Goal: Information Seeking & Learning: Learn about a topic

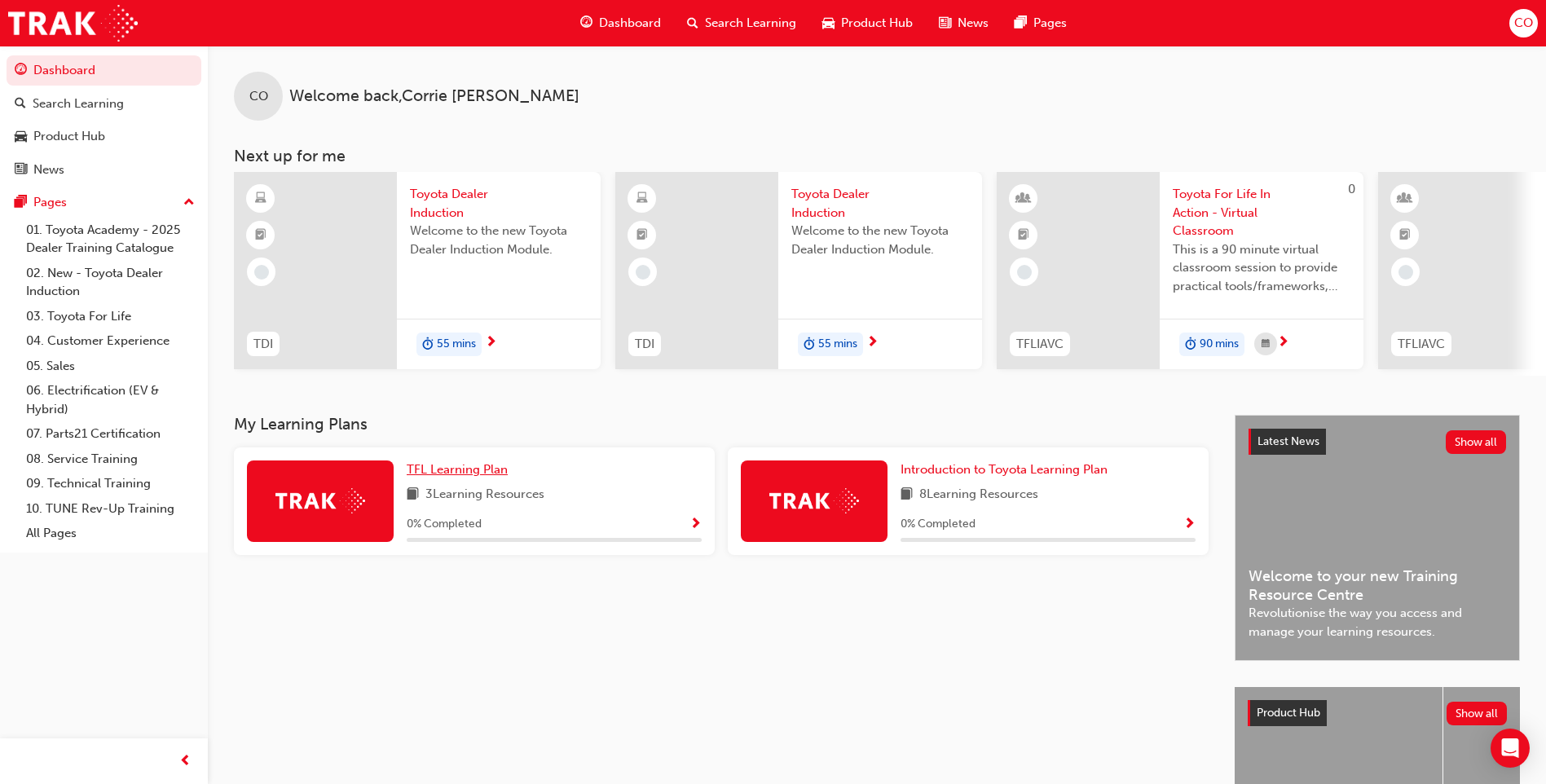
click at [462, 476] on span "TFL Learning Plan" at bounding box center [457, 470] width 101 height 15
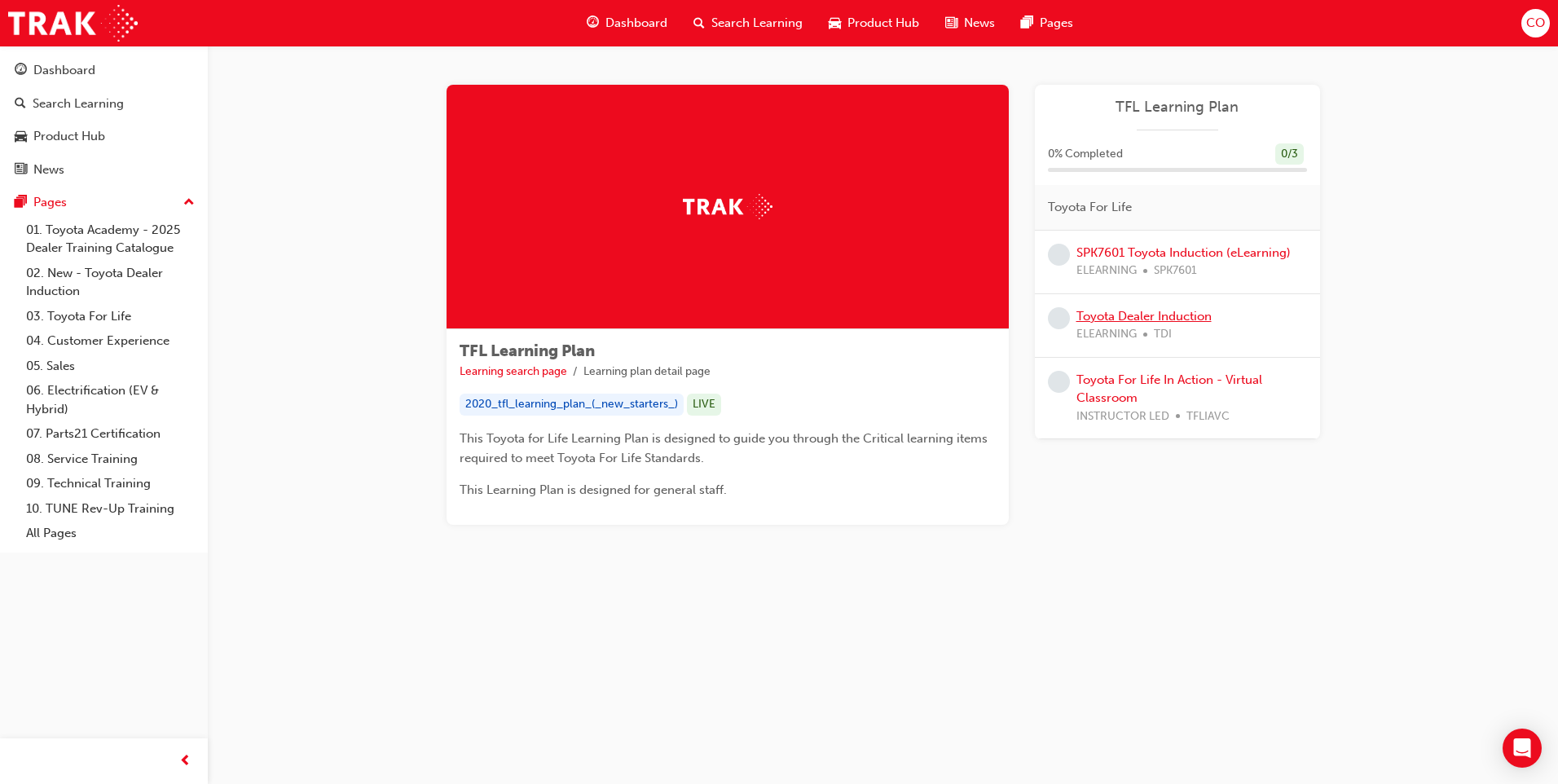
click at [1158, 315] on link "Toyota Dealer Induction" at bounding box center [1144, 316] width 135 height 15
click at [1174, 250] on link "SPK7601 Toyota Induction (eLearning)" at bounding box center [1183, 253] width 214 height 15
click at [1117, 313] on link "Toyota Dealer Induction" at bounding box center [1144, 316] width 135 height 15
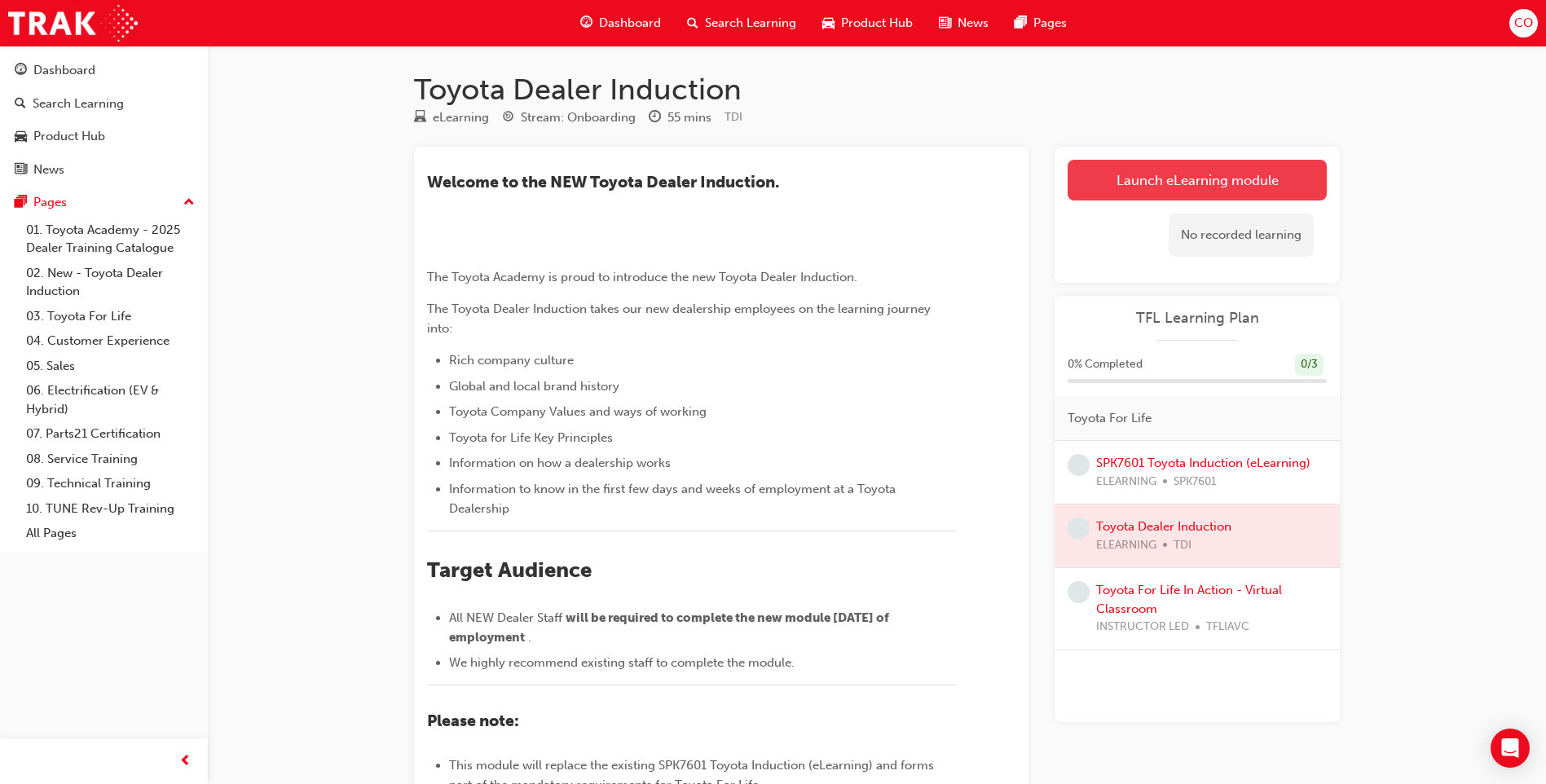
click at [1222, 175] on link "Launch eLearning module" at bounding box center [1197, 179] width 260 height 41
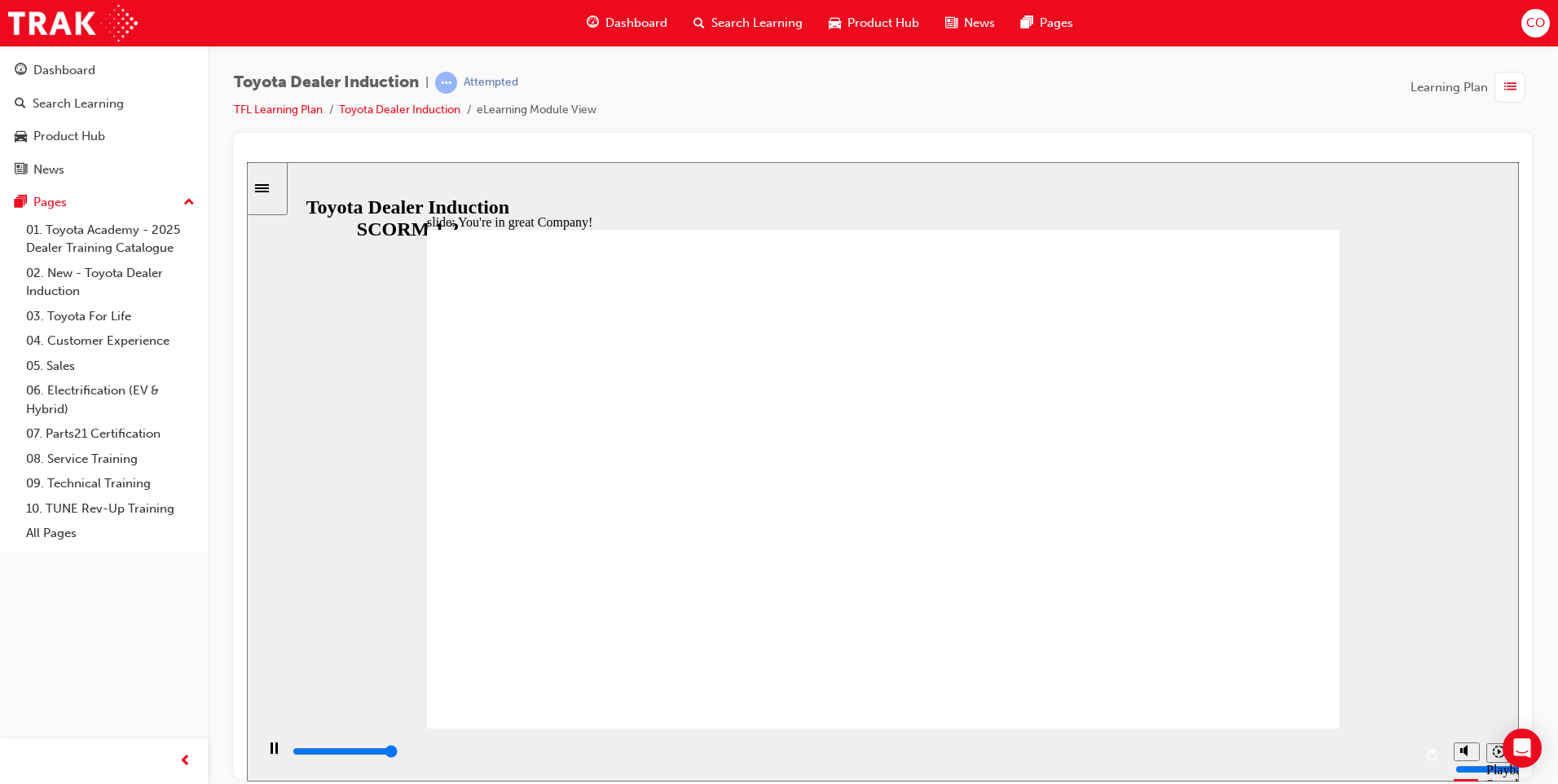
type input "7500"
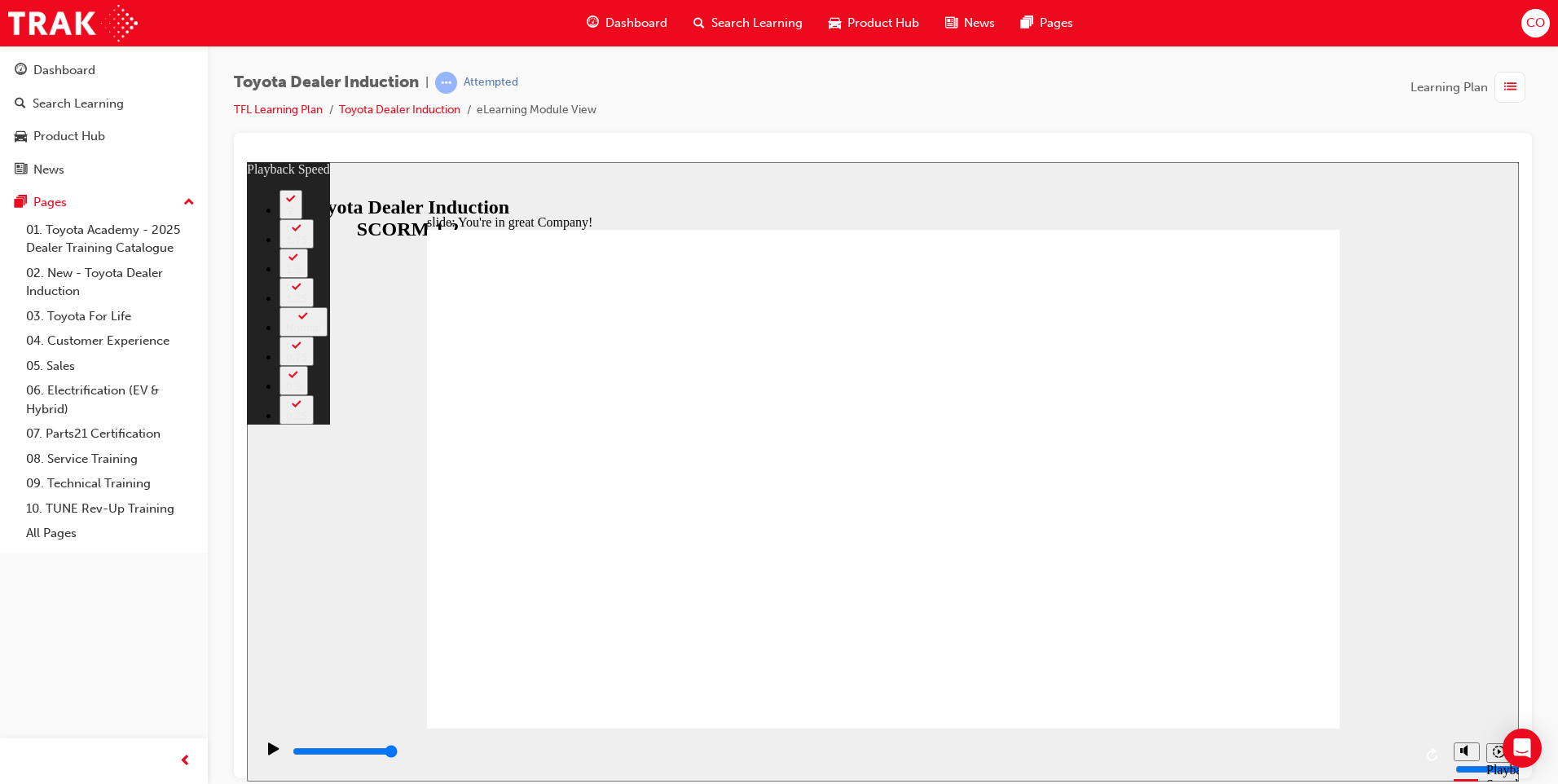
type input "156"
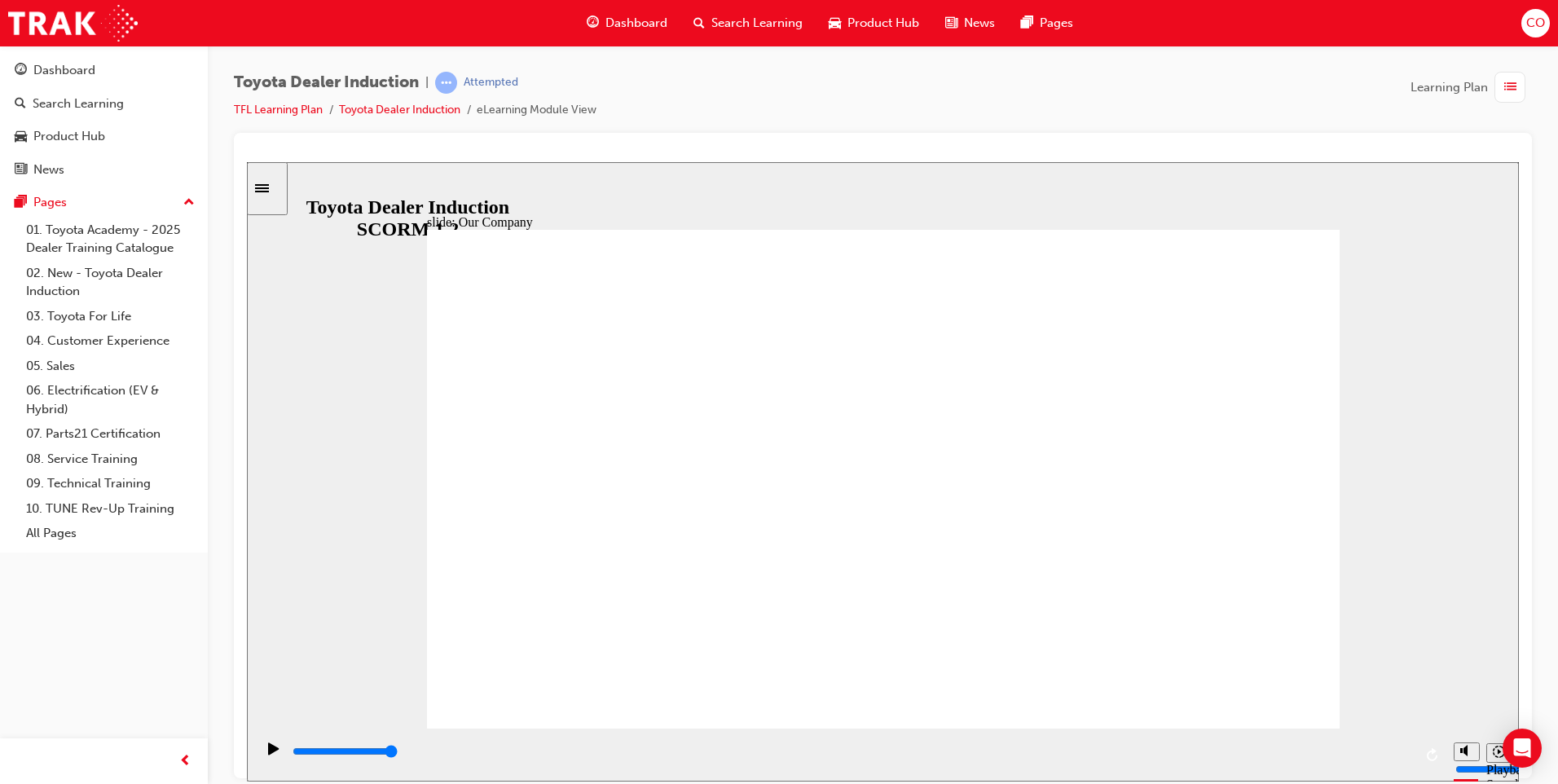
drag, startPoint x: 642, startPoint y: 633, endPoint x: 653, endPoint y: 637, distance: 11.7
drag, startPoint x: 638, startPoint y: 633, endPoint x: 651, endPoint y: 630, distance: 13.3
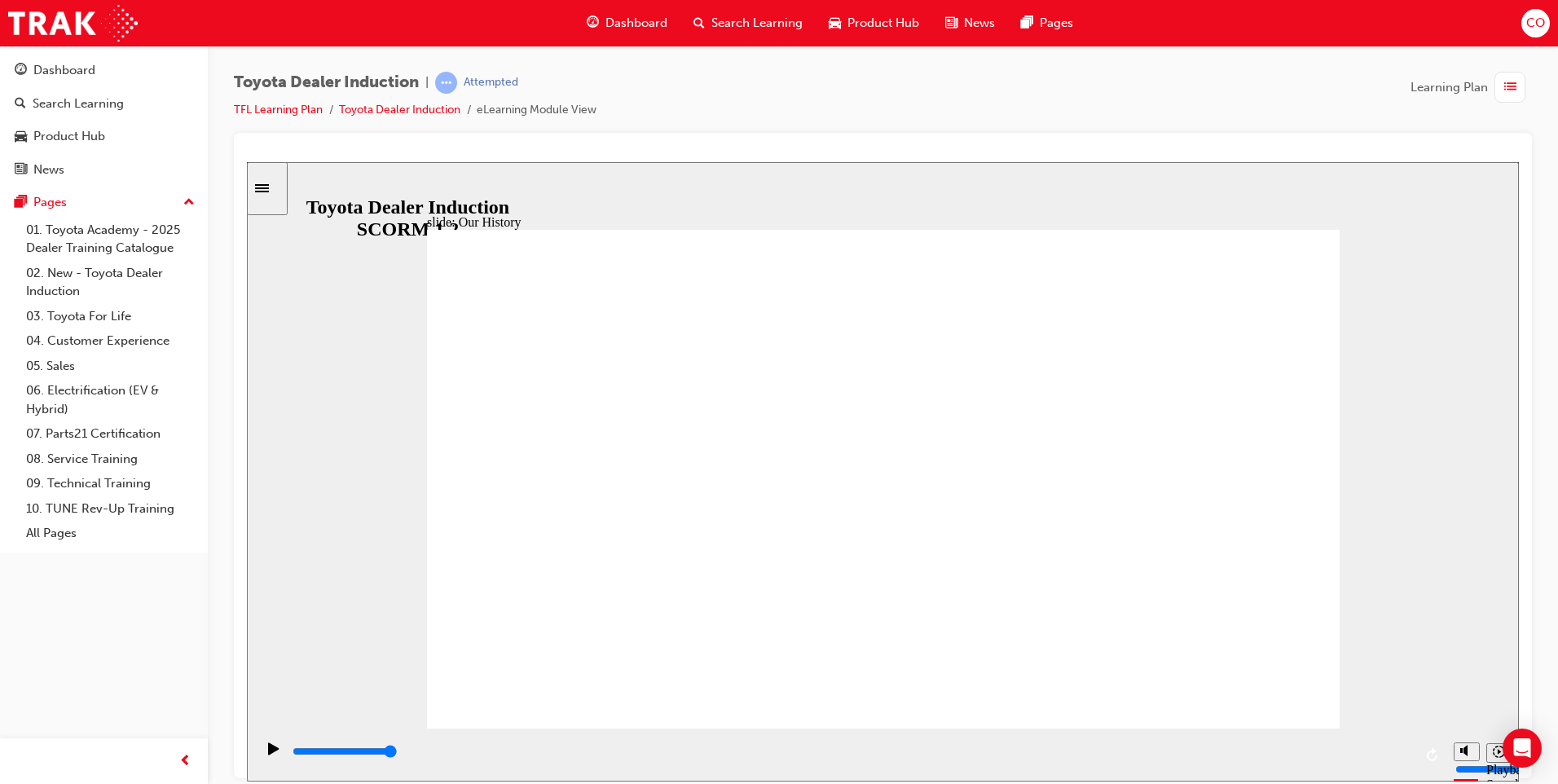
drag, startPoint x: 874, startPoint y: 685, endPoint x: 897, endPoint y: 677, distance: 24.4
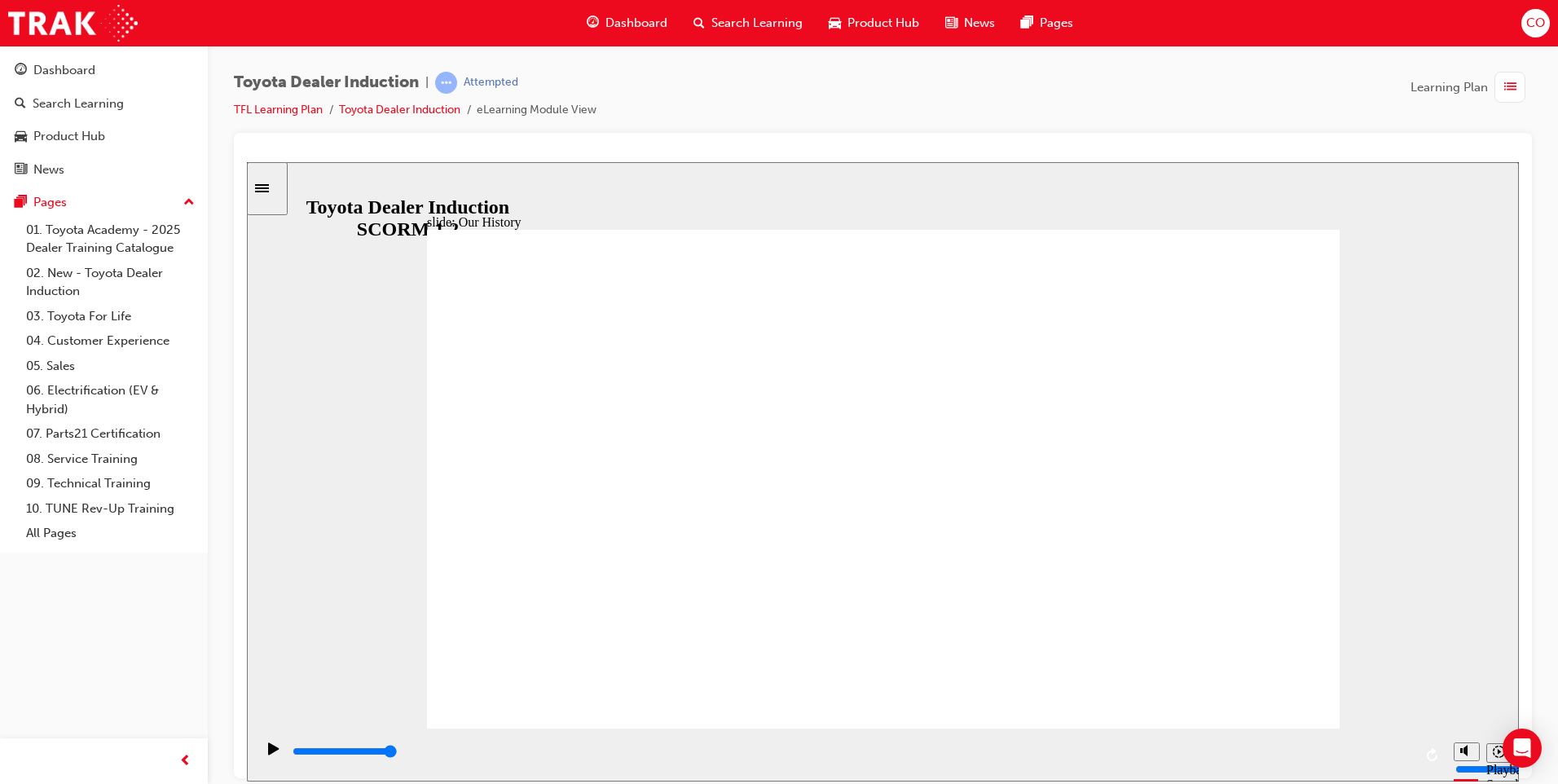
drag, startPoint x: 625, startPoint y: 626, endPoint x: 645, endPoint y: 629, distance: 20.2
drag, startPoint x: 635, startPoint y: 635, endPoint x: 690, endPoint y: 635, distance: 55.0
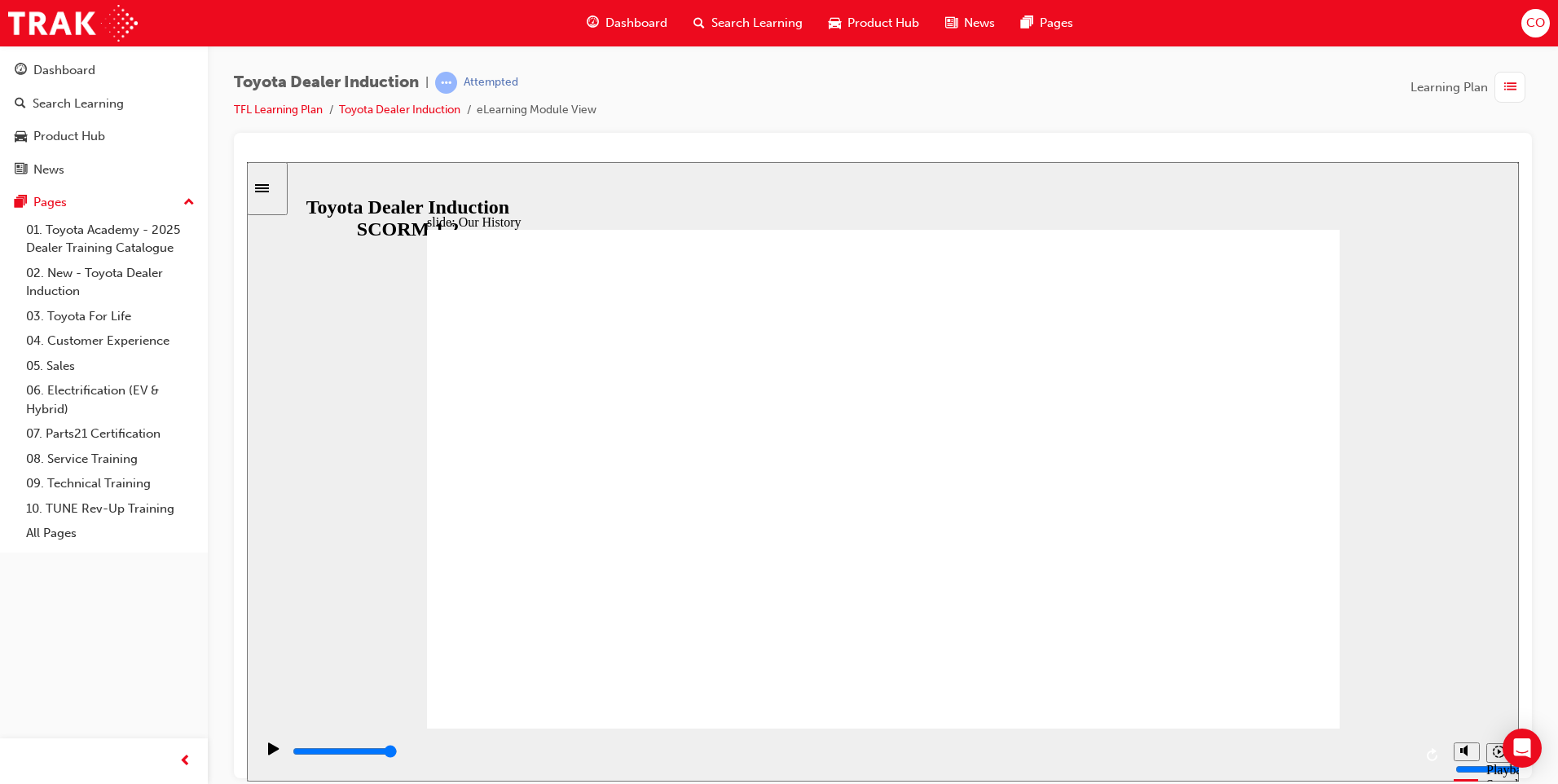
drag, startPoint x: 644, startPoint y: 629, endPoint x: 617, endPoint y: 550, distance: 83.5
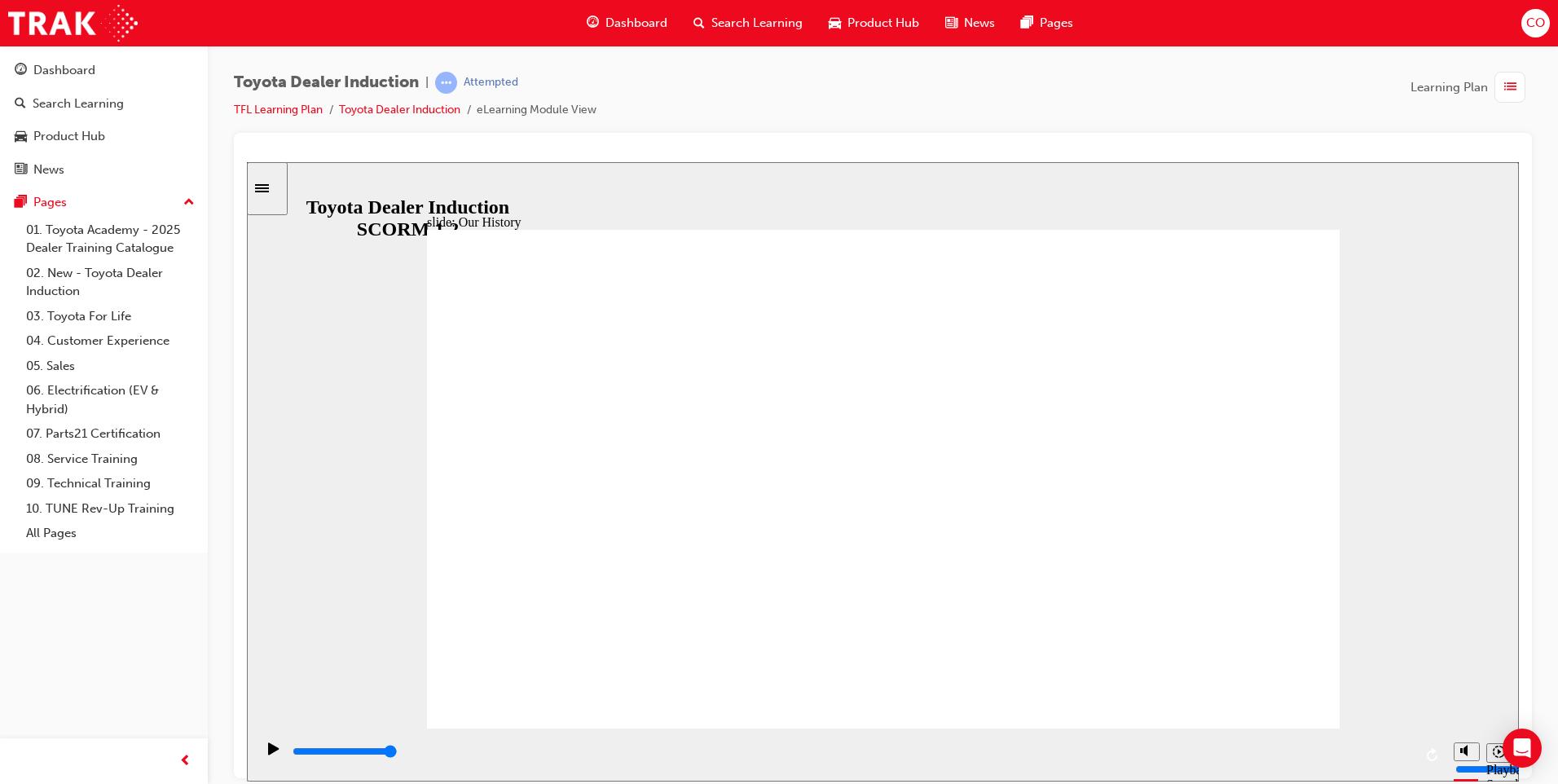
drag, startPoint x: 620, startPoint y: 630, endPoint x: 606, endPoint y: 633, distance: 14.3
drag, startPoint x: 609, startPoint y: 633, endPoint x: 629, endPoint y: 631, distance: 20.1
drag, startPoint x: 629, startPoint y: 629, endPoint x: 628, endPoint y: 617, distance: 12.0
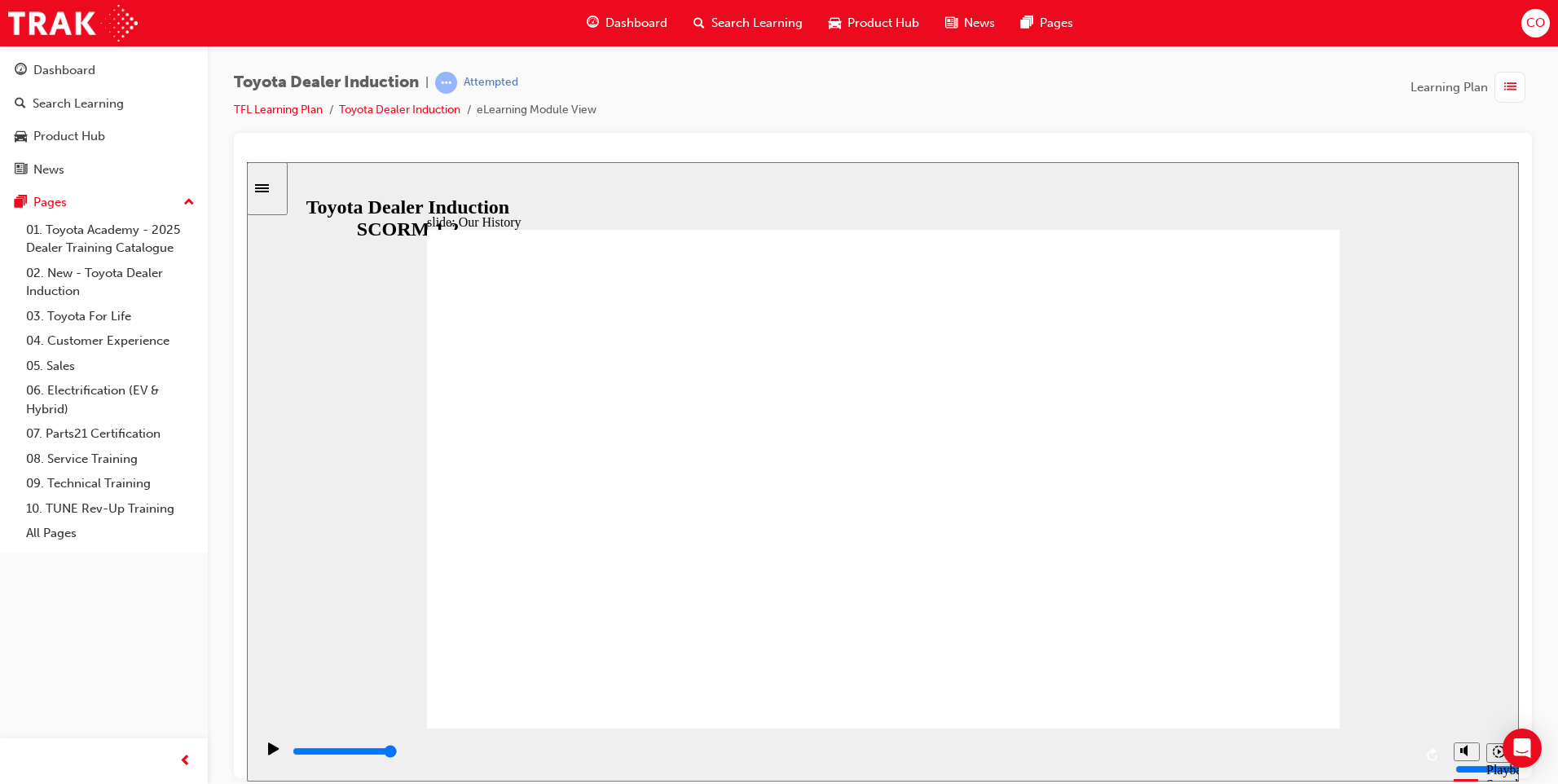
drag, startPoint x: 628, startPoint y: 617, endPoint x: 1117, endPoint y: 642, distance: 489.6
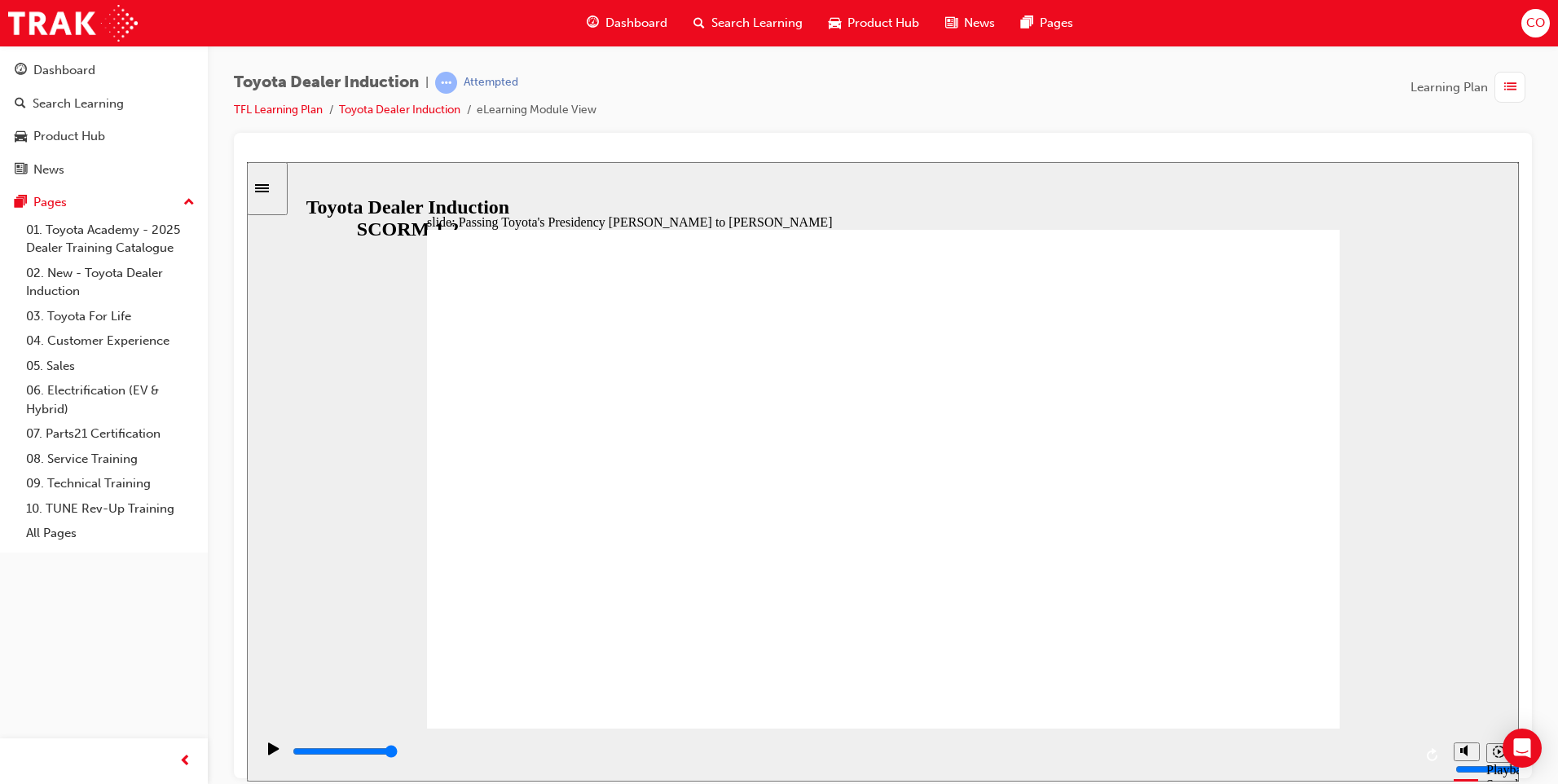
type input "5000"
radio input "true"
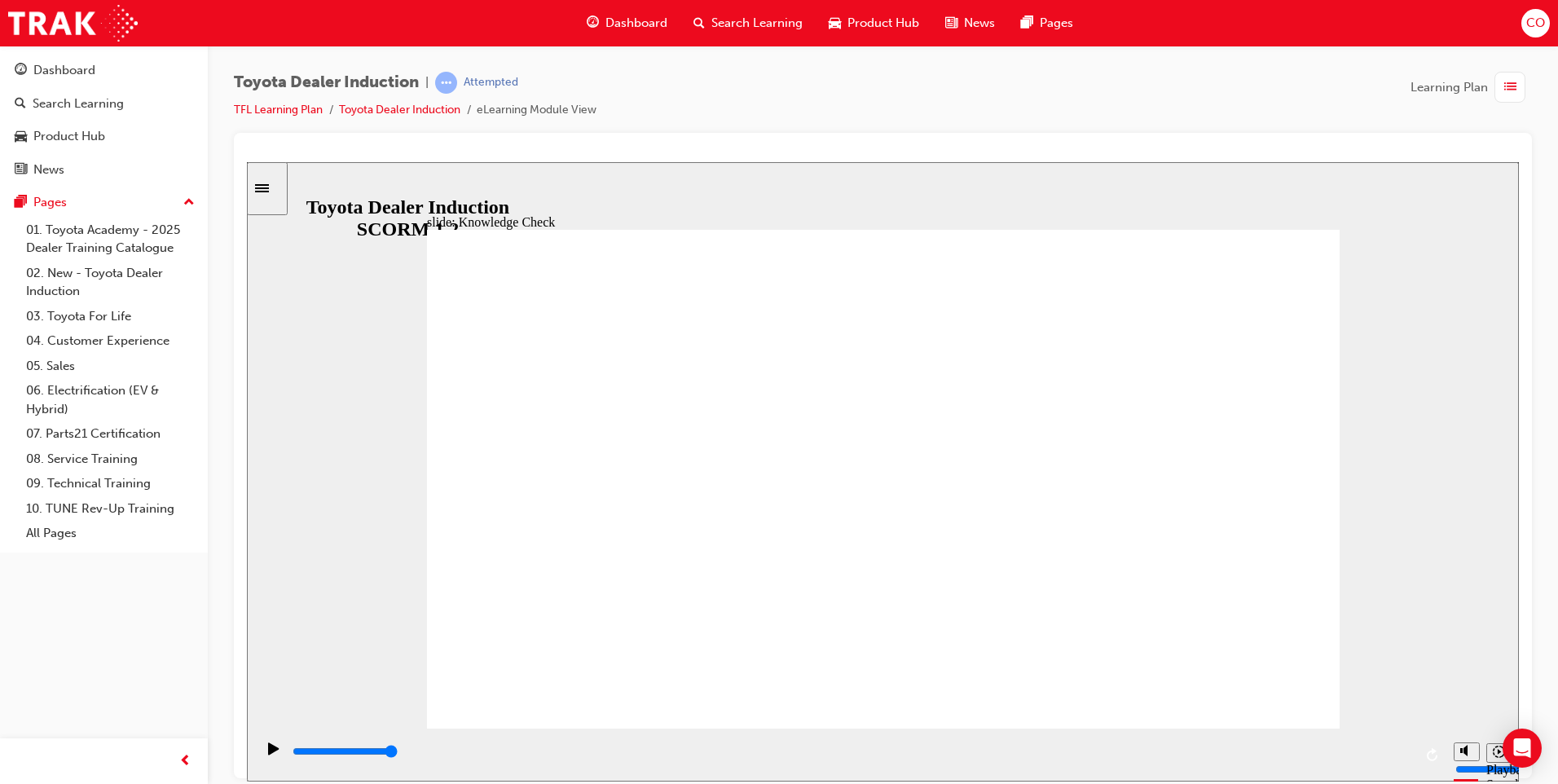
type input "5000"
radio input "true"
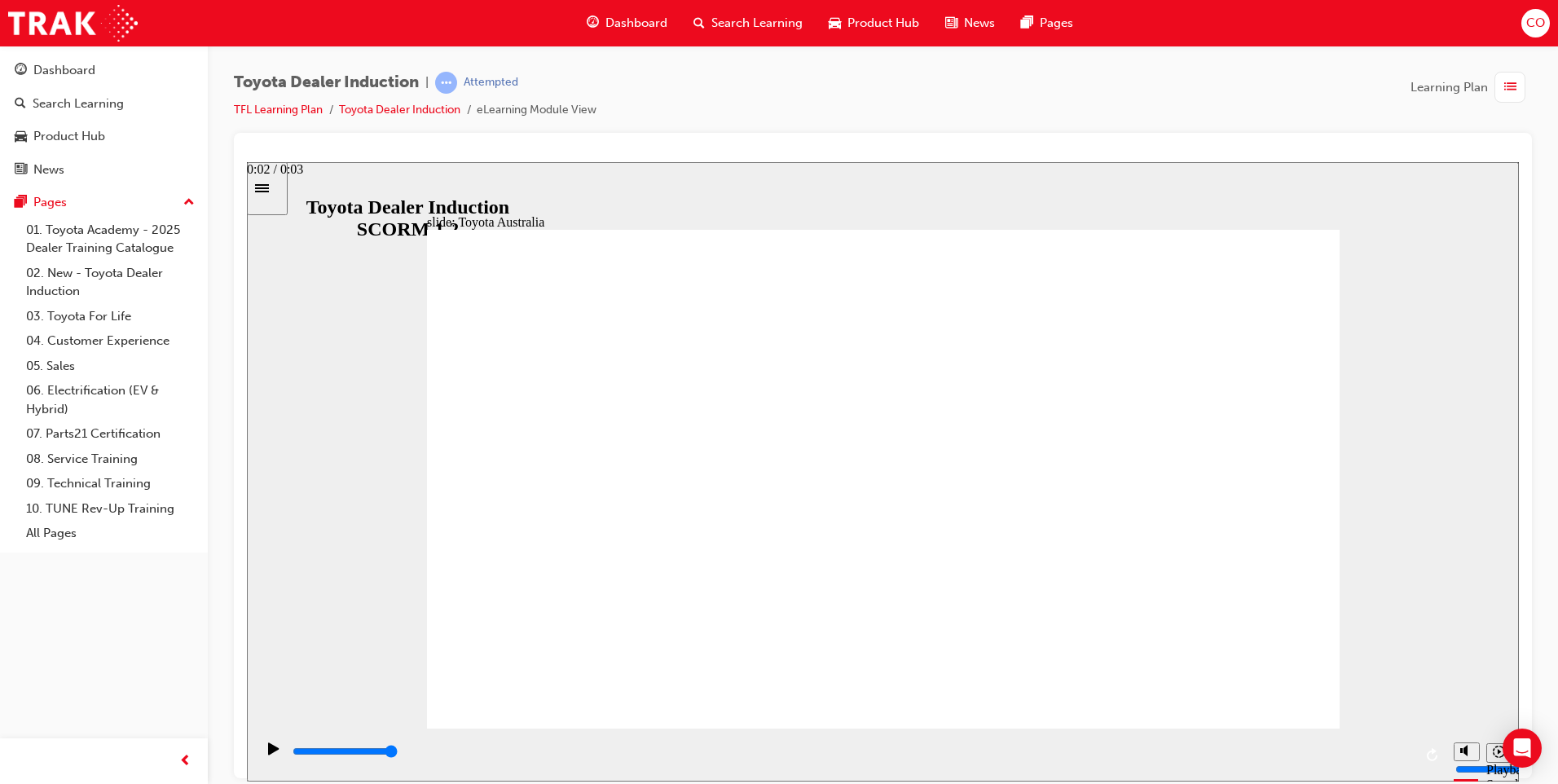
drag, startPoint x: 1266, startPoint y: 665, endPoint x: 1160, endPoint y: 354, distance: 328.6
drag, startPoint x: 1007, startPoint y: 491, endPoint x: 938, endPoint y: 517, distance: 73.7
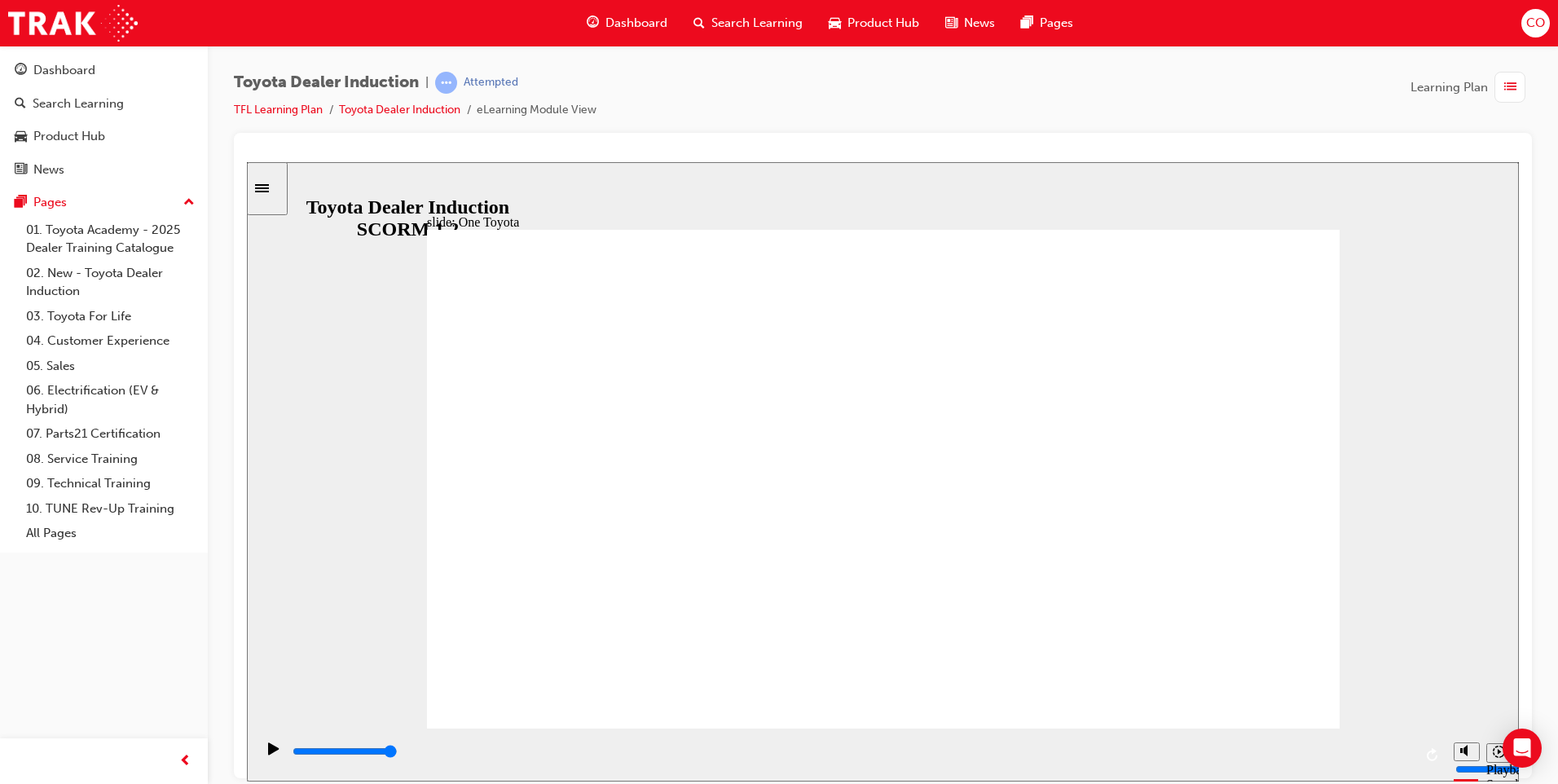
type input "15300"
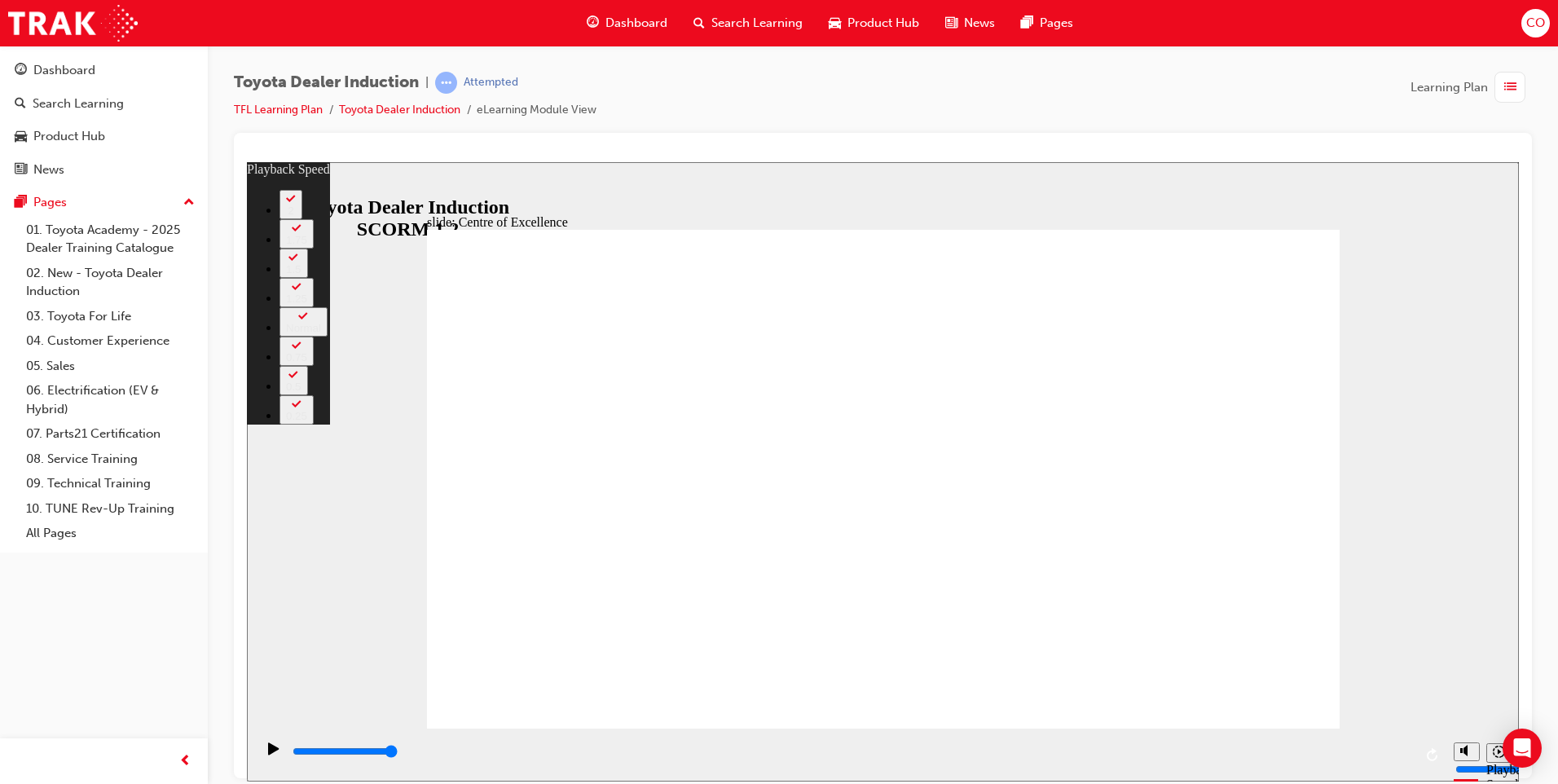
type input "248"
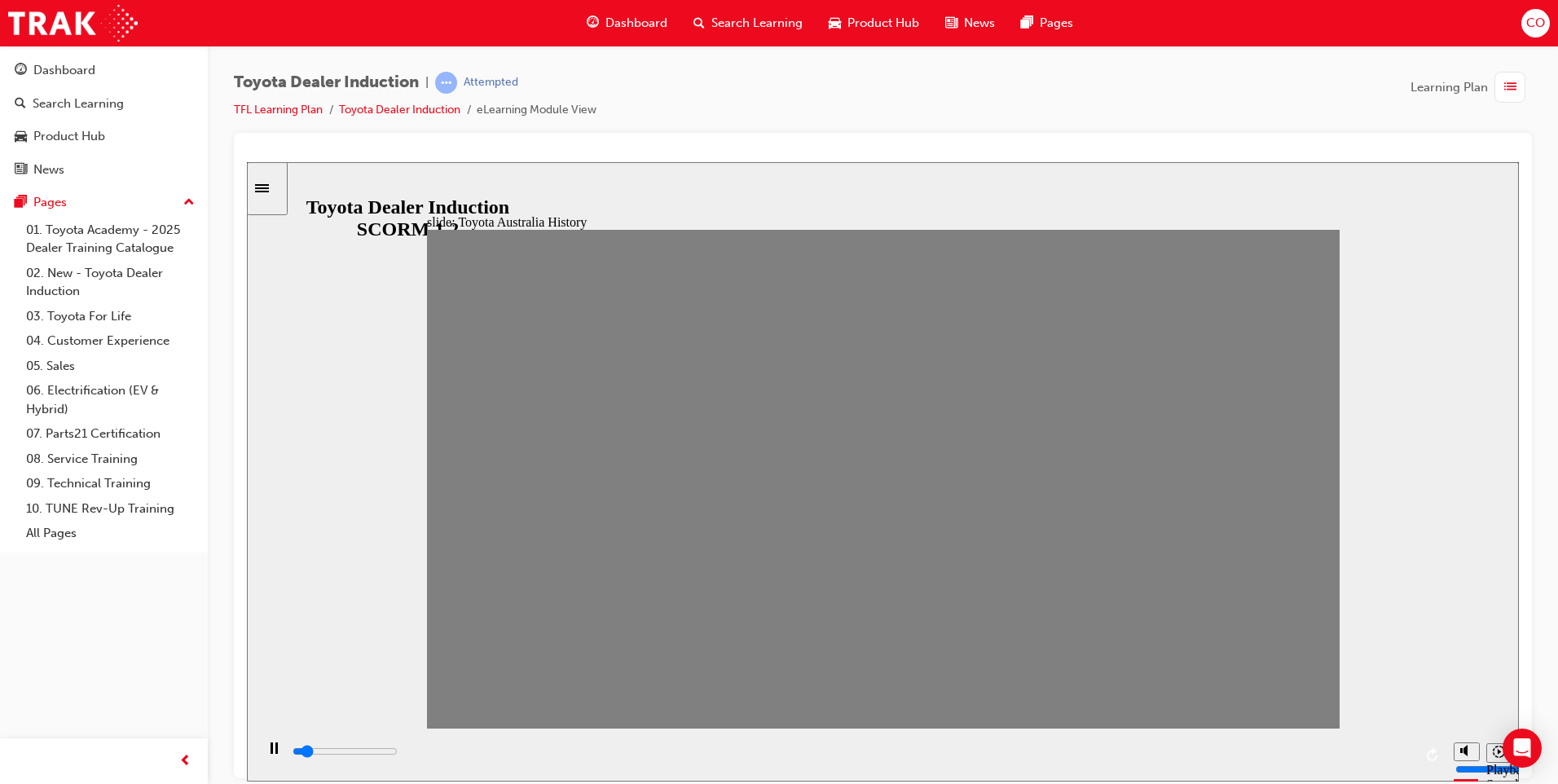
drag, startPoint x: 457, startPoint y: 487, endPoint x: 503, endPoint y: 509, distance: 51.0
drag, startPoint x: 500, startPoint y: 493, endPoint x: 540, endPoint y: 498, distance: 40.3
drag, startPoint x: 537, startPoint y: 490, endPoint x: 578, endPoint y: 492, distance: 41.0
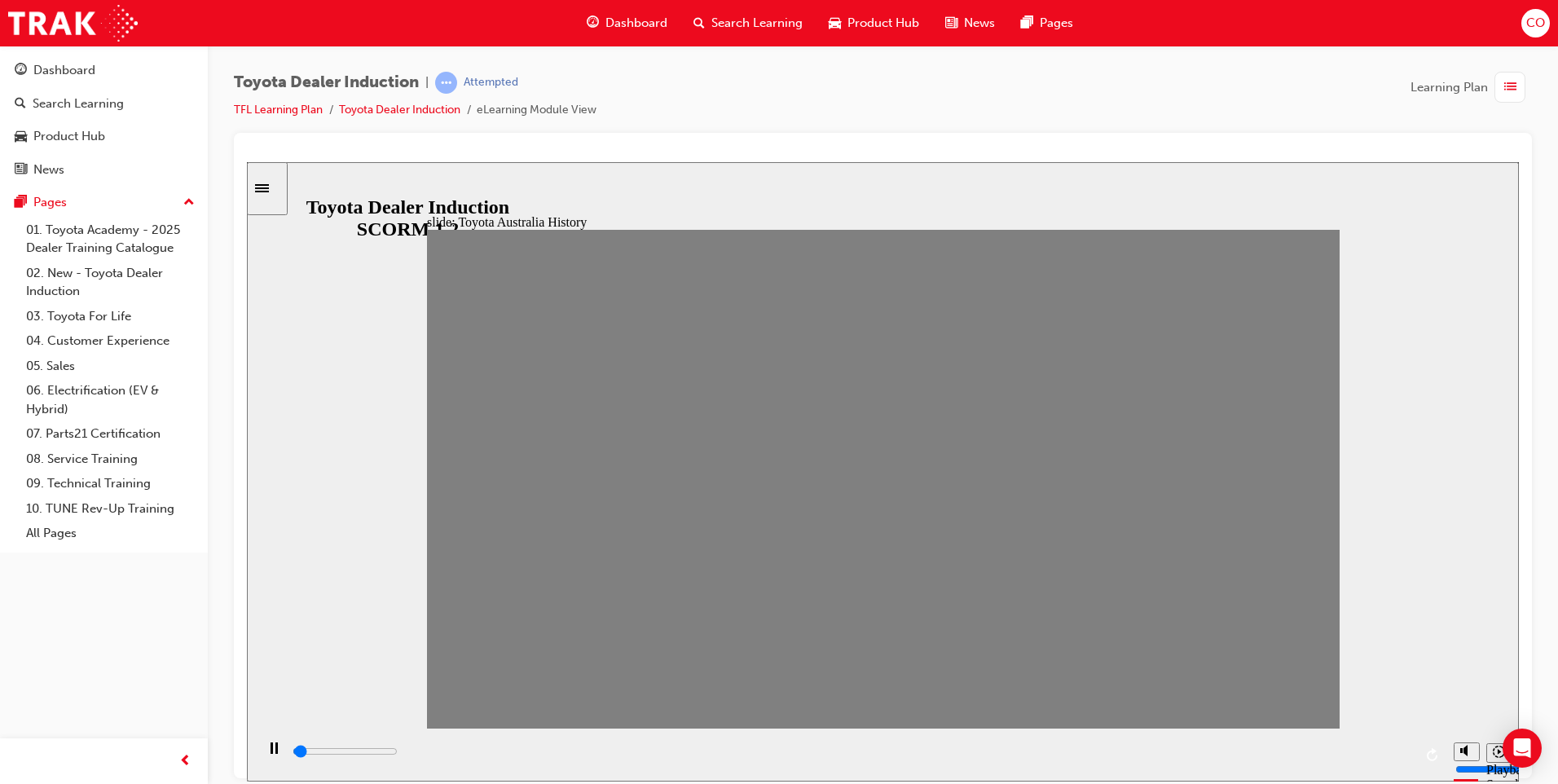
drag, startPoint x: 584, startPoint y: 501, endPoint x: 629, endPoint y: 492, distance: 45.9
drag, startPoint x: 651, startPoint y: 496, endPoint x: 699, endPoint y: 496, distance: 48.0
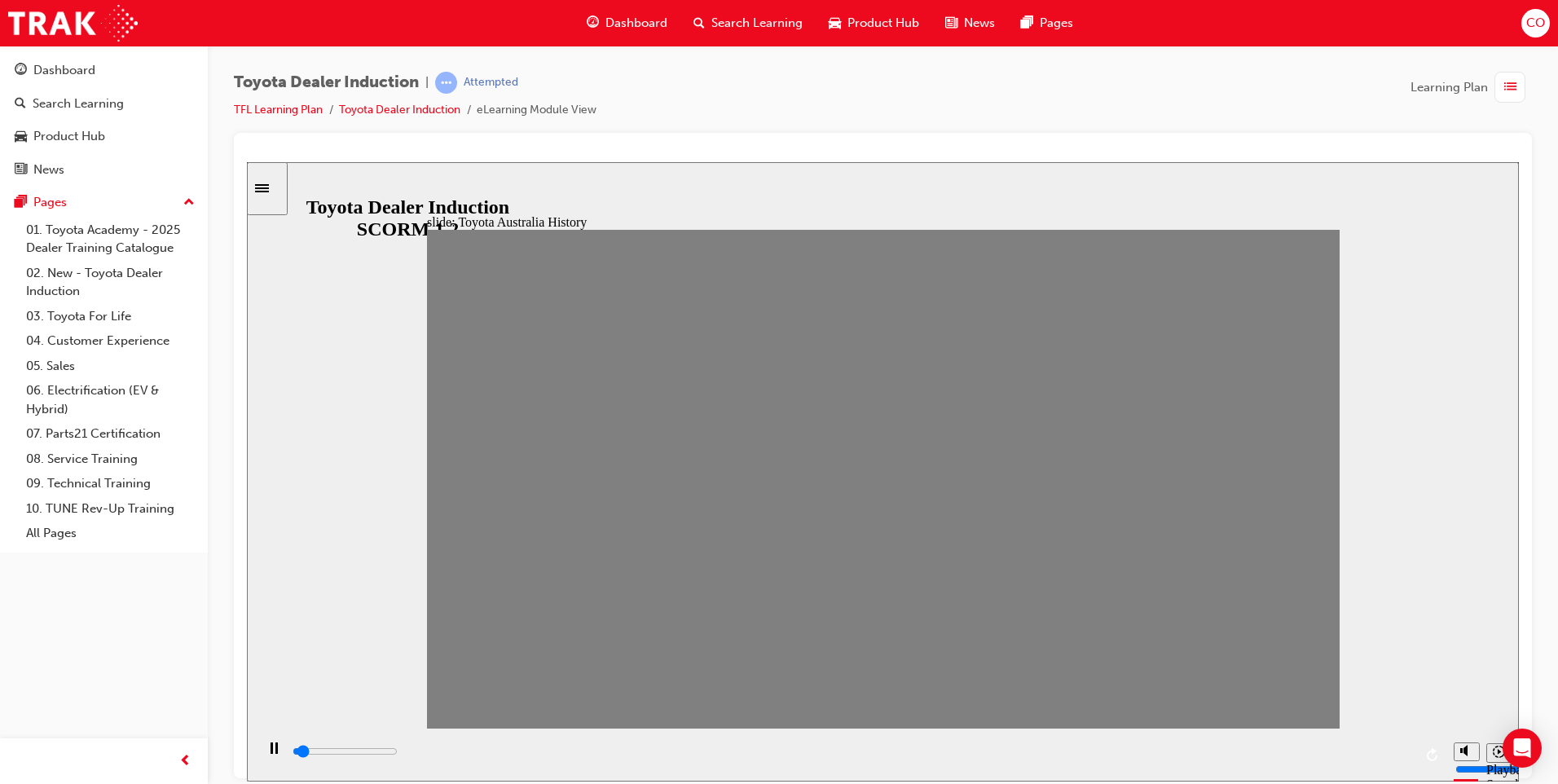
drag, startPoint x: 695, startPoint y: 487, endPoint x: 724, endPoint y: 491, distance: 29.3
drag, startPoint x: 755, startPoint y: 485, endPoint x: 791, endPoint y: 496, distance: 37.6
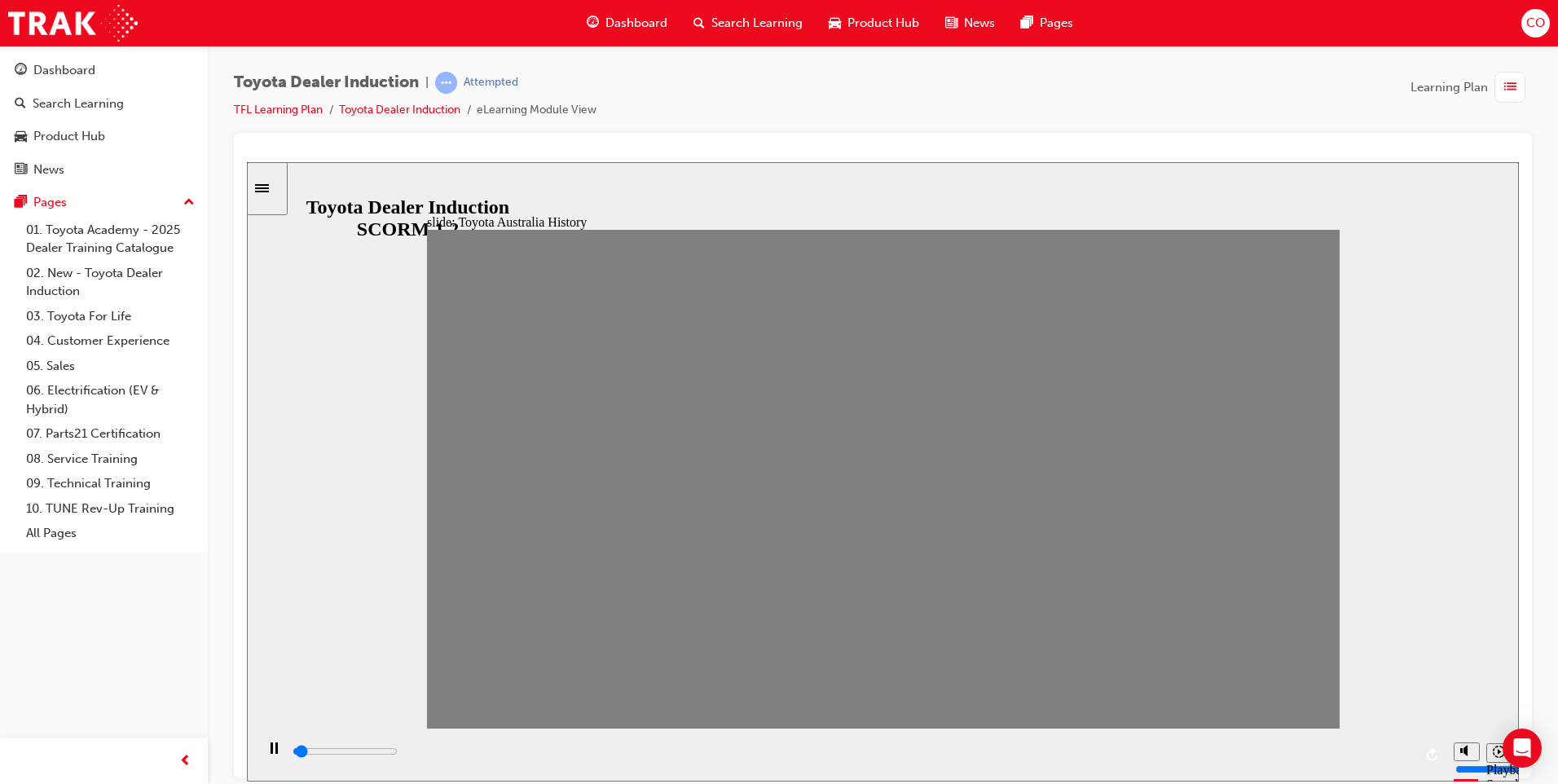
drag, startPoint x: 790, startPoint y: 487, endPoint x: 830, endPoint y: 475, distance: 41.8
drag, startPoint x: 886, startPoint y: 492, endPoint x: 926, endPoint y: 494, distance: 40.0
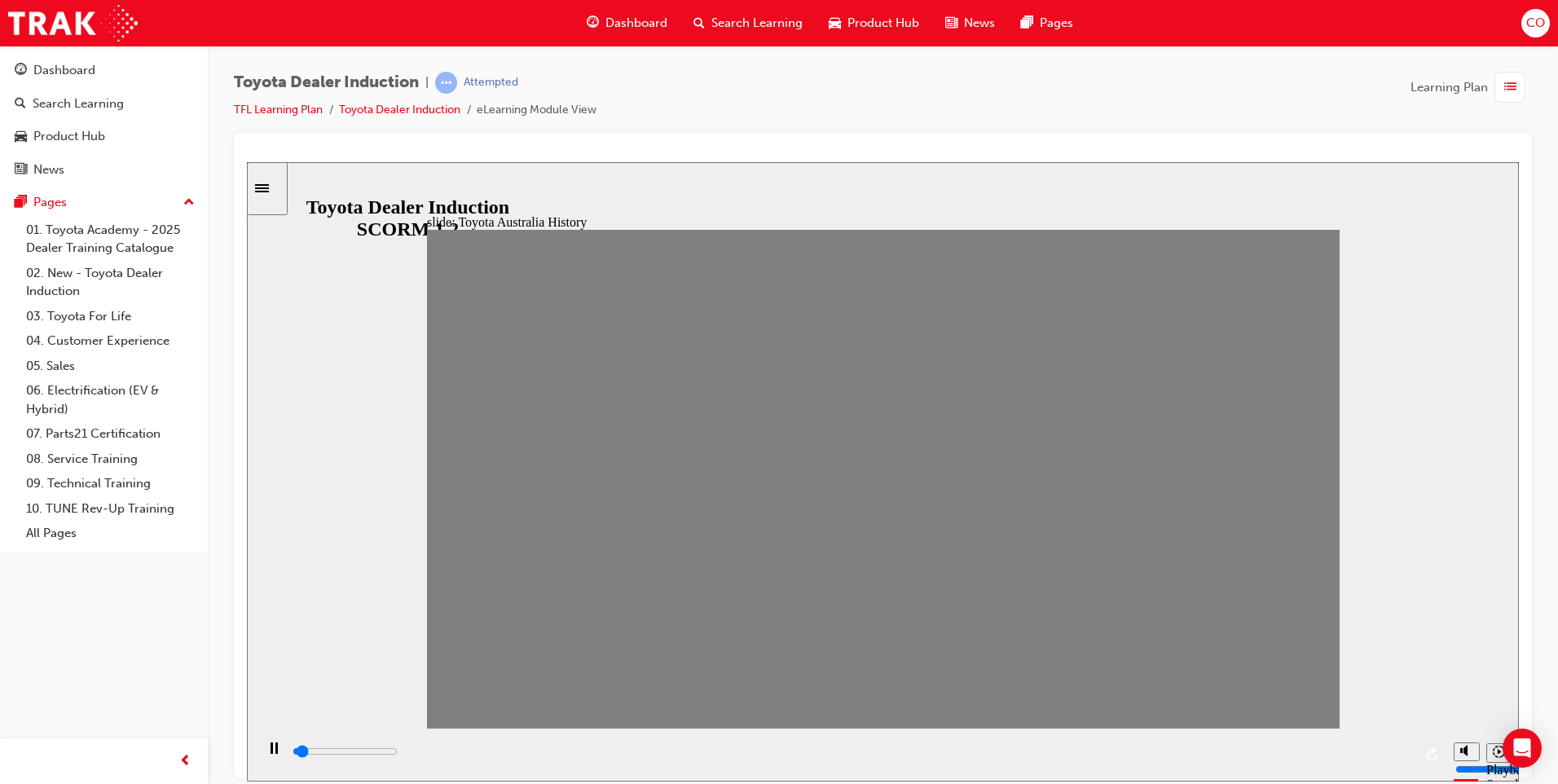
drag, startPoint x: 960, startPoint y: 481, endPoint x: 1011, endPoint y: 485, distance: 51.2
drag, startPoint x: 976, startPoint y: 492, endPoint x: 1015, endPoint y: 504, distance: 40.8
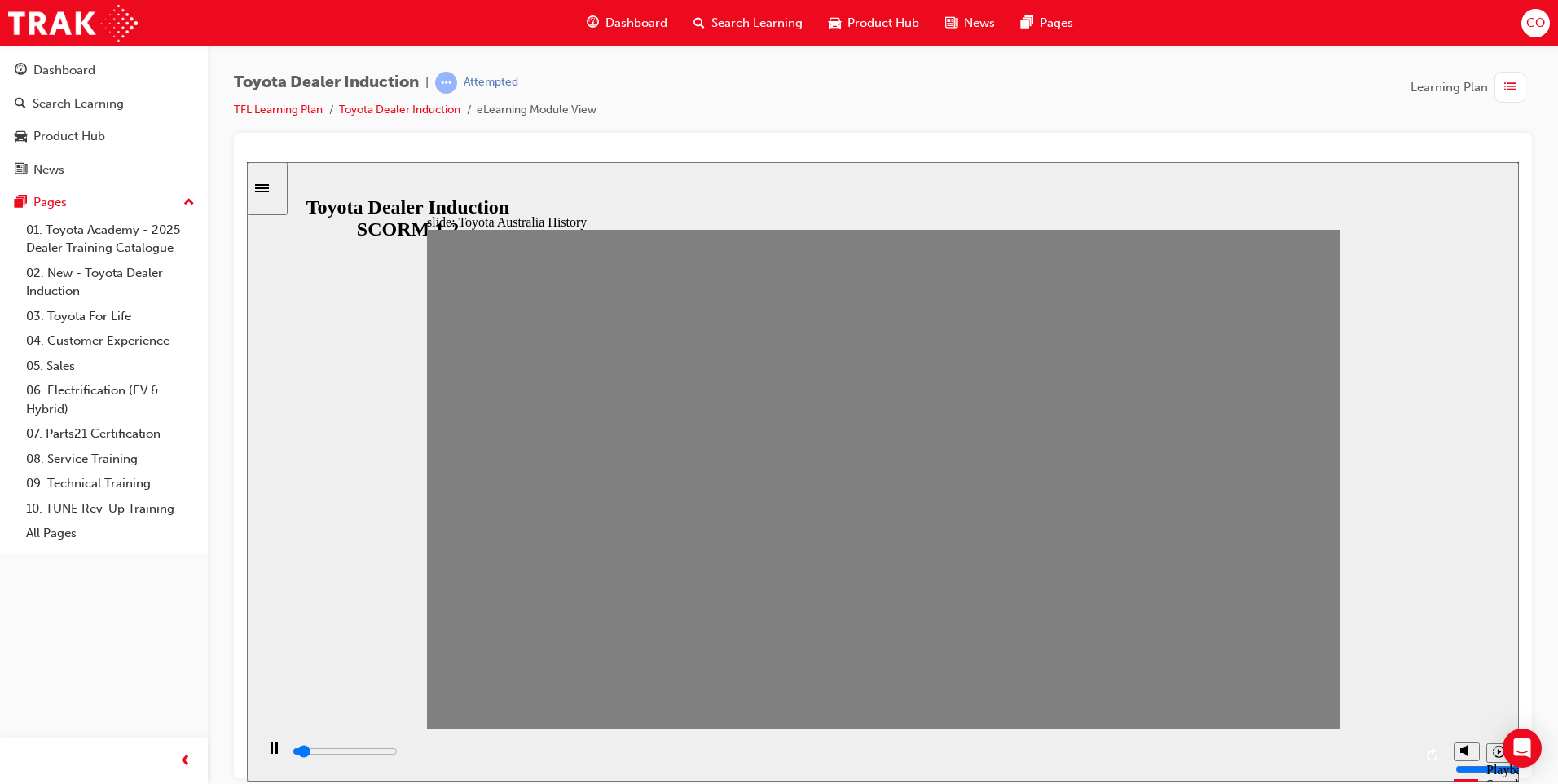
drag, startPoint x: 1131, startPoint y: 492, endPoint x: 1176, endPoint y: 498, distance: 45.4
drag, startPoint x: 1175, startPoint y: 497, endPoint x: 1207, endPoint y: 493, distance: 32.2
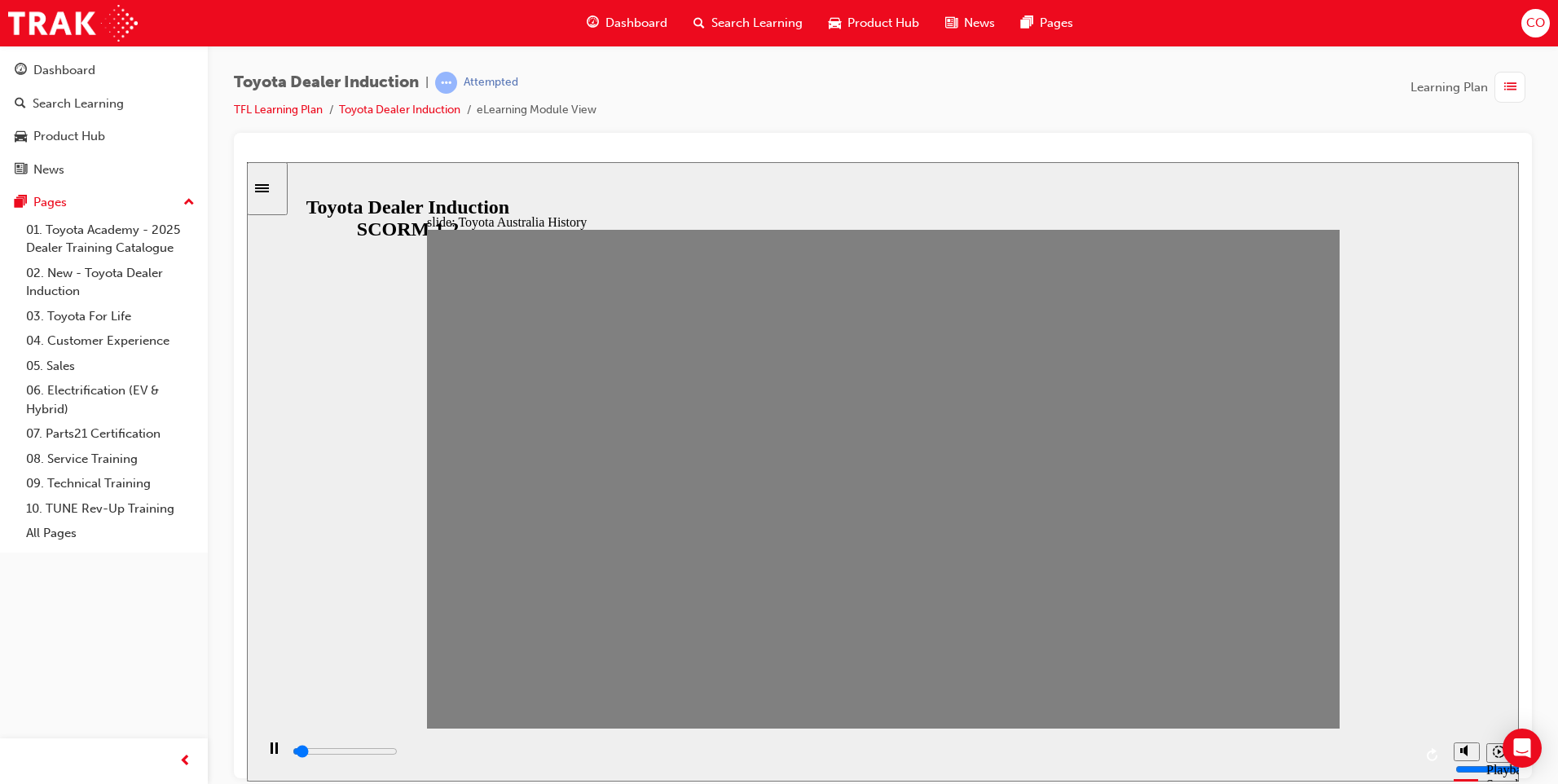
drag, startPoint x: 1212, startPoint y: 487, endPoint x: 1285, endPoint y: 496, distance: 73.6
type input "0"
type input "19"
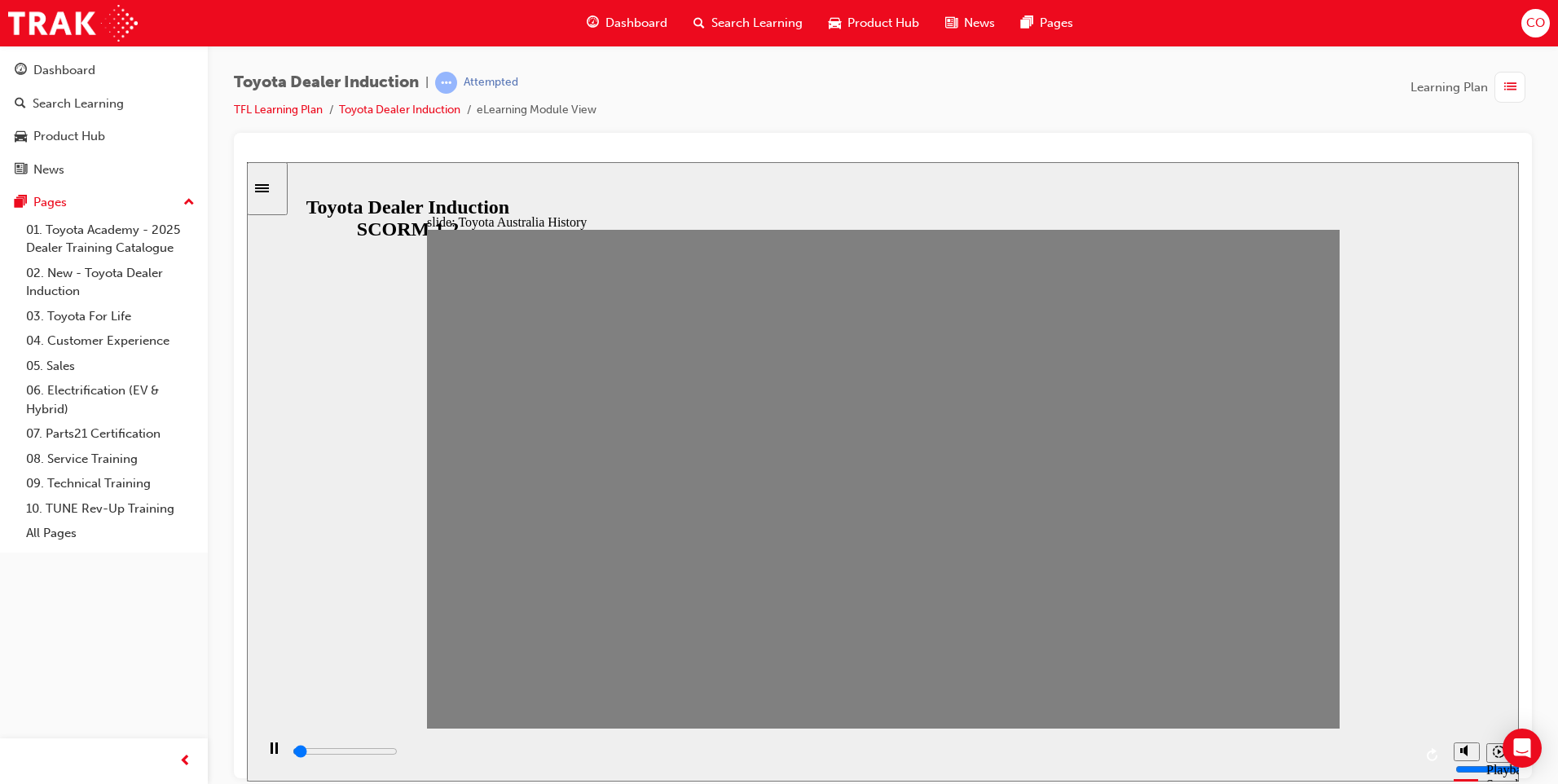
drag, startPoint x: 1289, startPoint y: 496, endPoint x: 1262, endPoint y: 504, distance: 28.2
type input "0"
type input "20"
drag, startPoint x: 1254, startPoint y: 489, endPoint x: 1302, endPoint y: 495, distance: 48.4
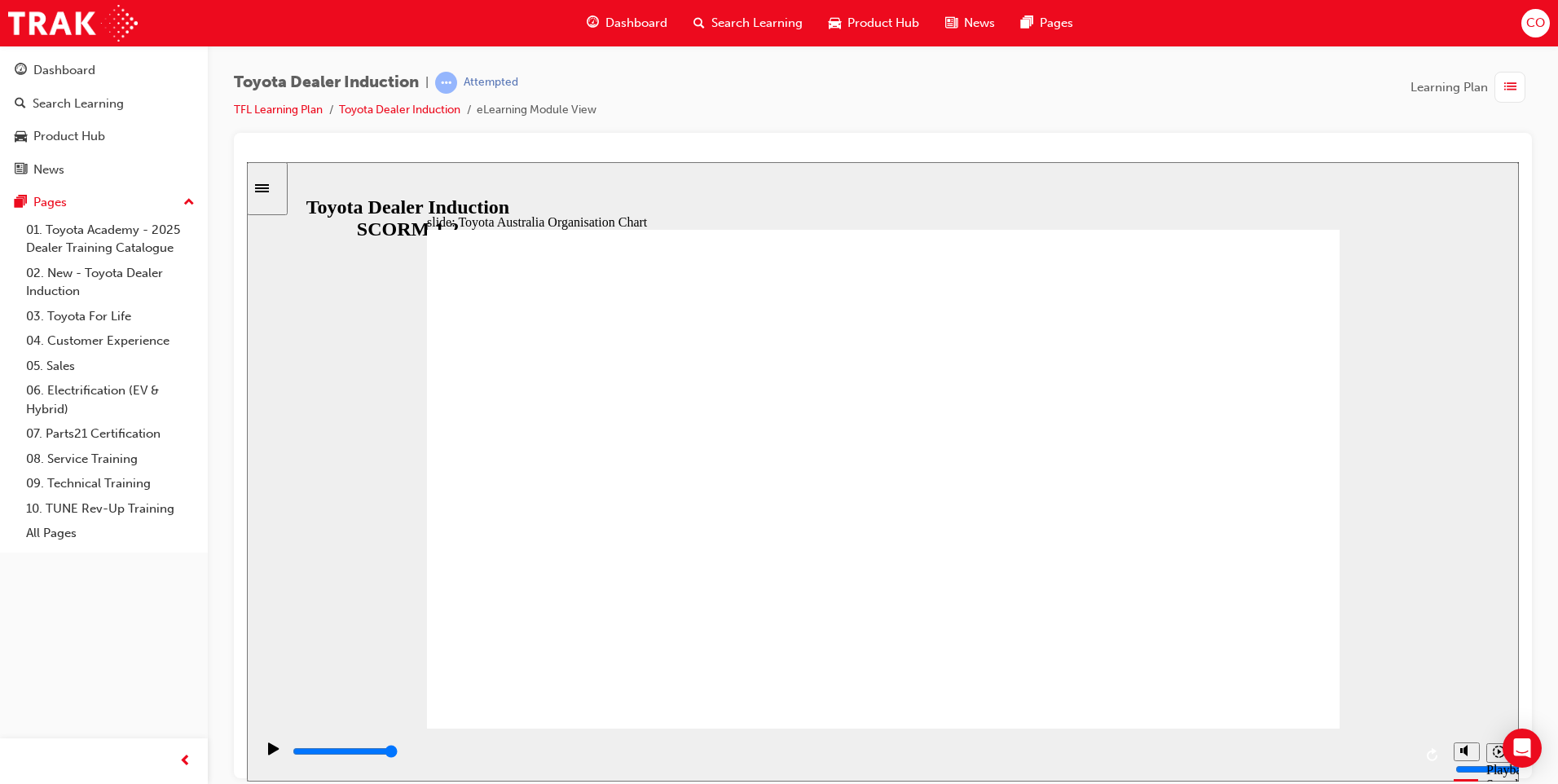
drag, startPoint x: 1208, startPoint y: 677, endPoint x: 1214, endPoint y: 691, distance: 15.2
type input "3900"
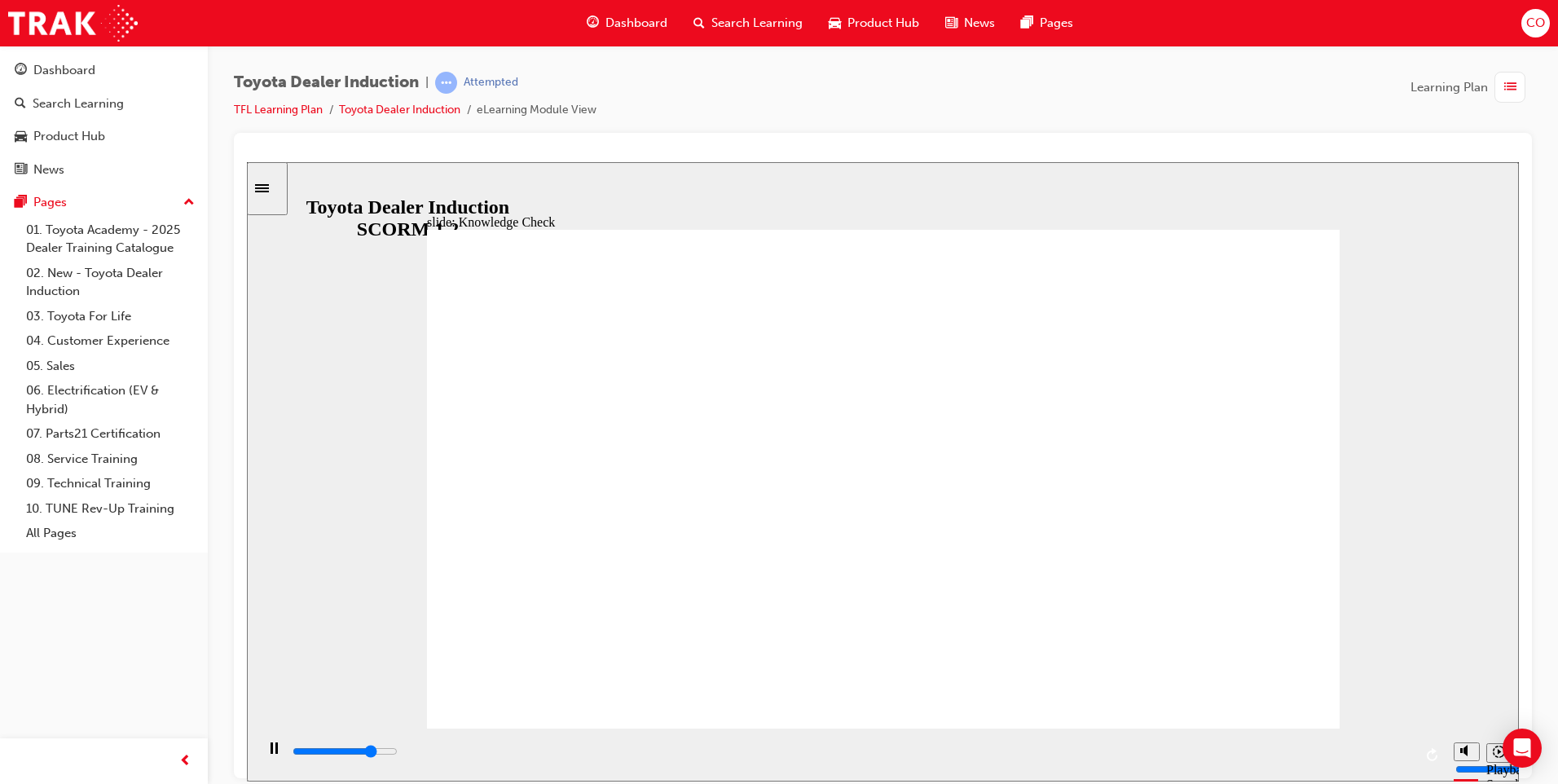
radio input "true"
type input "3600"
radio input "true"
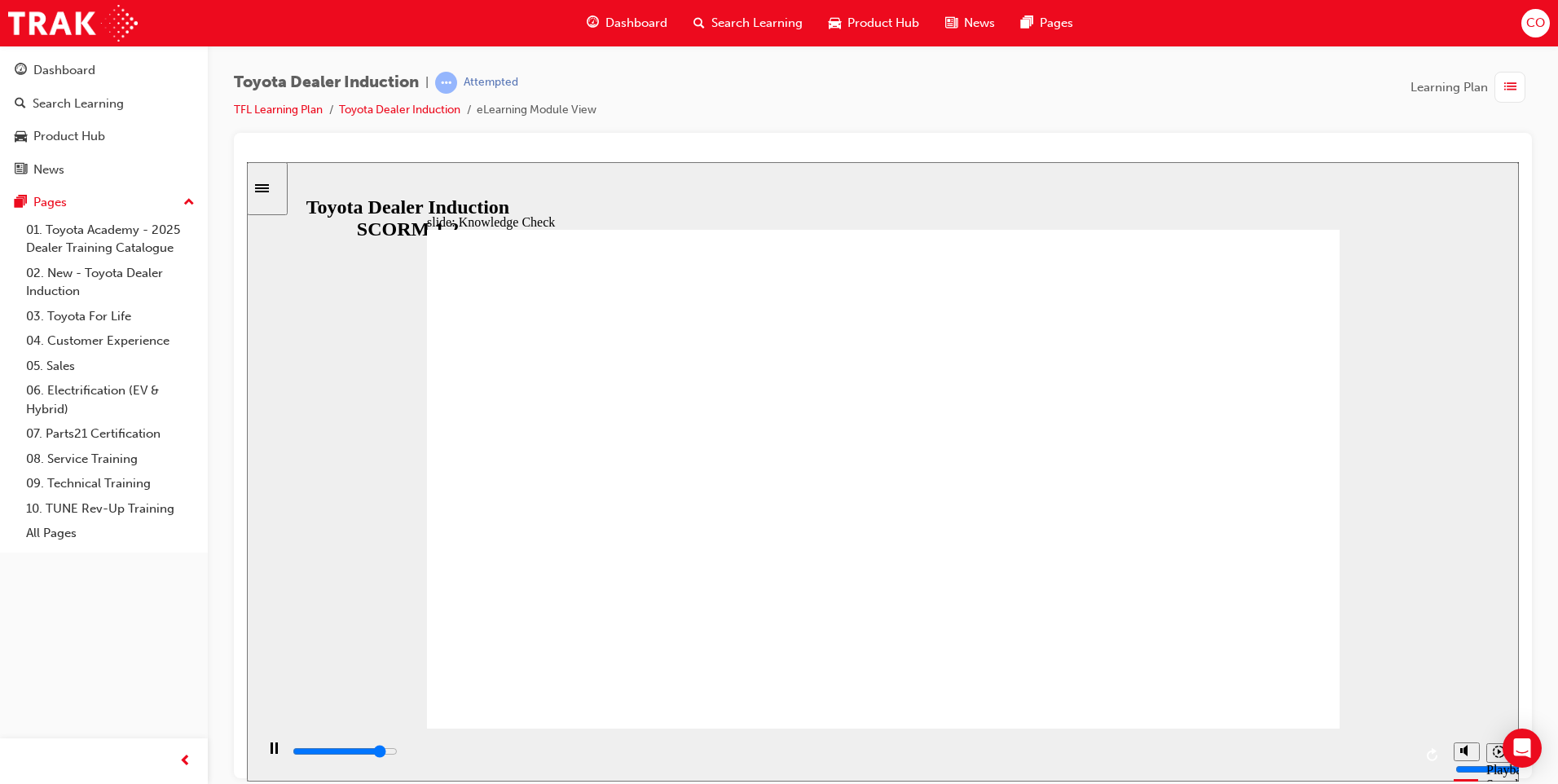
type input "4400"
radio input "true"
type input "9200"
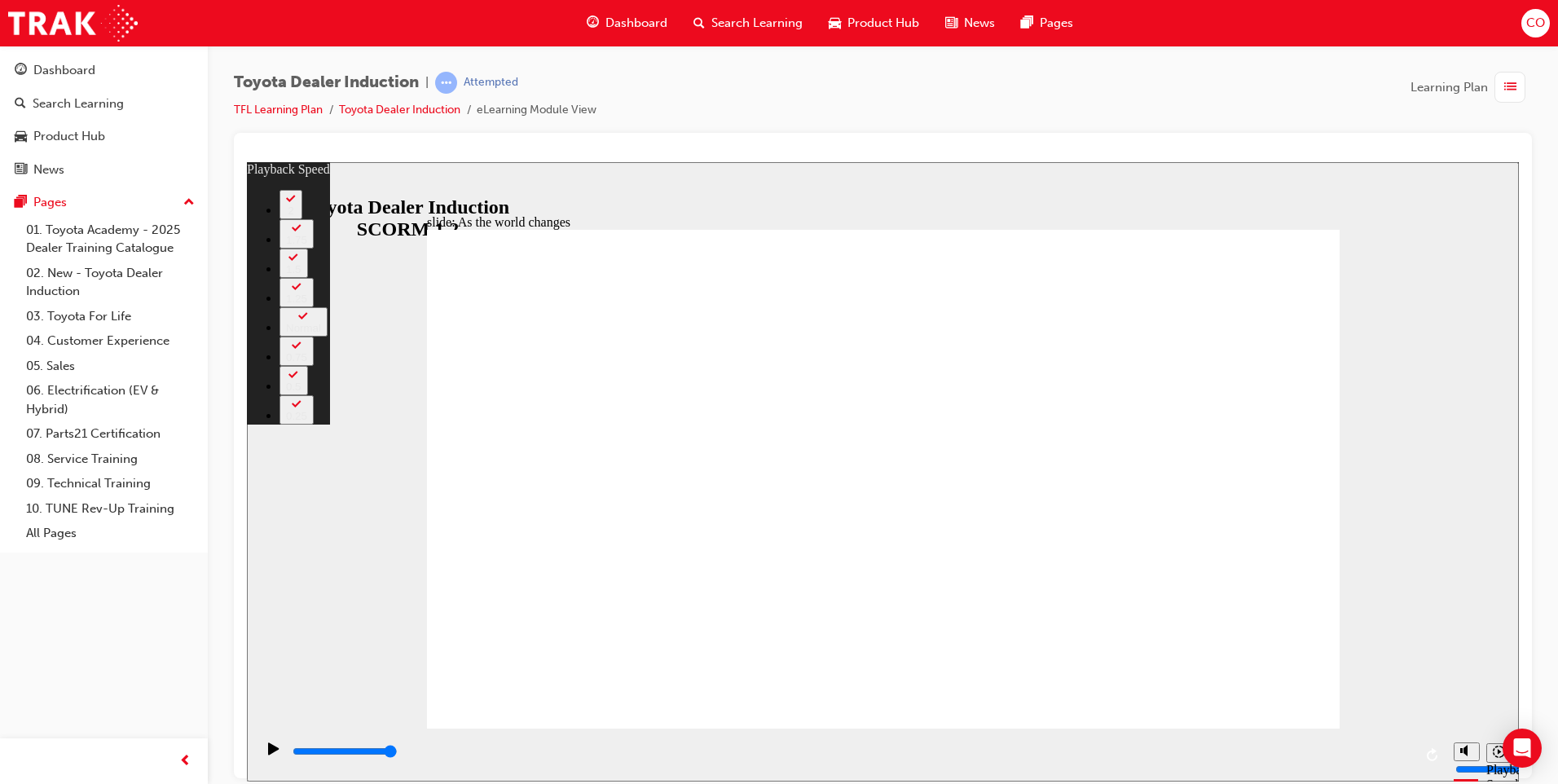
type input "128"
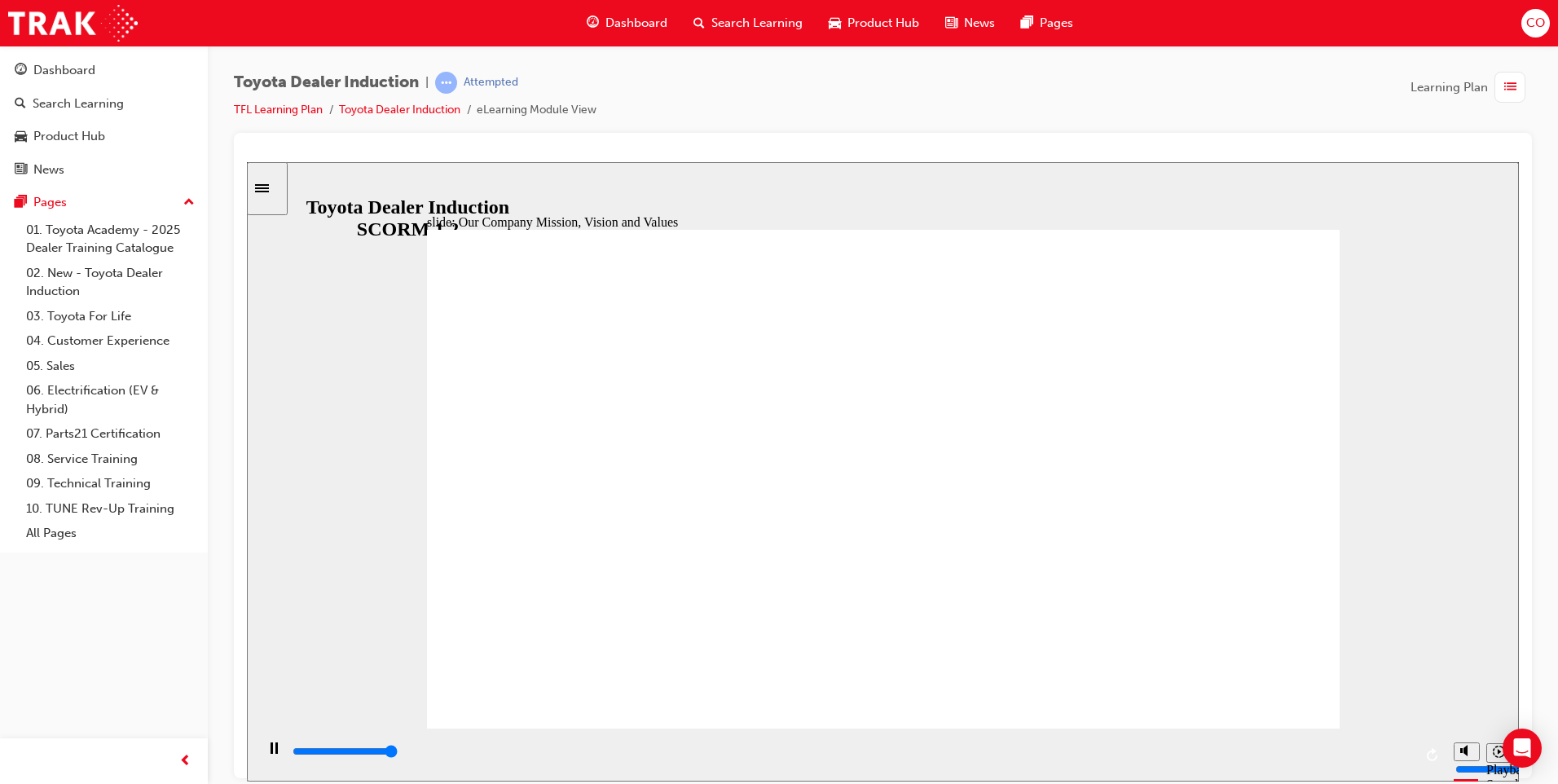
type input "101100"
drag, startPoint x: 914, startPoint y: 478, endPoint x: 868, endPoint y: 403, distance: 88.0
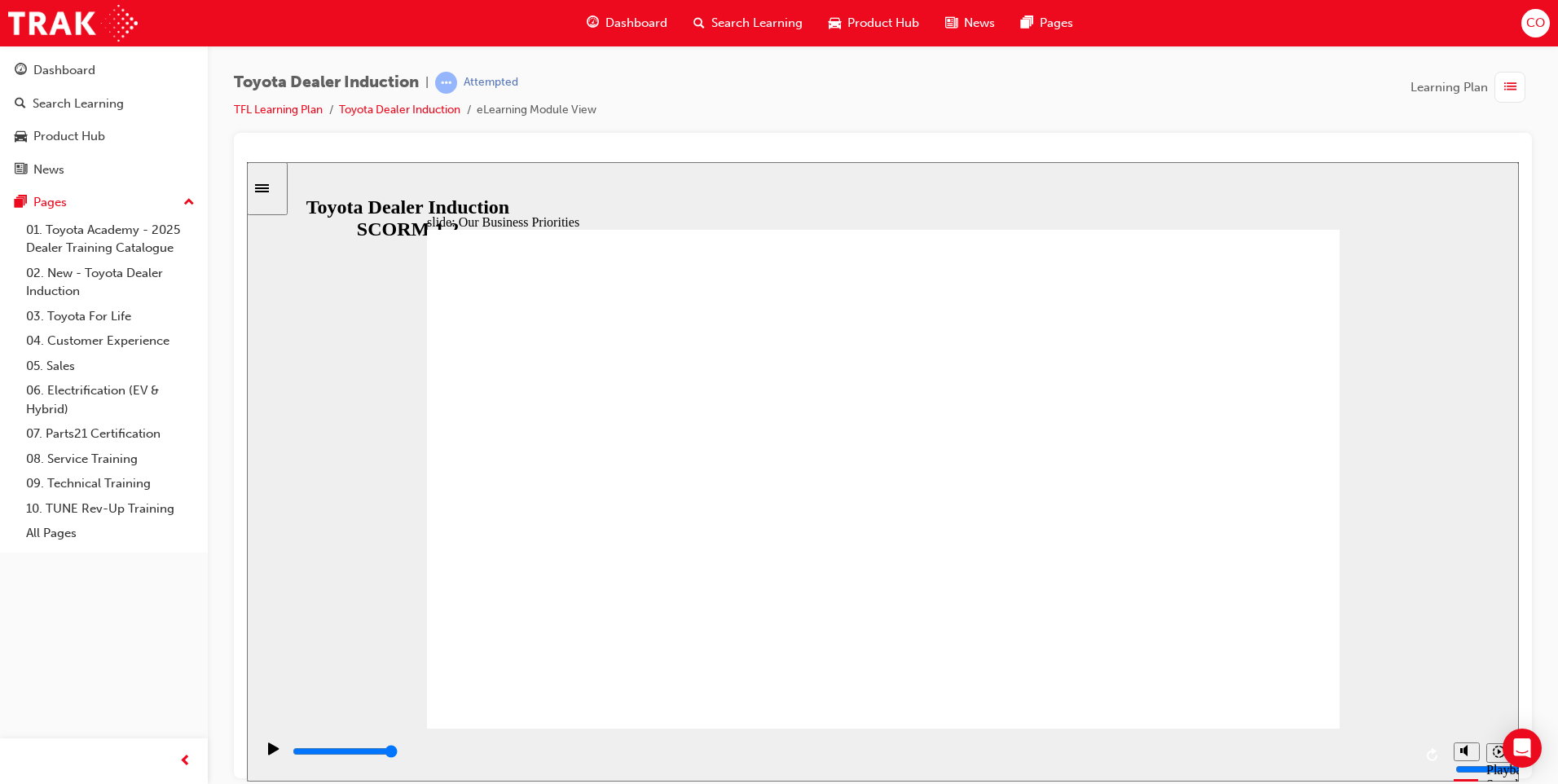
drag, startPoint x: 1247, startPoint y: 683, endPoint x: 1267, endPoint y: 693, distance: 22.4
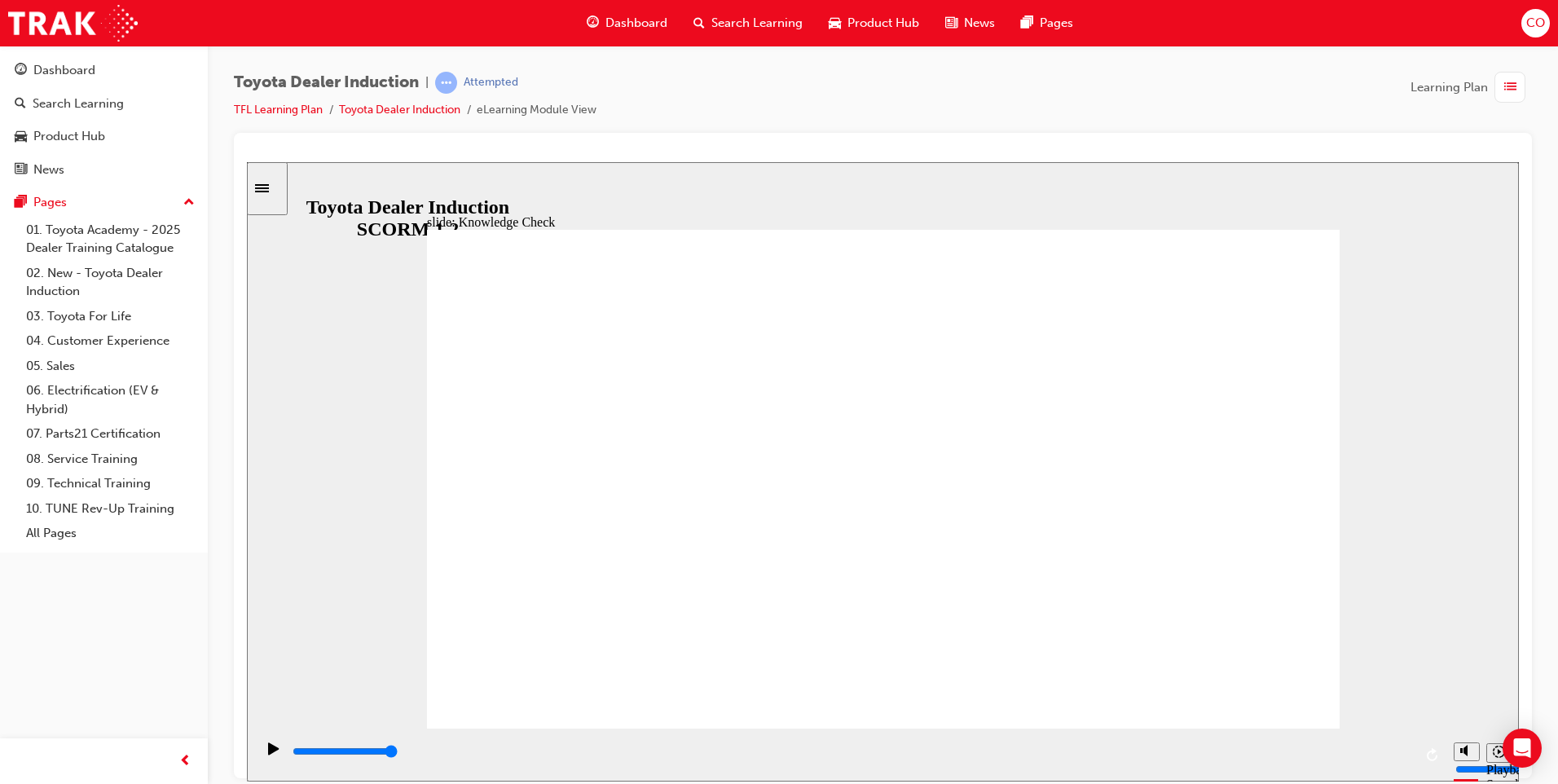
type input "5000"
type input "c"
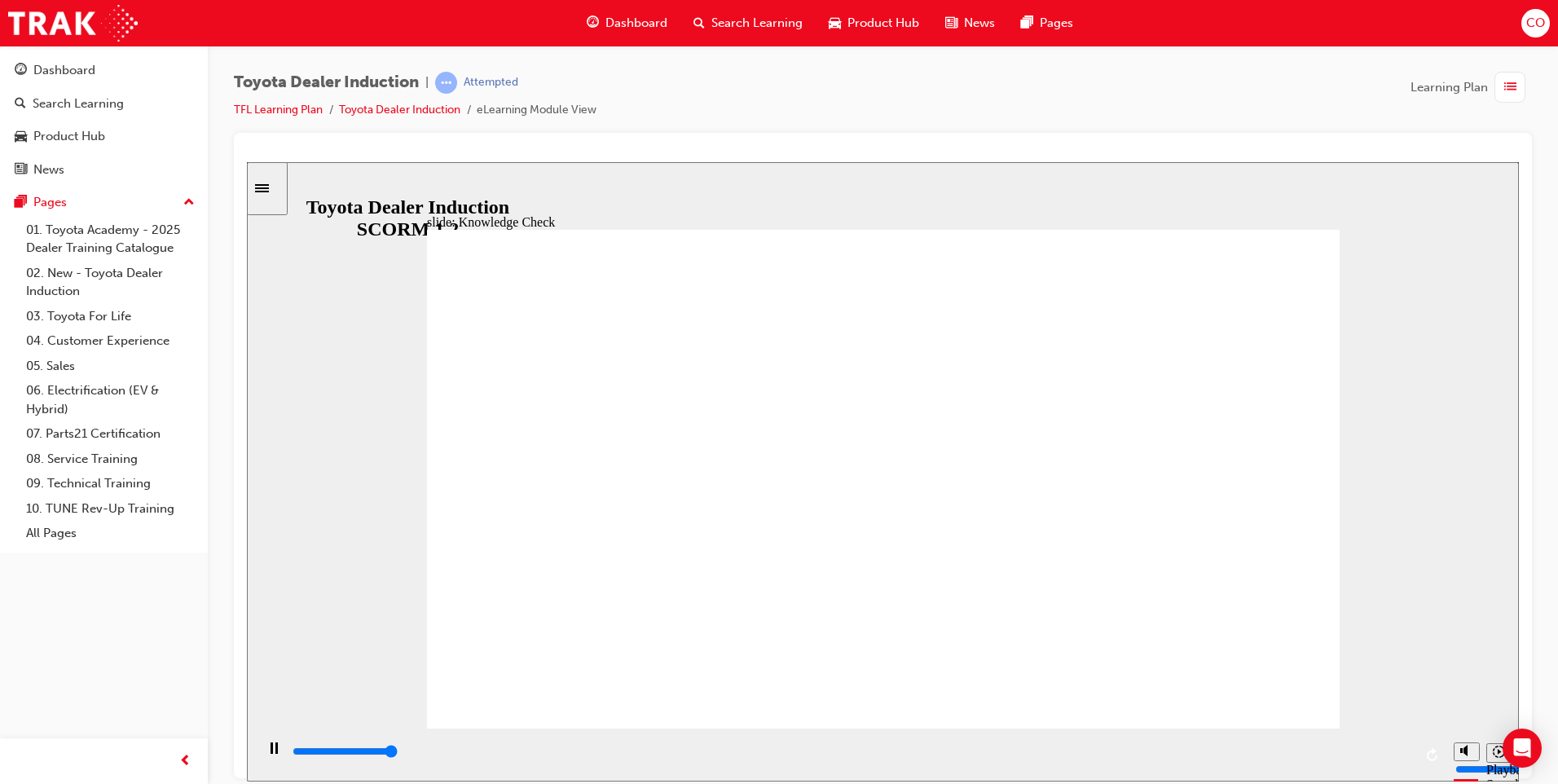
type input "c"
type input "cl"
type input "cle"
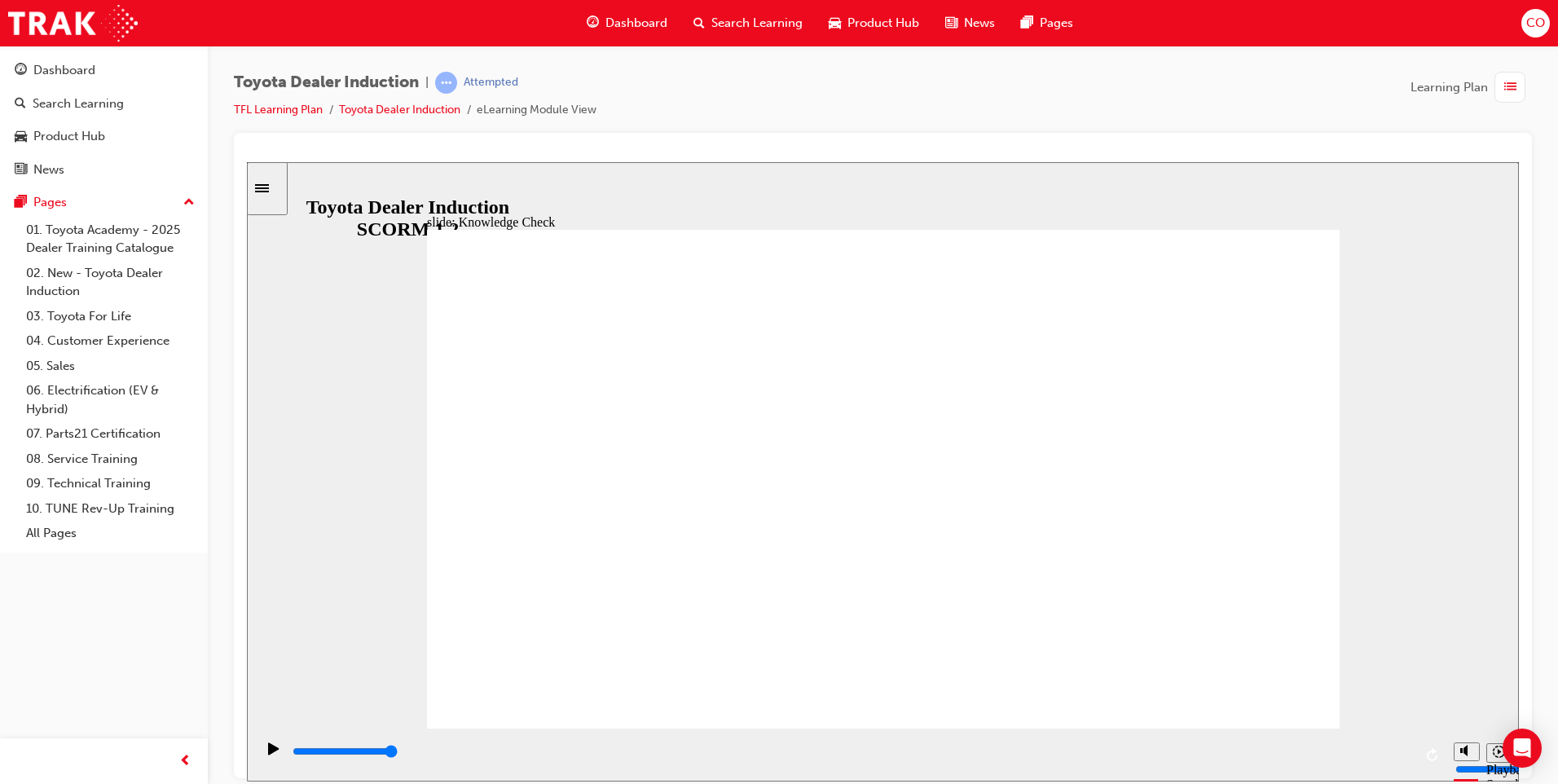
type input "clea"
type input "clean"
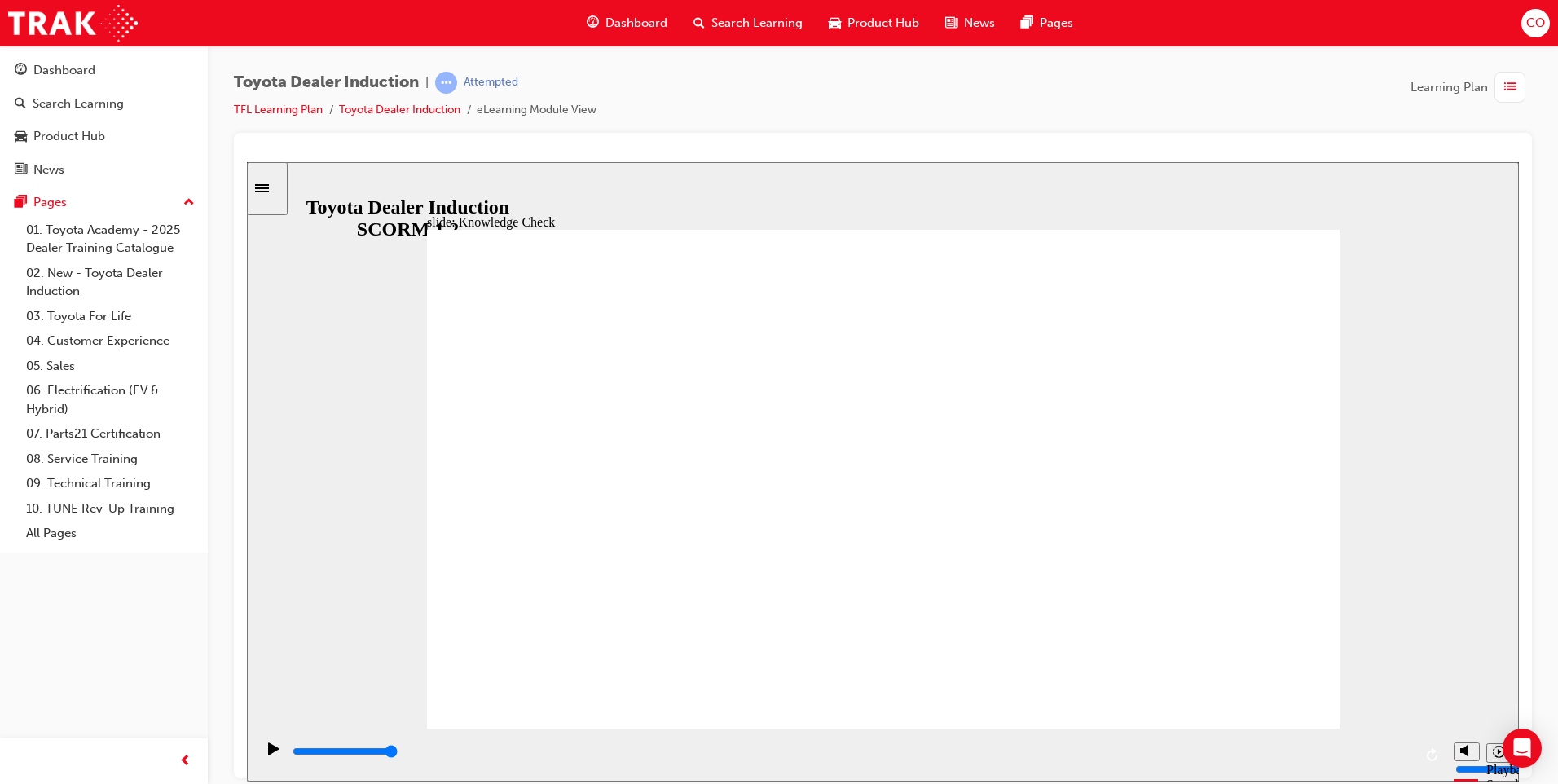
type input "clean"
type input "clean a"
type input "clean ai"
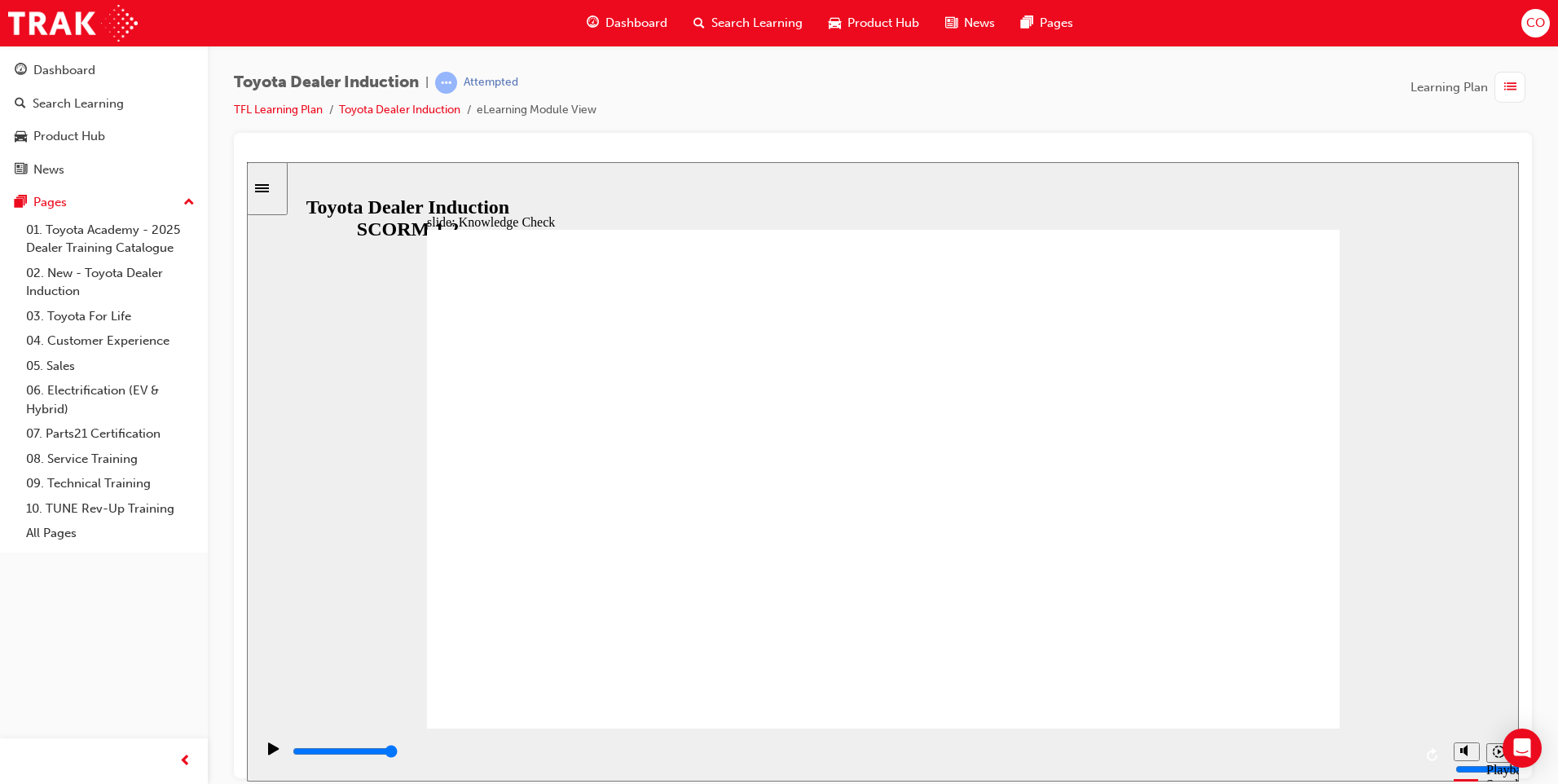
type input "clean air"
type input "5000"
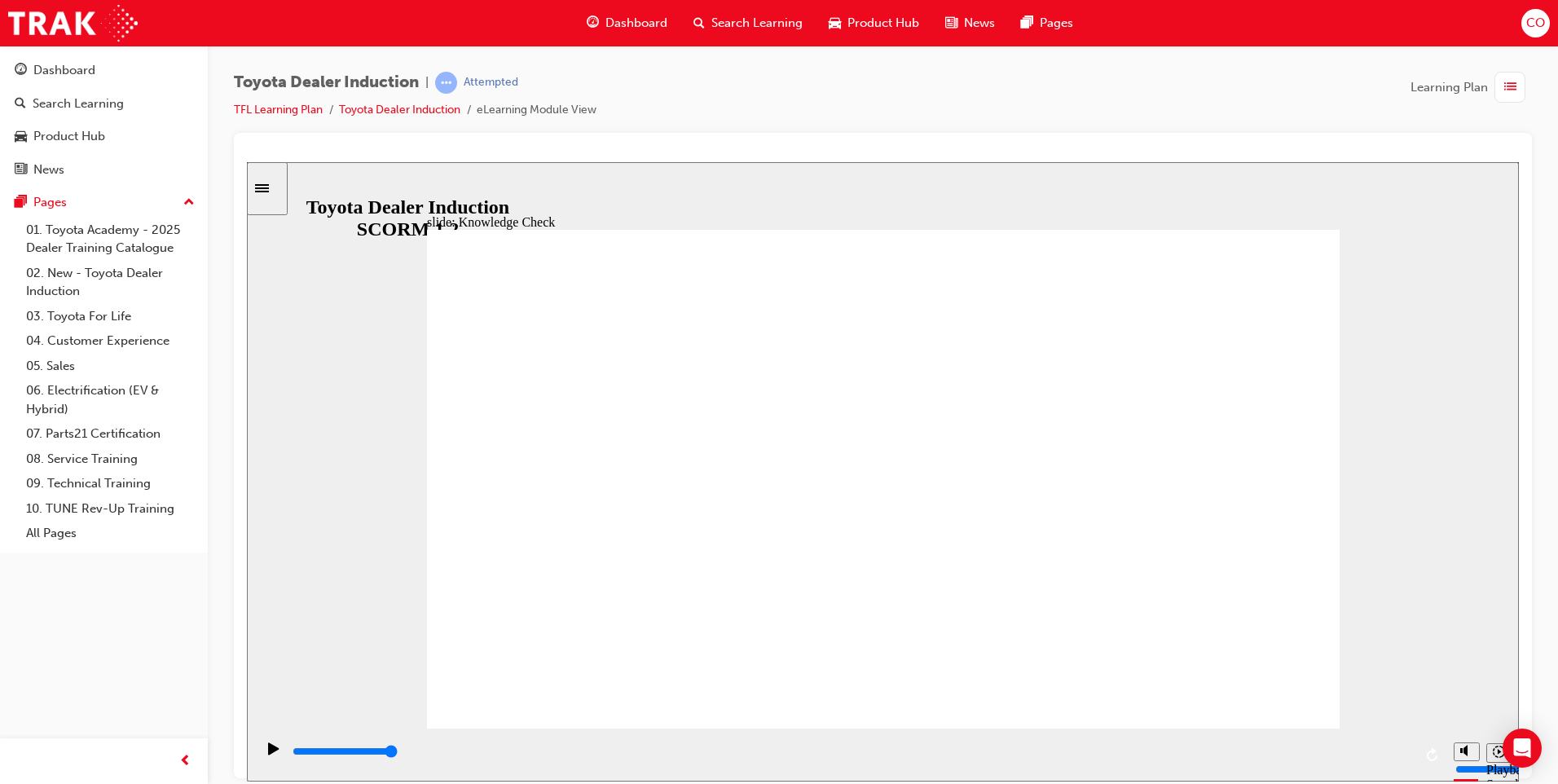
type input "h"
type input "ha"
type input "hap"
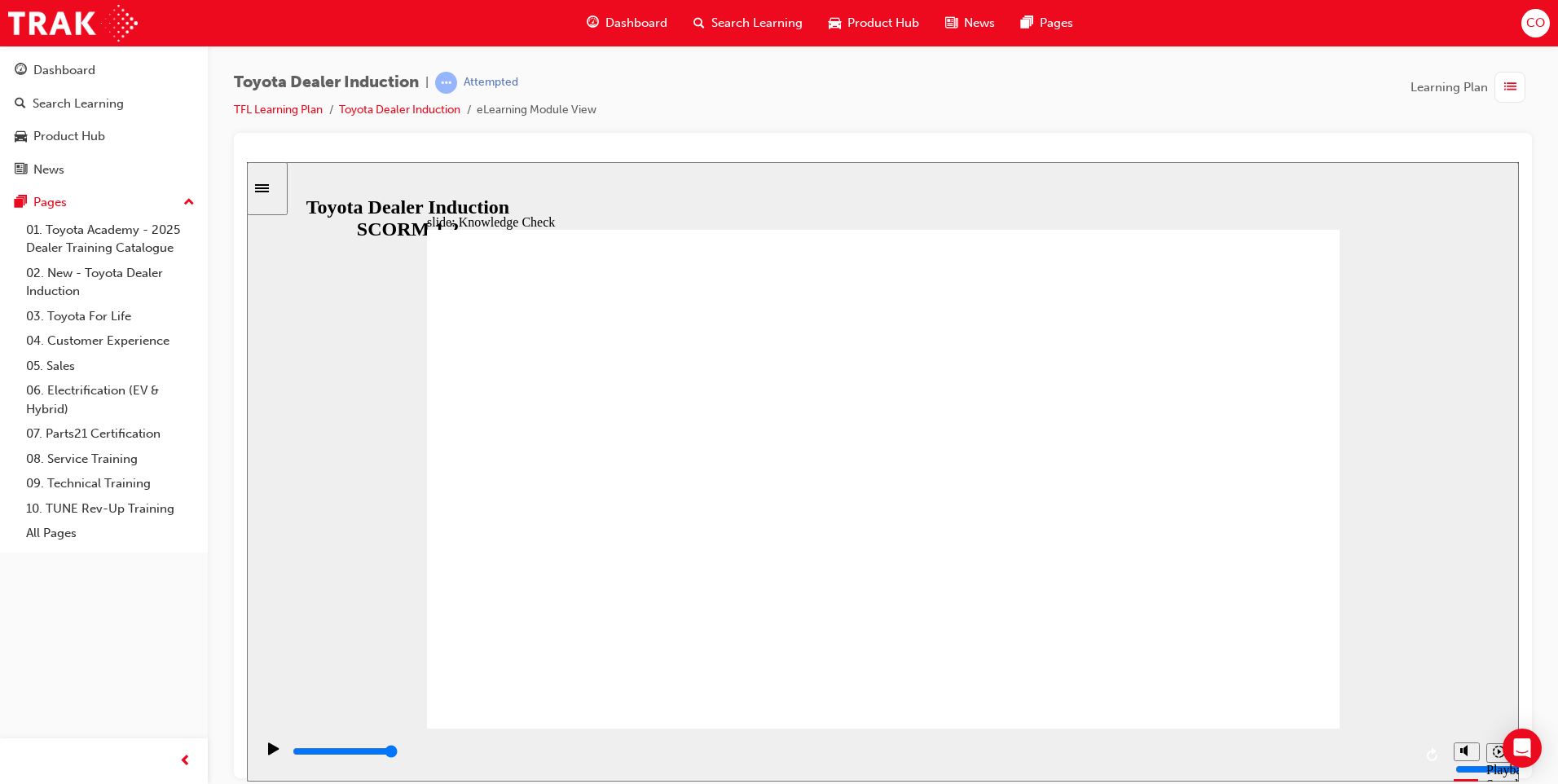
type input "hap"
type input "happ"
type input "happy"
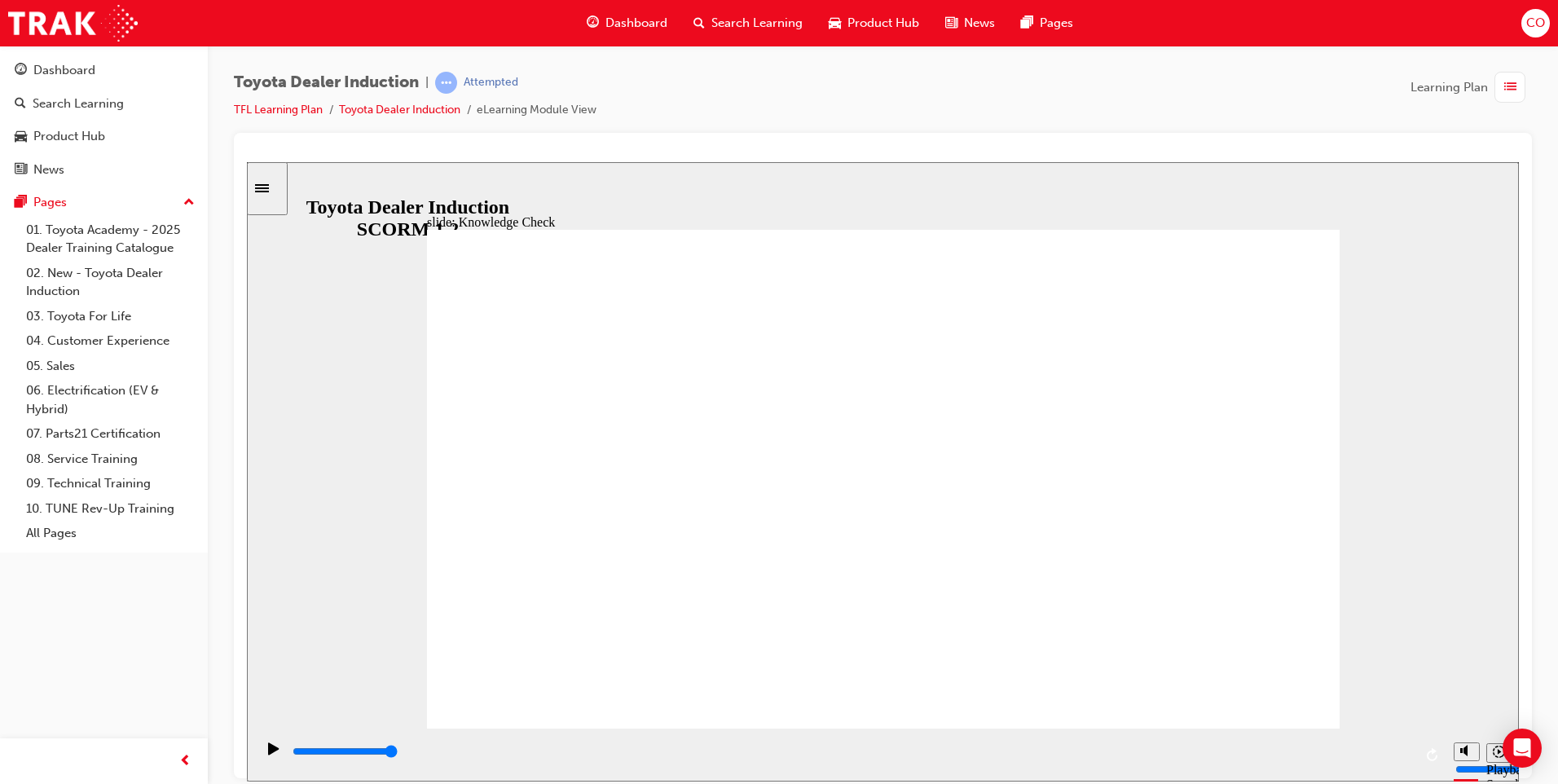
type input "happy"
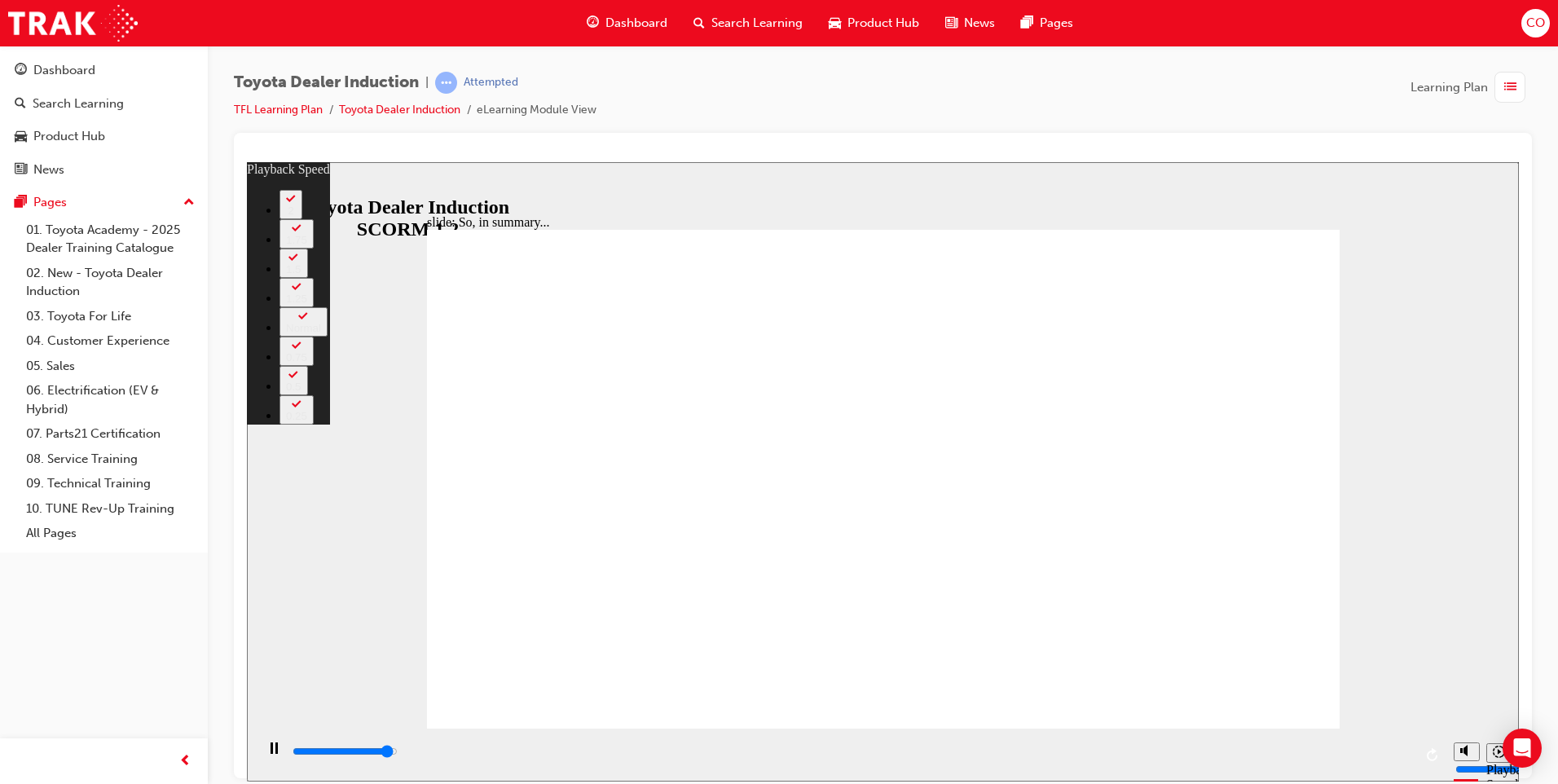
type input "6300"
type input "0"
type input "6400"
type input "0"
type input "6500"
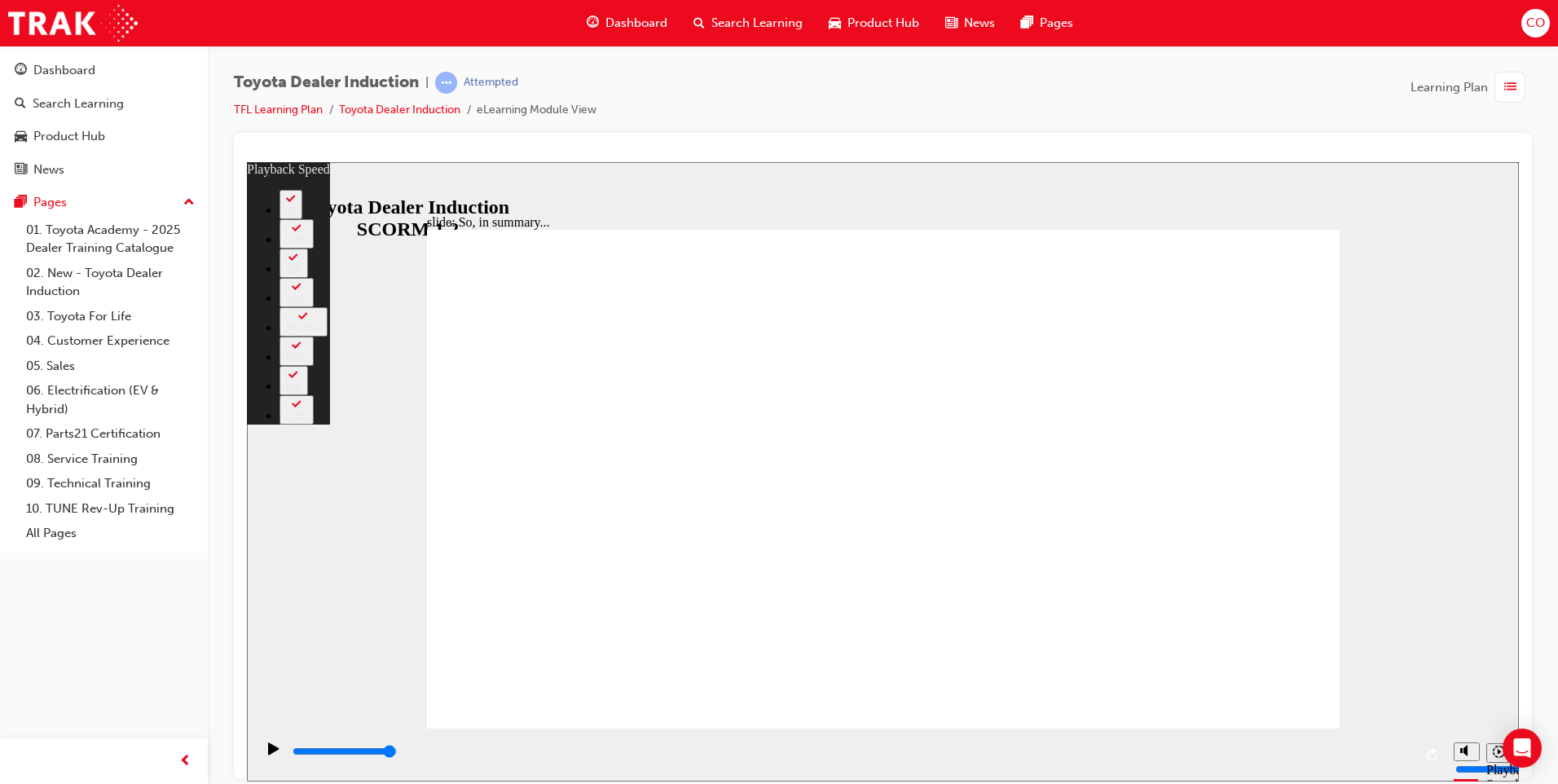
type input "128"
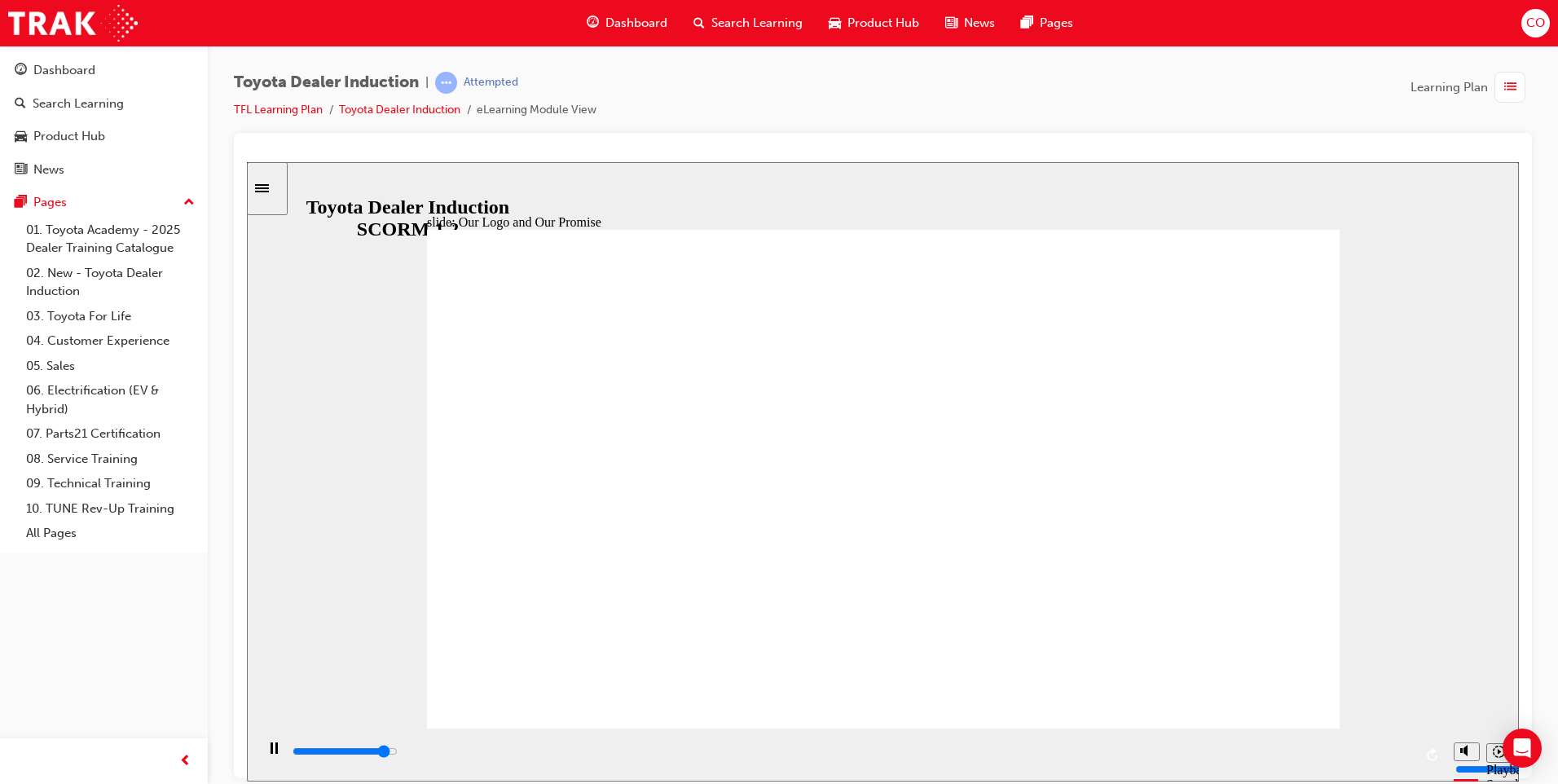
drag, startPoint x: 811, startPoint y: 620, endPoint x: 808, endPoint y: 635, distance: 15.3
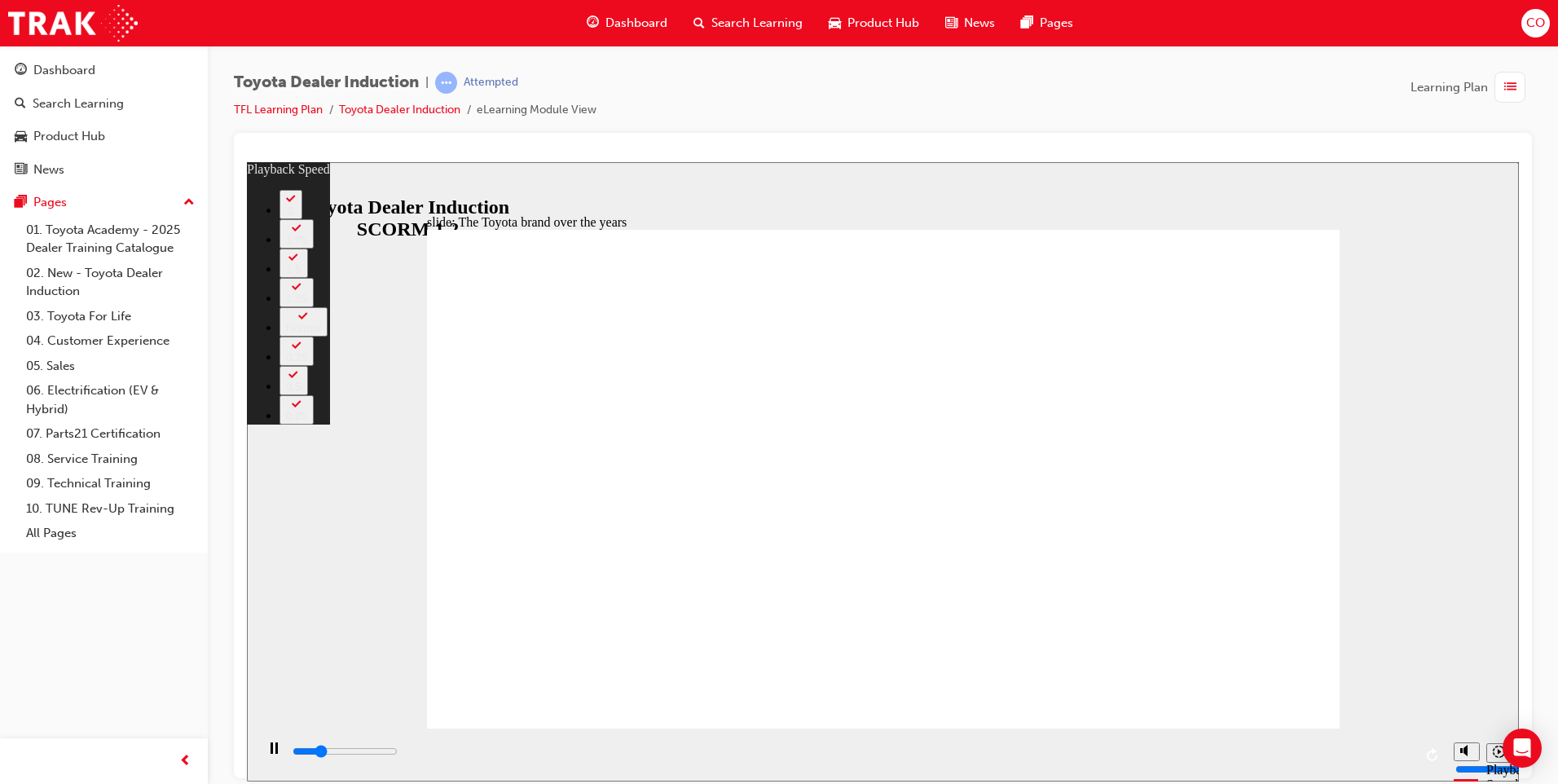
type input "2000"
type input "0"
type input "2300"
type input "0"
type input "2500"
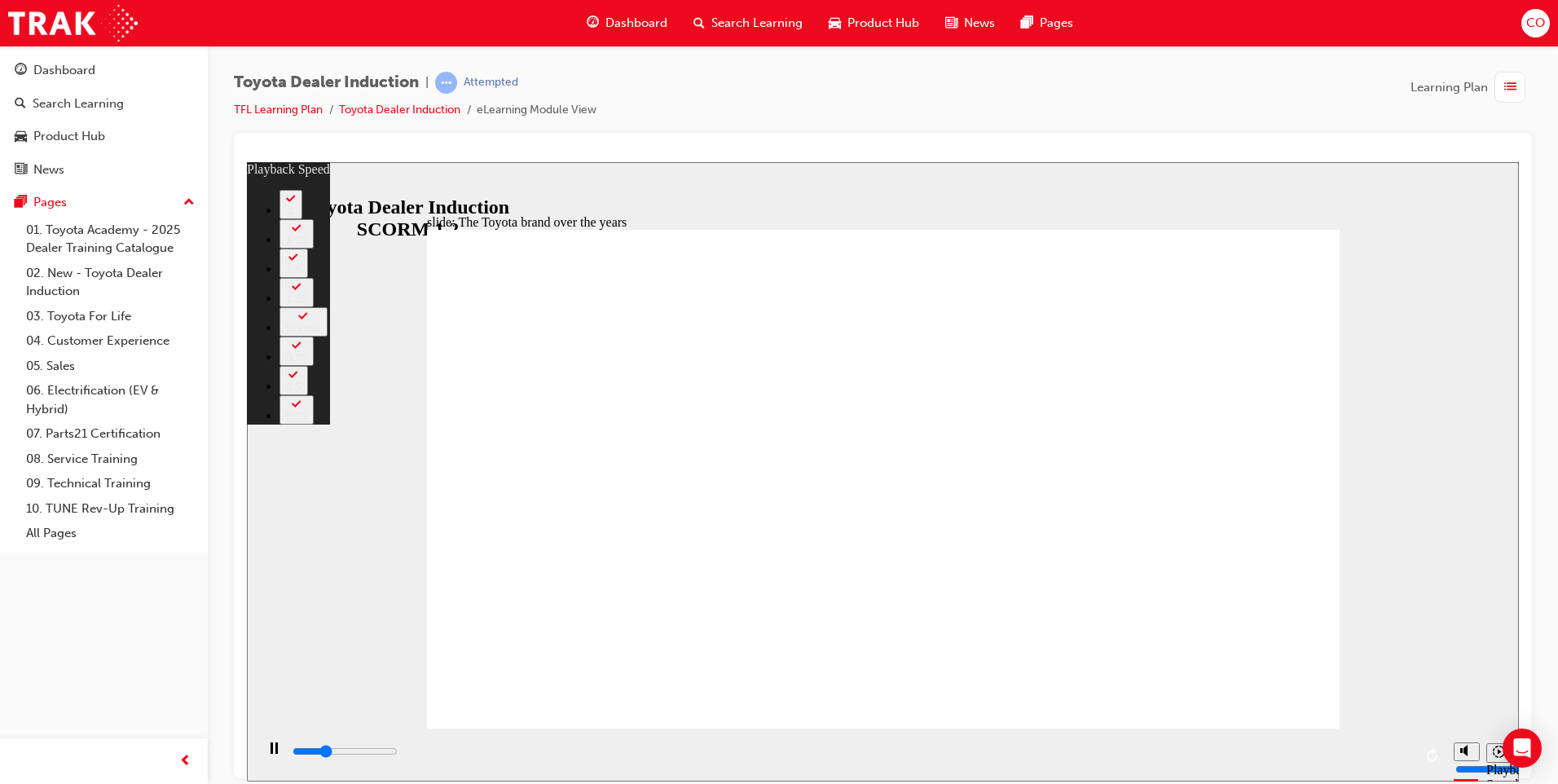
type input "1"
type input "2800"
type input "1"
type input "3100"
type input "1"
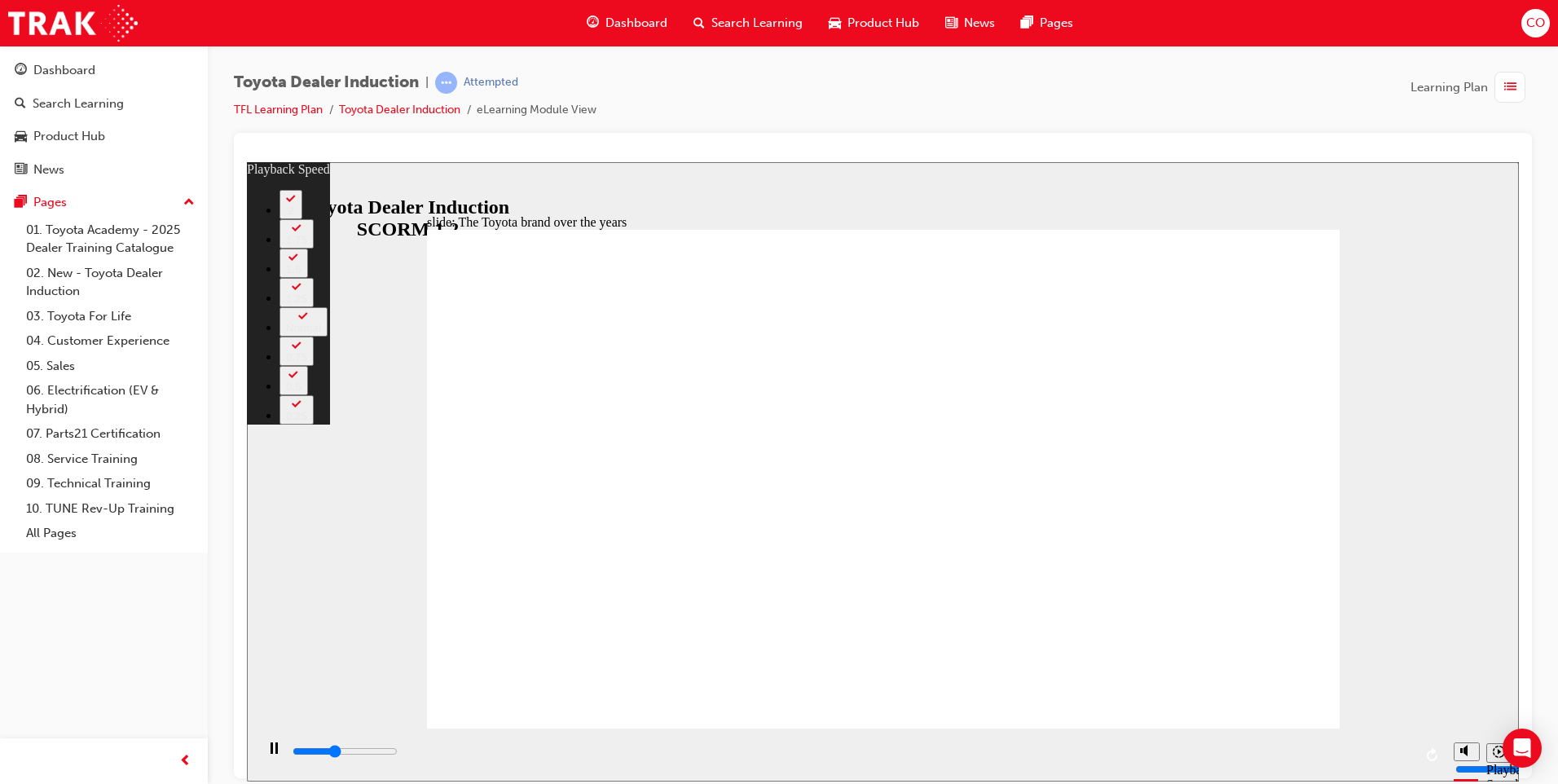
type input "3300"
type input "1"
type input "3600"
type input "2"
type input "3900"
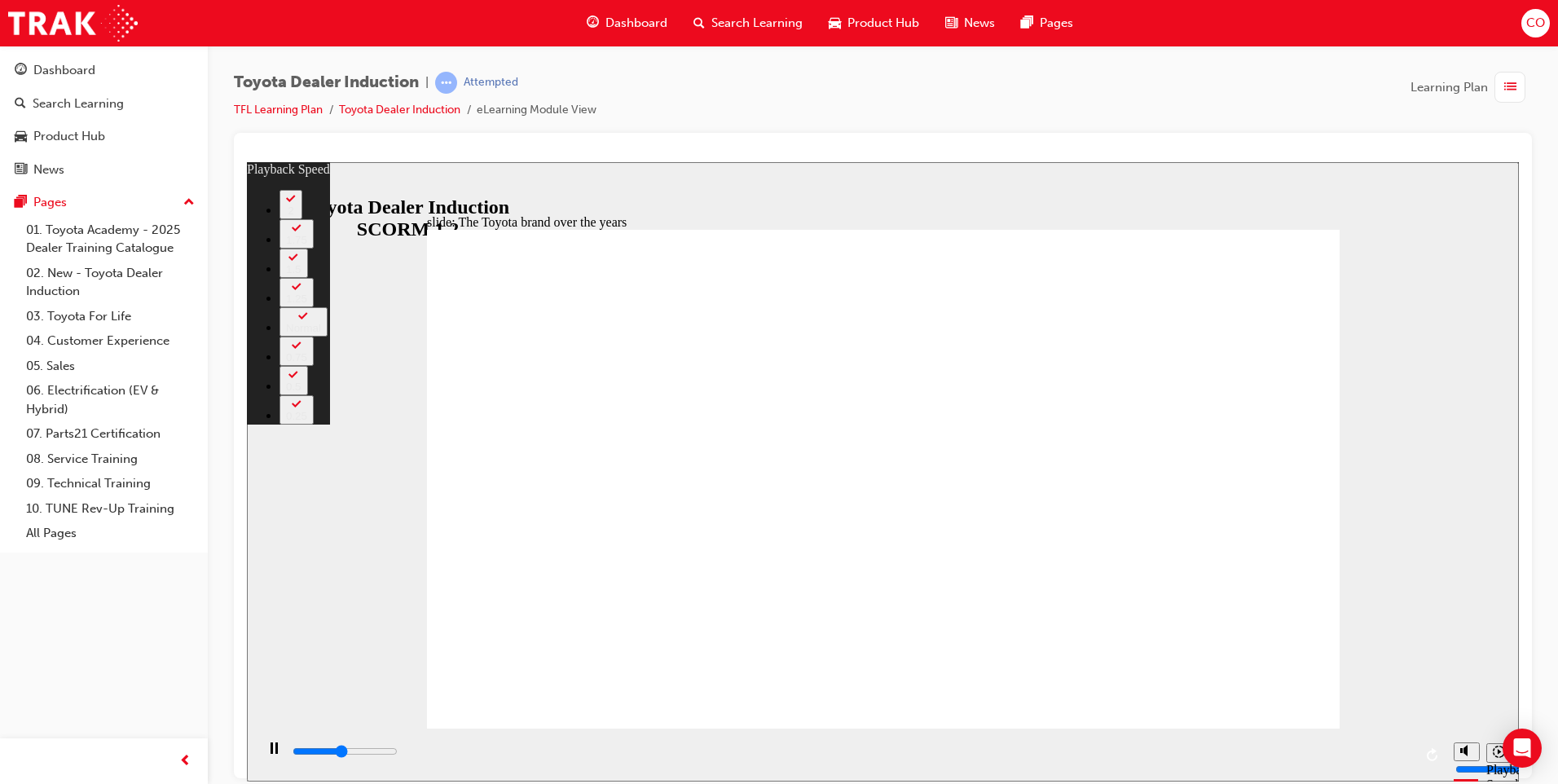
type input "2"
type input "4100"
type input "2"
type input "4400"
type input "2"
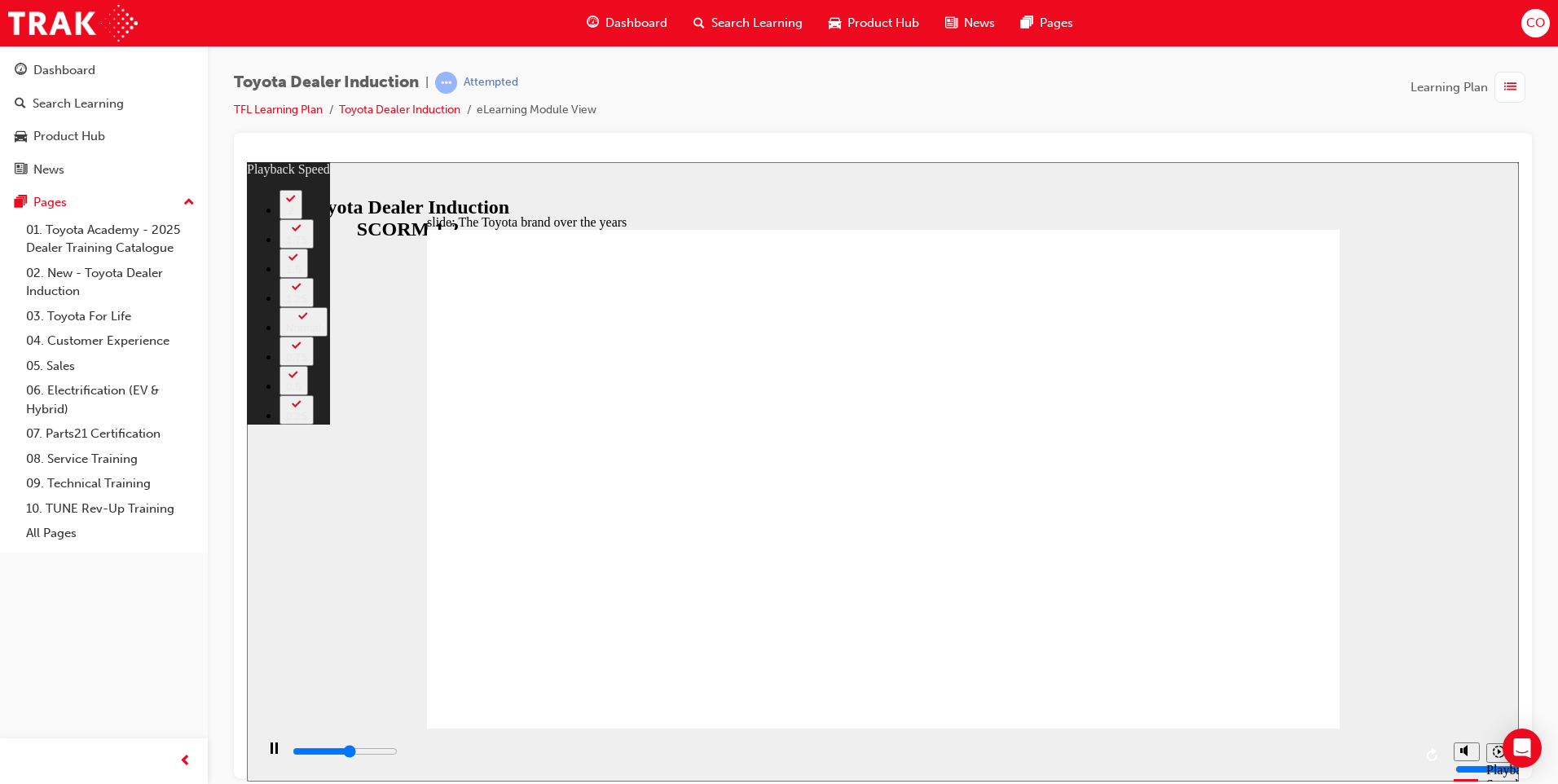
type input "4700"
type input "3"
type input "4900"
type input "3"
type input "5200"
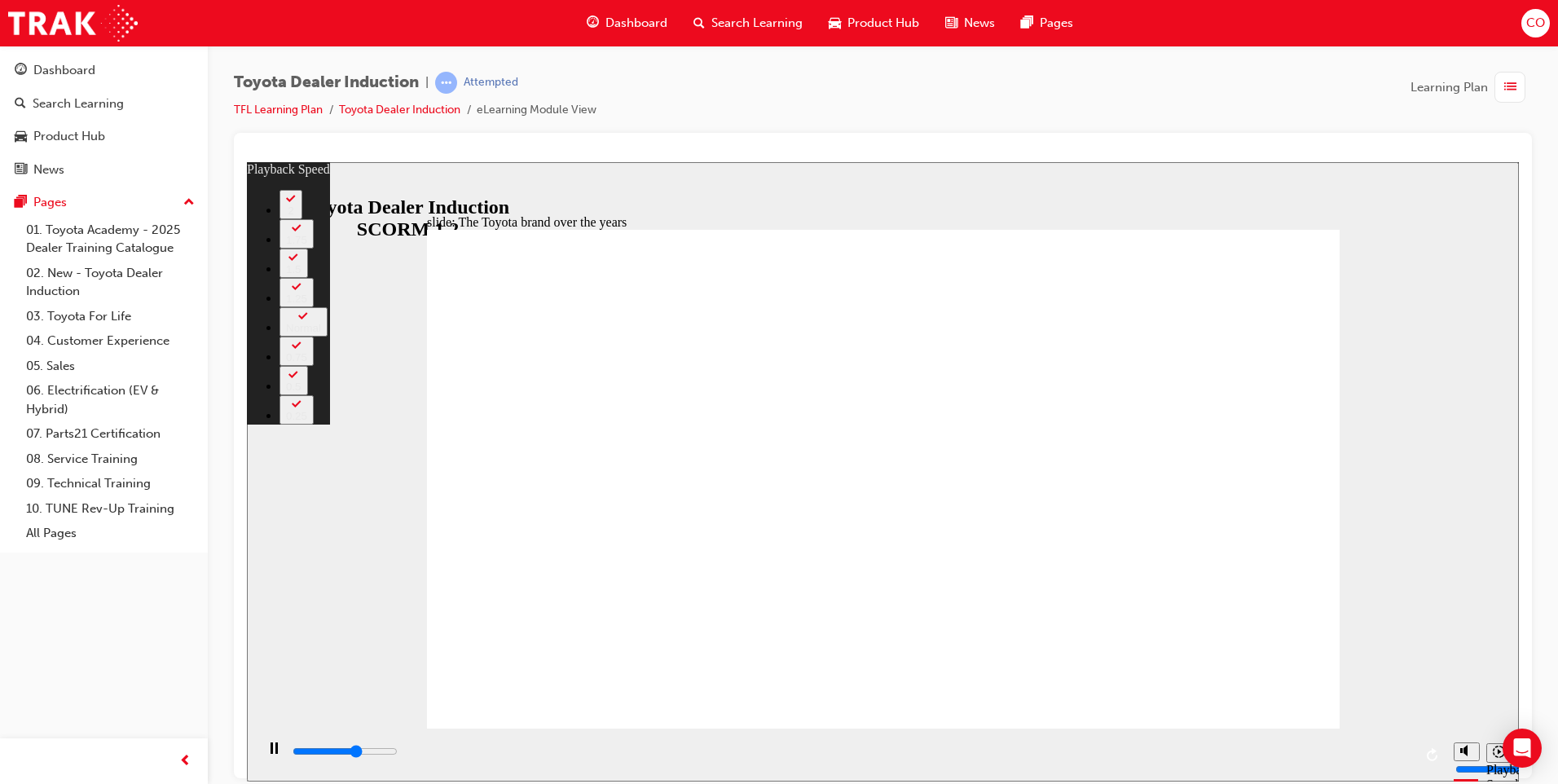
type input "3"
type input "5400"
type input "3"
type input "5700"
type input "4"
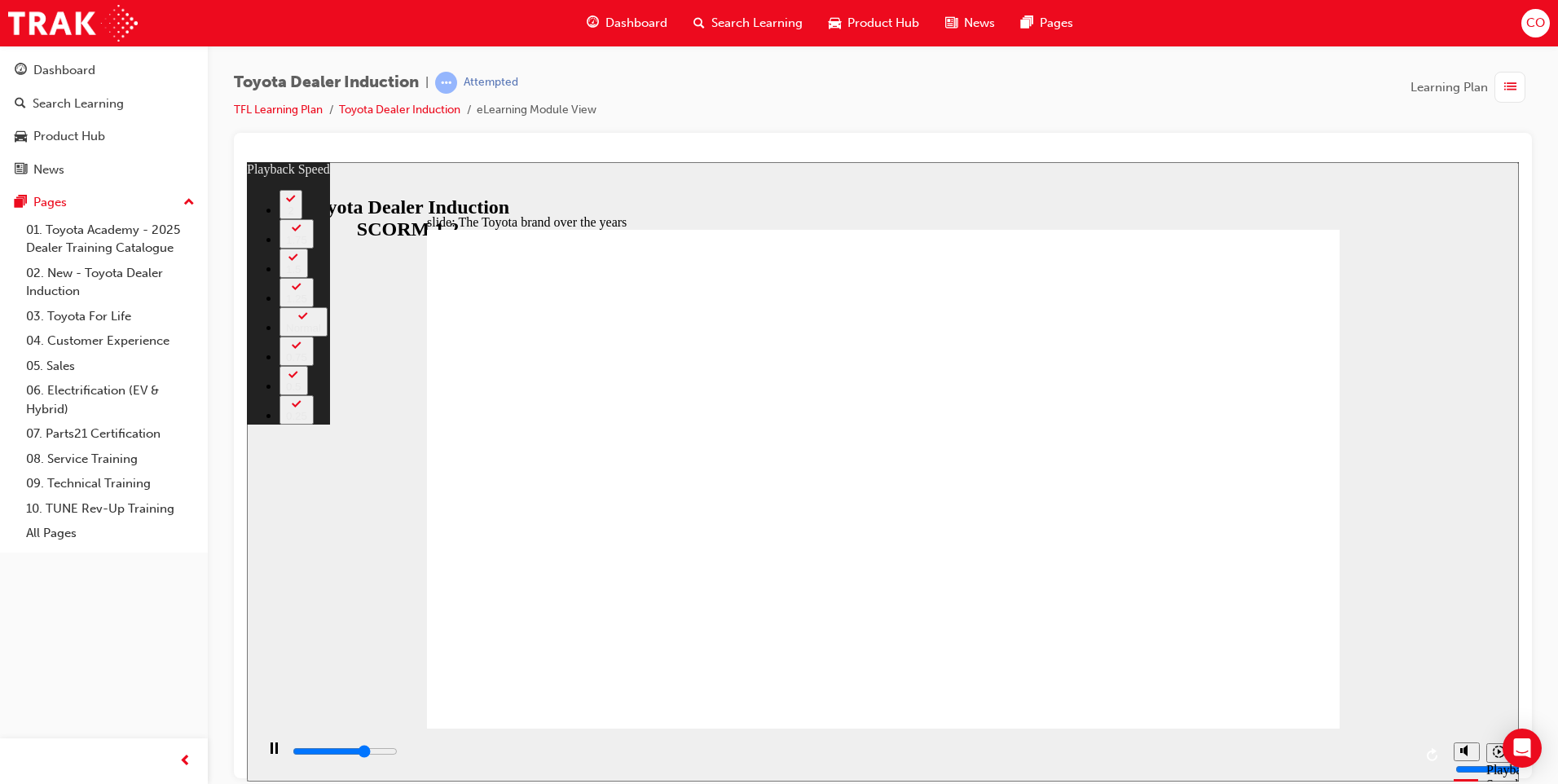
type input "6000"
type input "4"
type input "6300"
type input "4"
type input "6500"
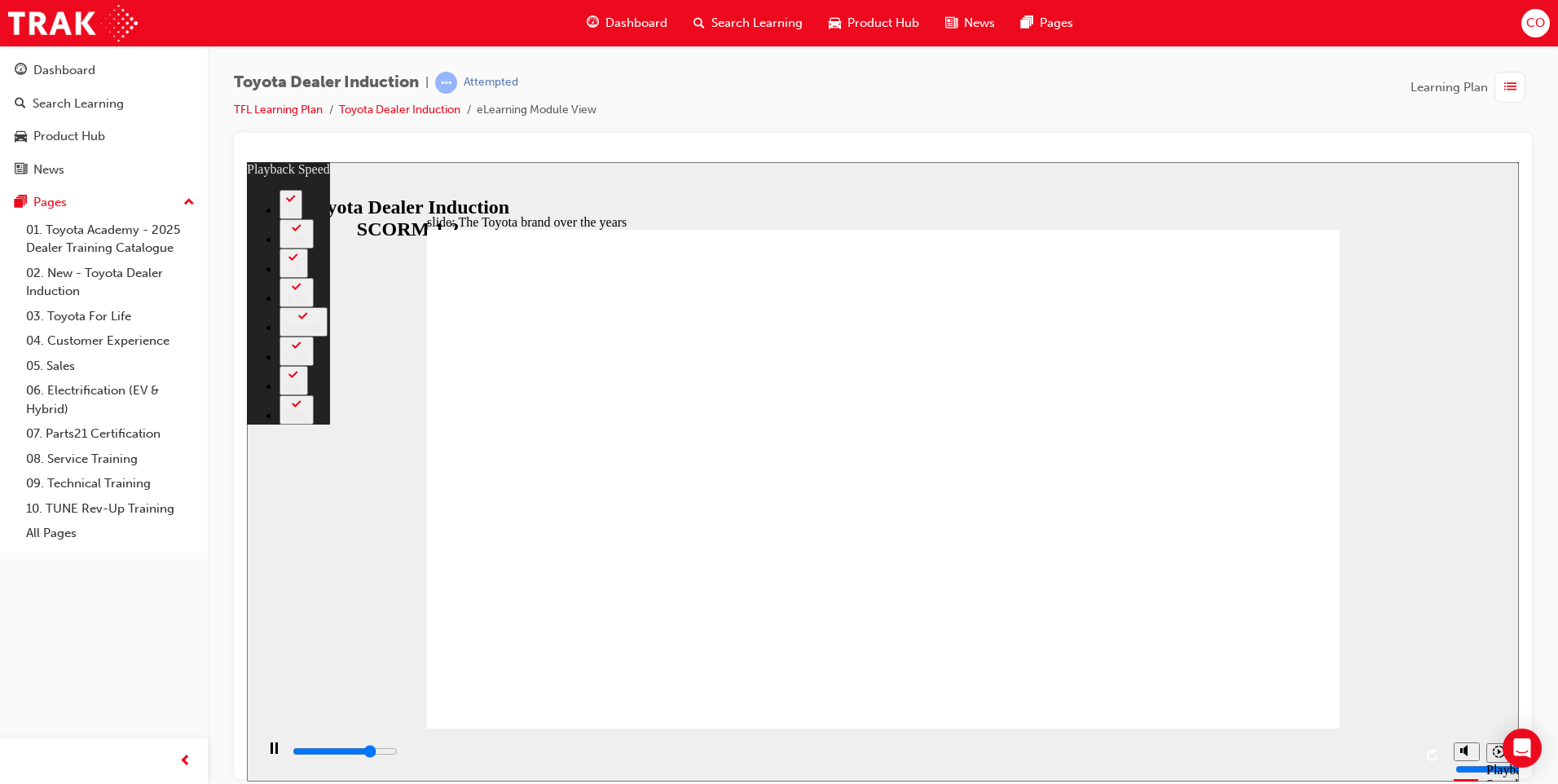
type input "5"
type input "6800"
type input "5"
type input "7100"
type input "5"
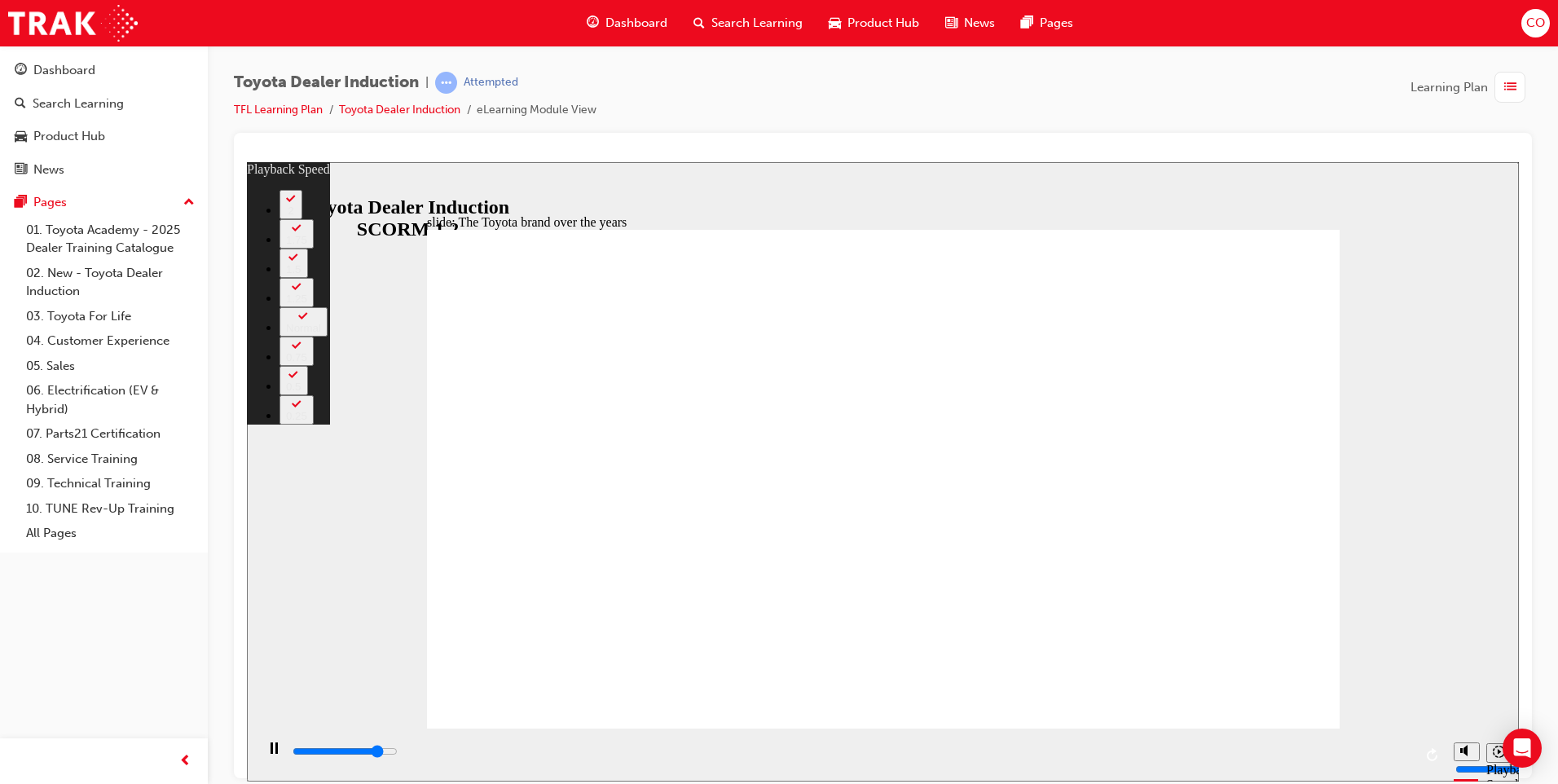
type input "7200"
type input "5"
type input "7300"
type input "5"
type input "7600"
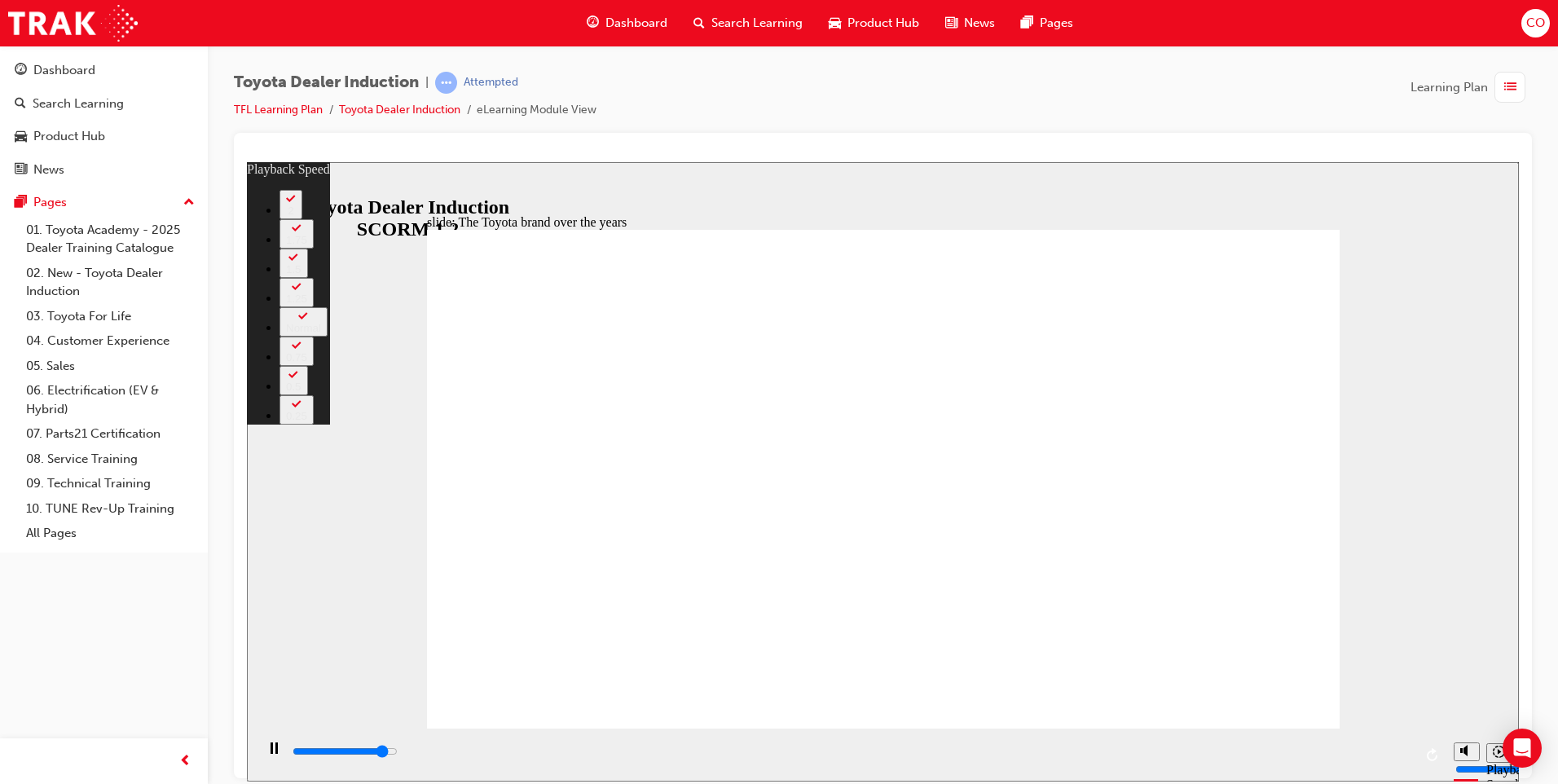
type input "6"
type input "7800"
type input "6"
type input "8100"
type input "6"
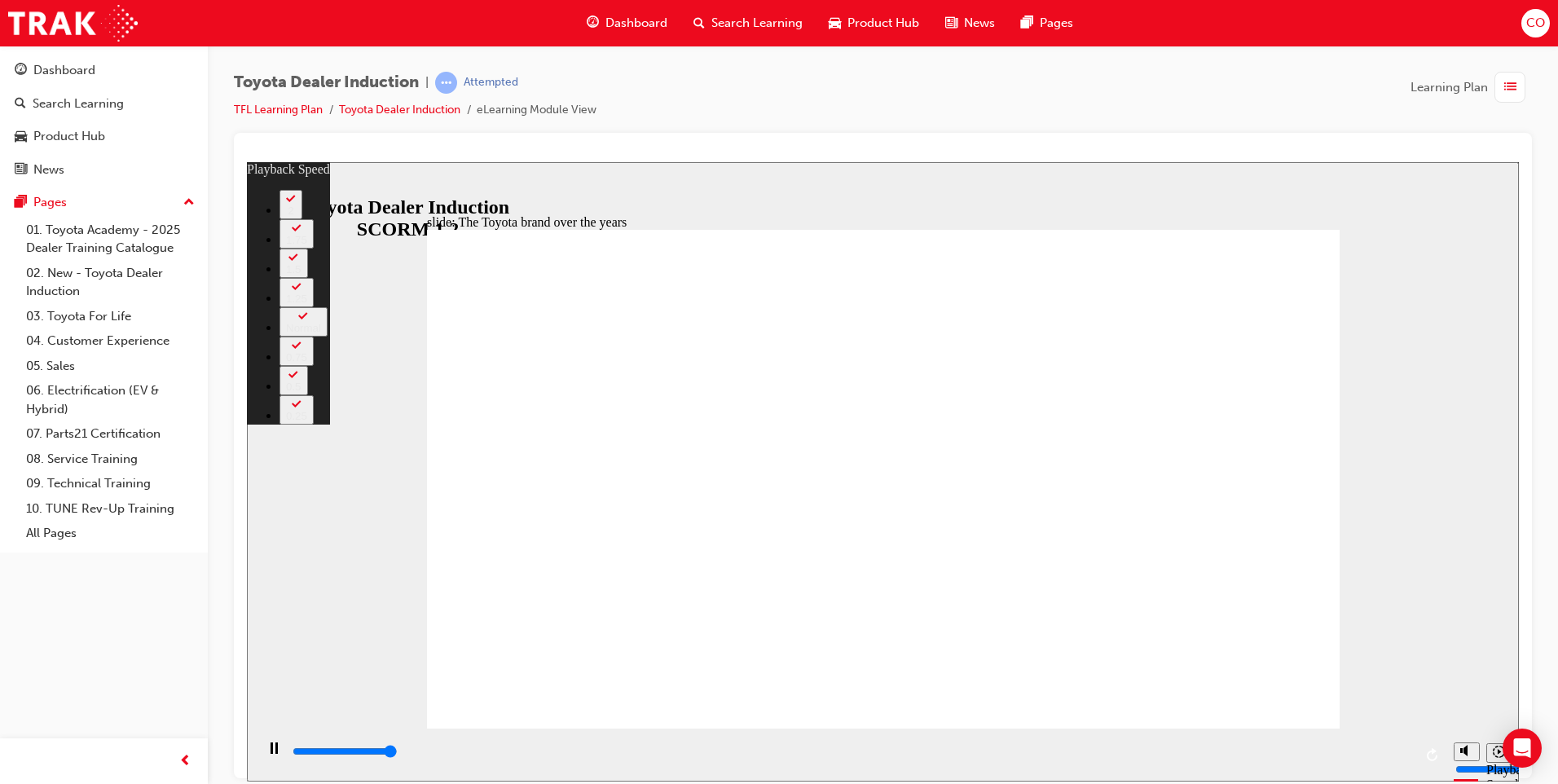
type input "8400"
type input "6"
type input "8400"
click at [1539, 244] on div "Toyota Dealer Induction | Attempted TFL Learning Plan Toyota Dealer Induction e…" at bounding box center [882, 393] width 1350 height 697
drag, startPoint x: 30, startPoint y: 26, endPoint x: 1473, endPoint y: 157, distance: 1448.9
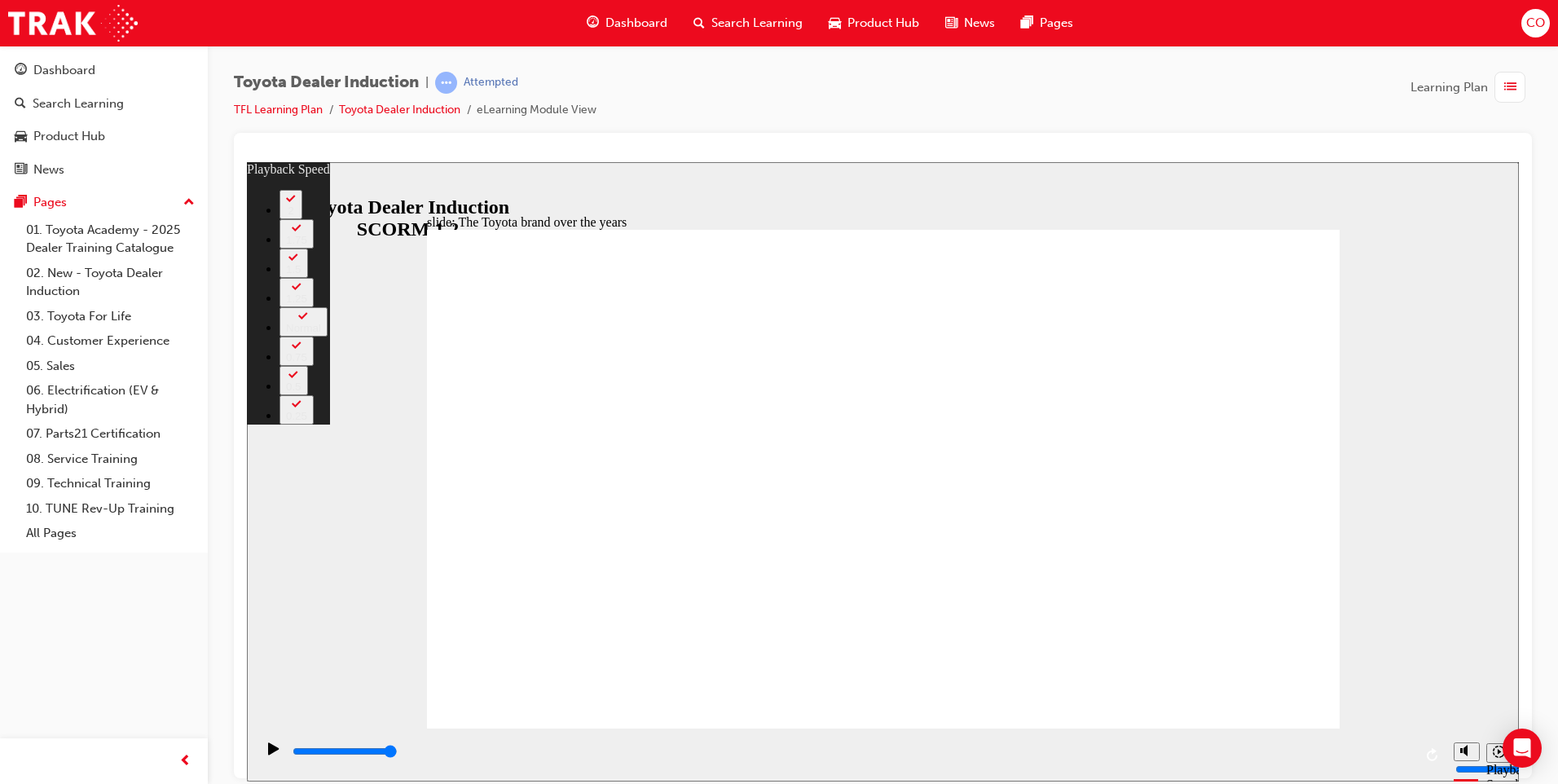
click at [1473, 157] on div at bounding box center [883, 154] width 1272 height 16
type input "165"
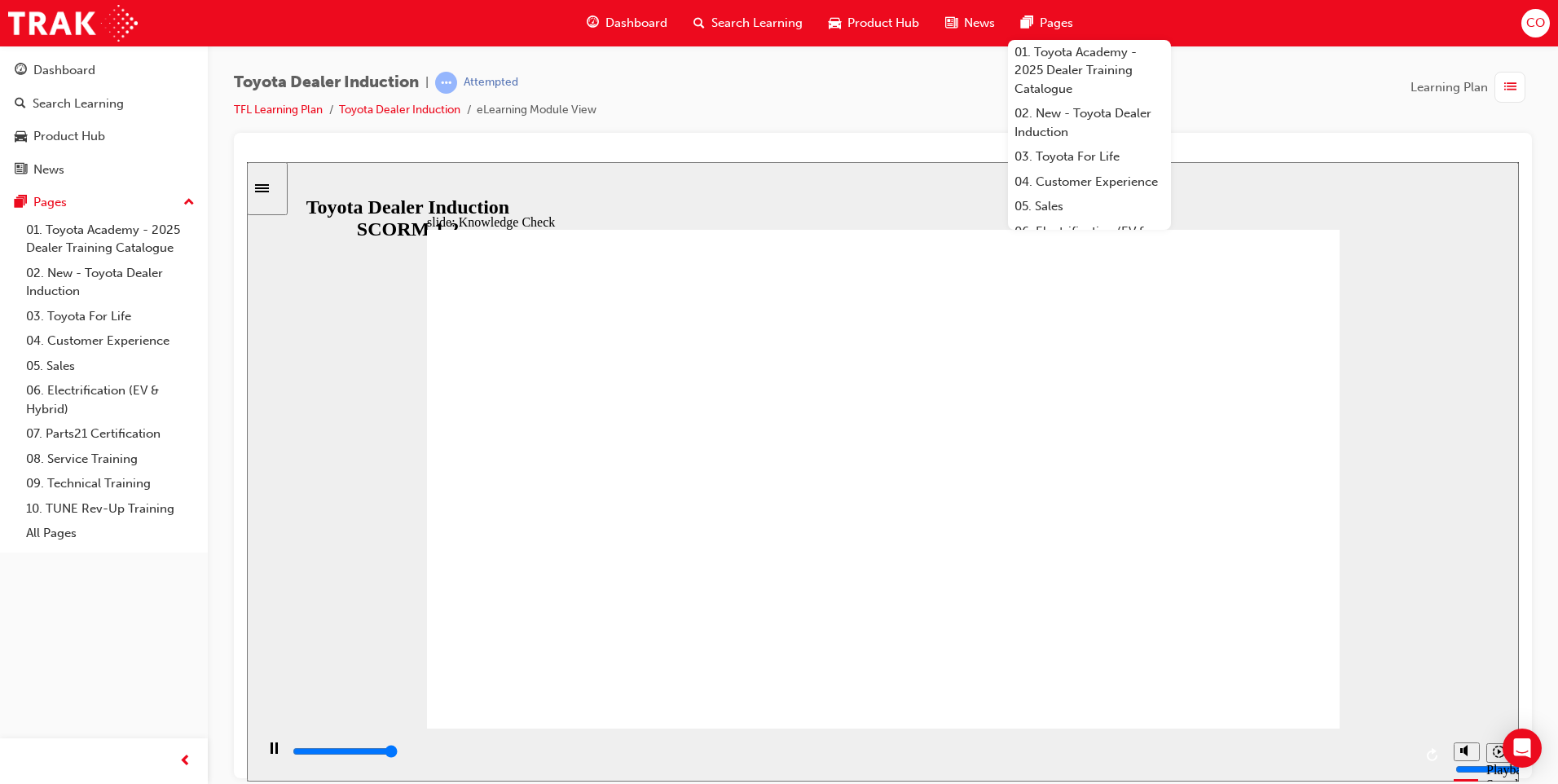
type input "5000"
click at [1461, 360] on div "slide: Knowledge Check Rectangle 1 BACK BACK SUBMIT SUBMIT Knowledge Check Whic…" at bounding box center [883, 471] width 1272 height 619
radio input "true"
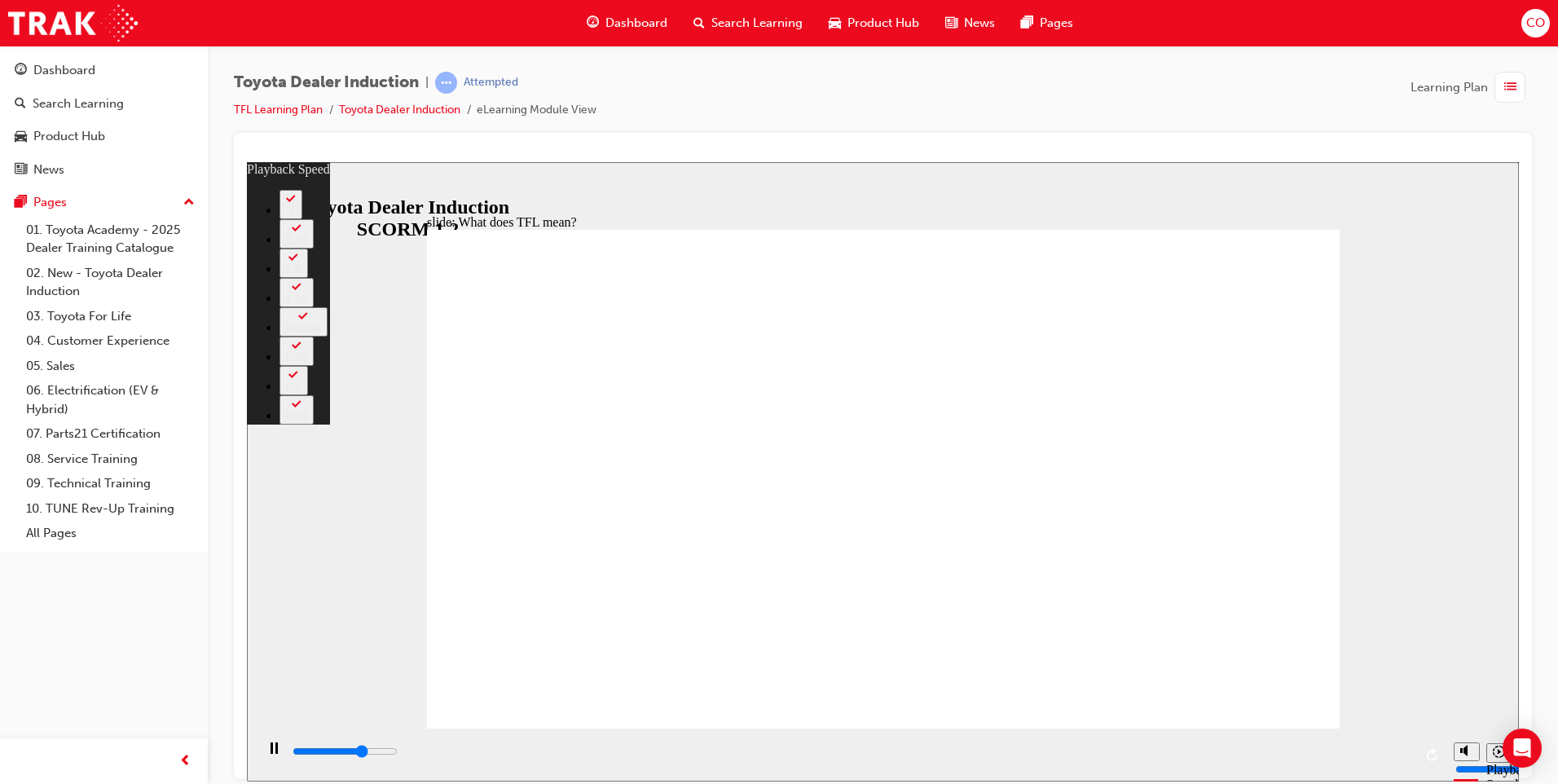
type input "7400"
type input "0"
type input "7600"
type input "0"
type input "7800"
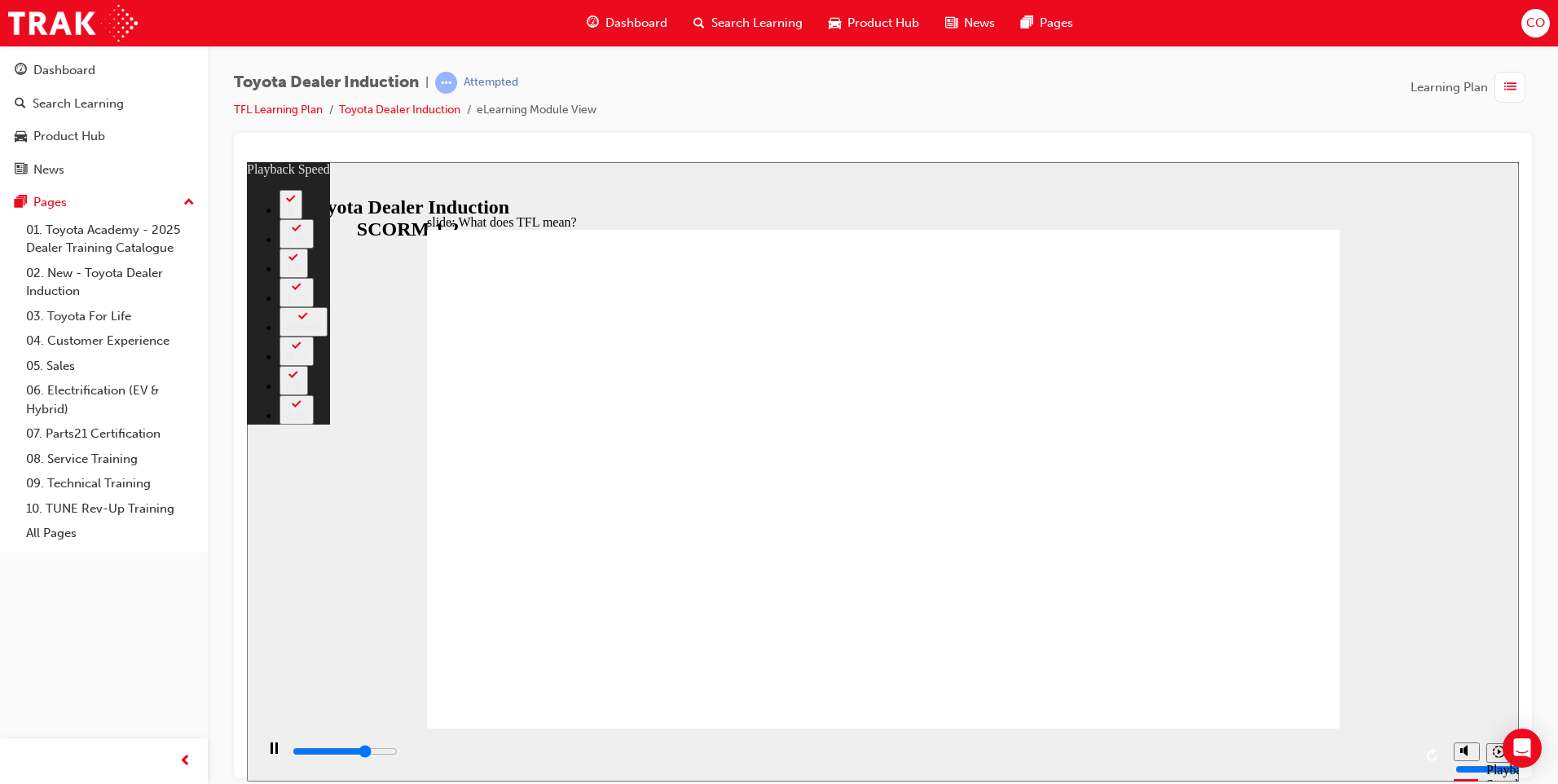
type input "0"
type input "8100"
type input "1"
type input "8400"
type input "1"
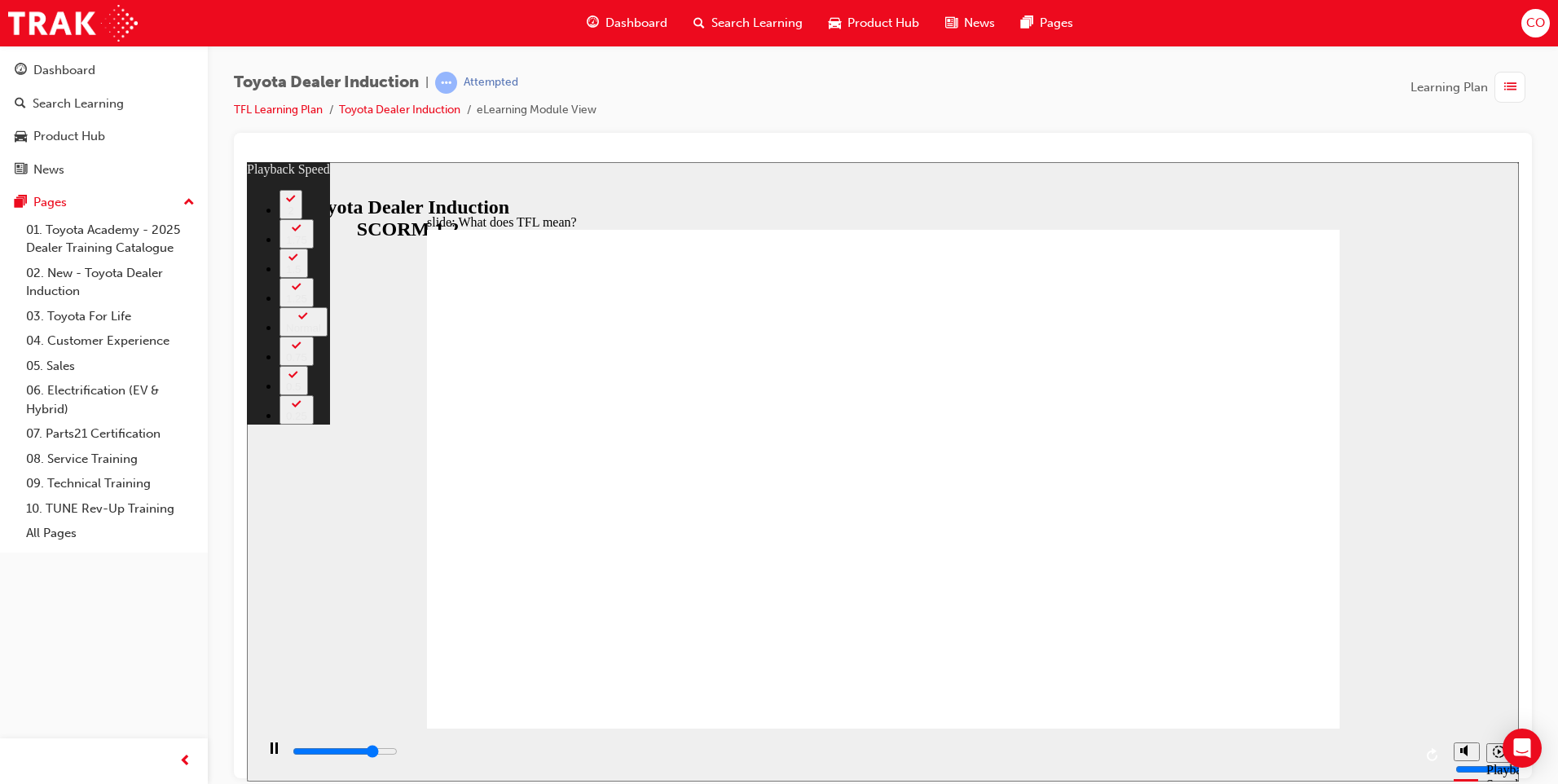
type input "8600"
type input "1"
type input "8600"
type input "1"
type input "8900"
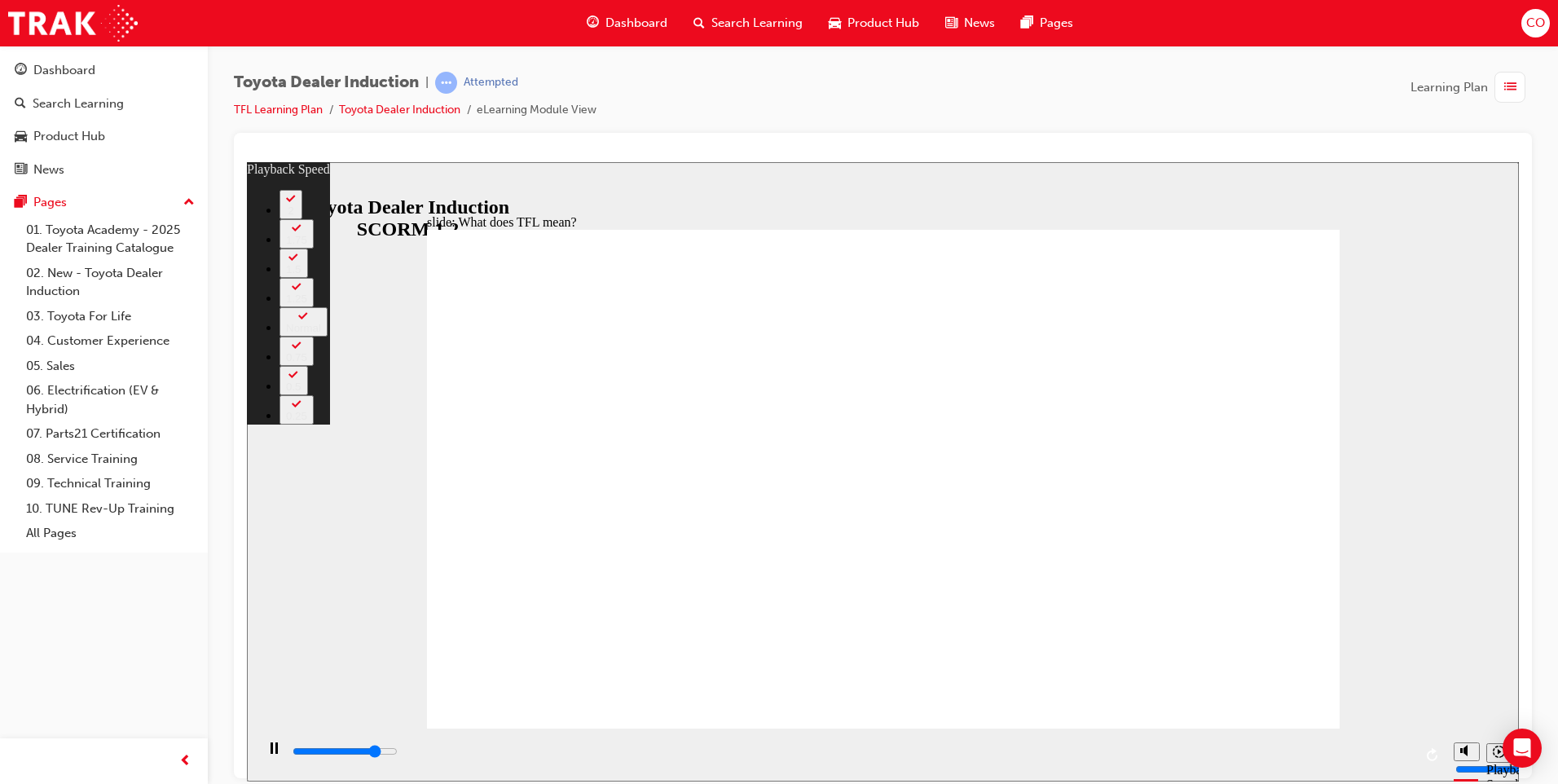
type input "2"
type input "9200"
type input "2"
type input "9400"
type input "2"
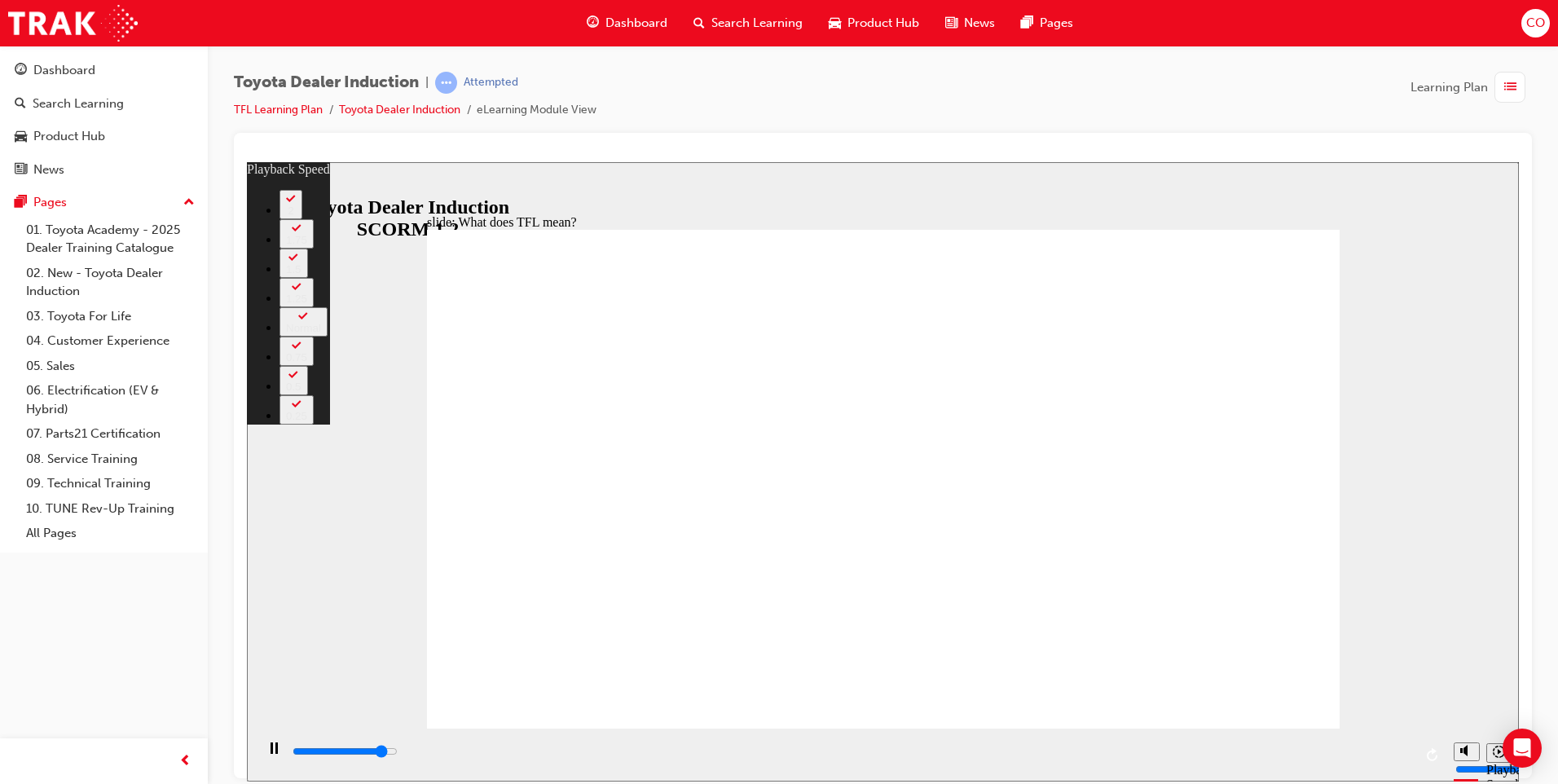
type input "9700"
type input "2"
type input "10000"
type input "3"
type input "10200"
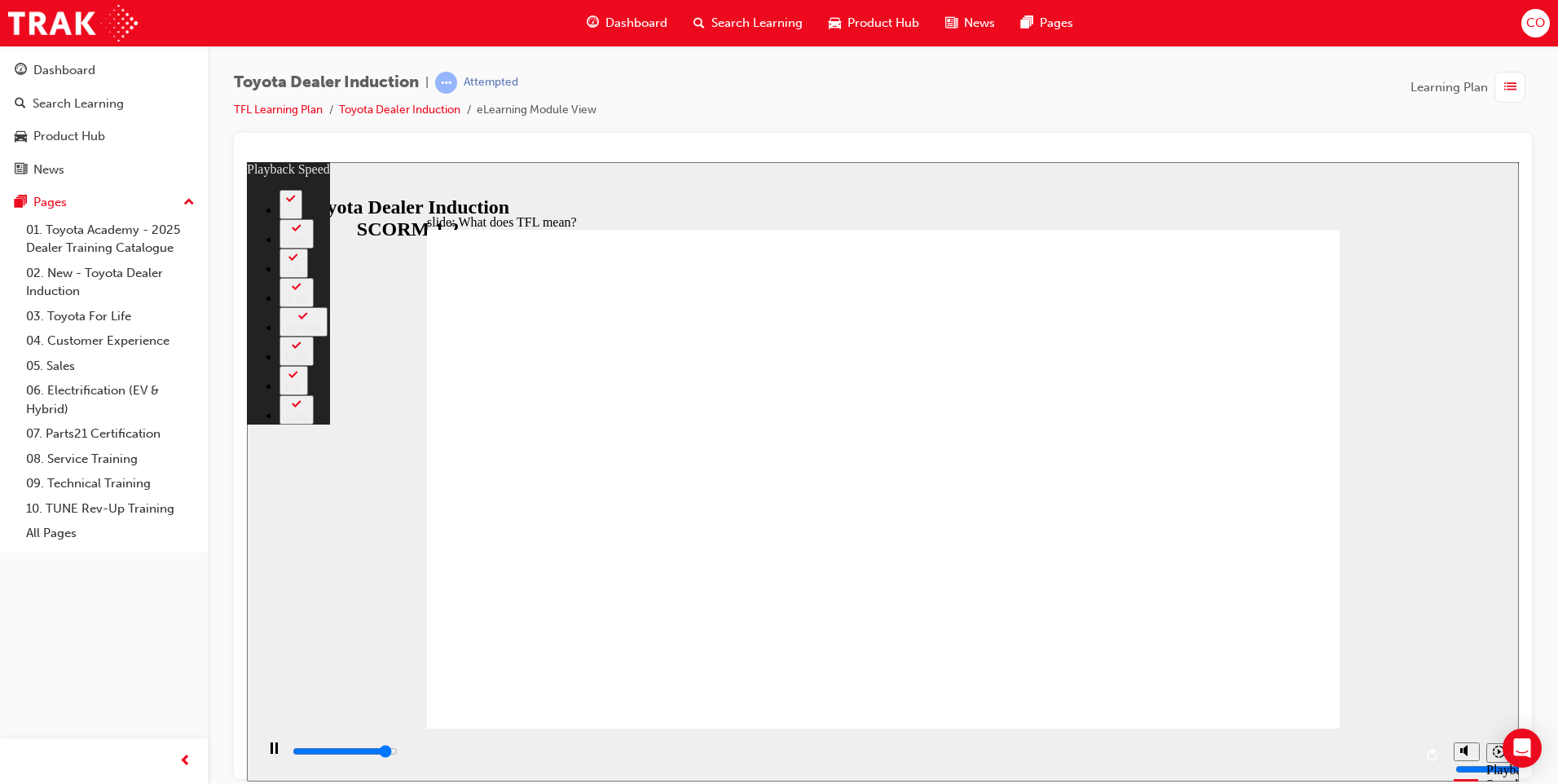
type input "3"
type input "10500"
type input "3"
type input "10800"
type input "3"
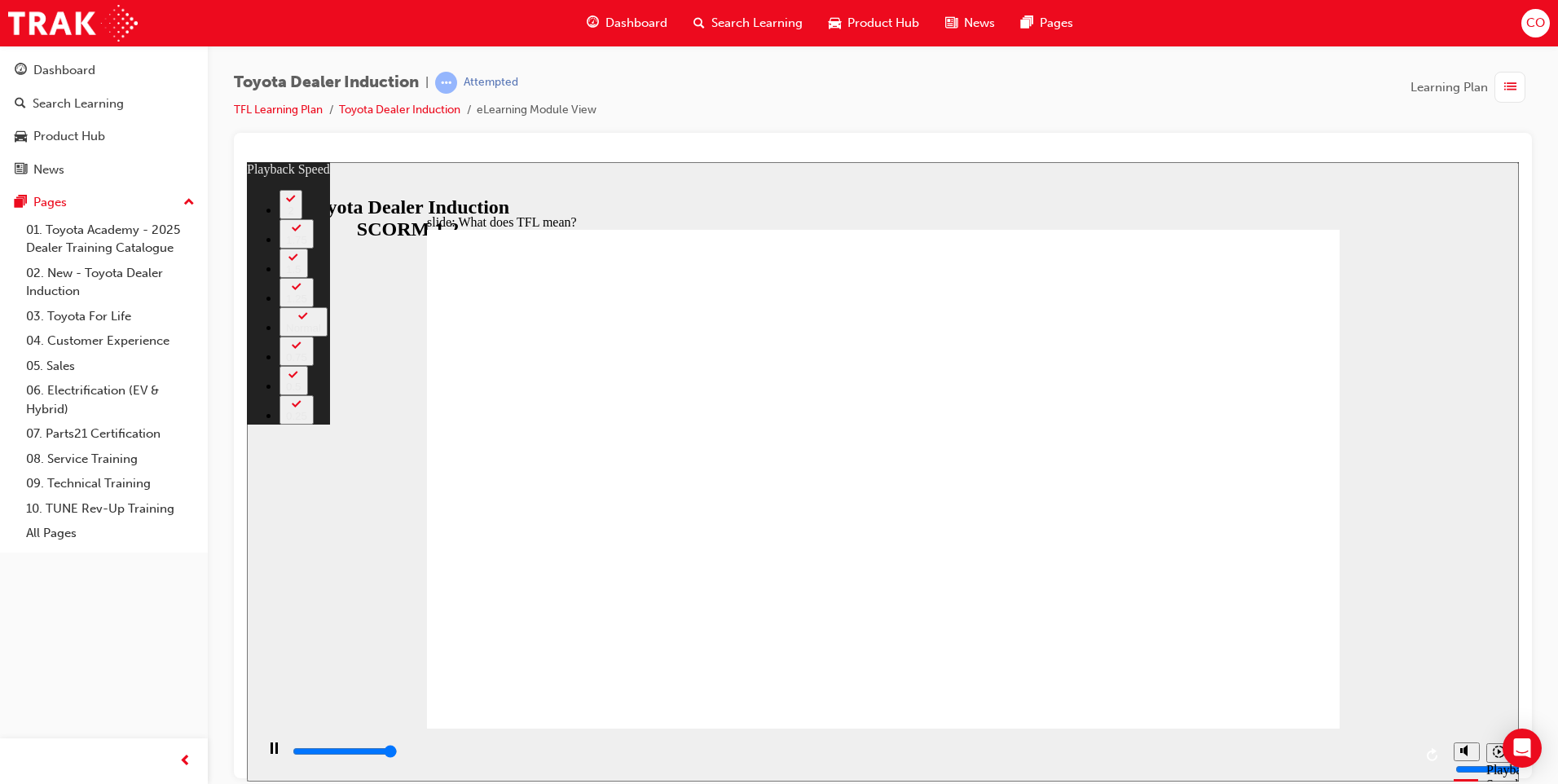
type input "10800"
type input "139"
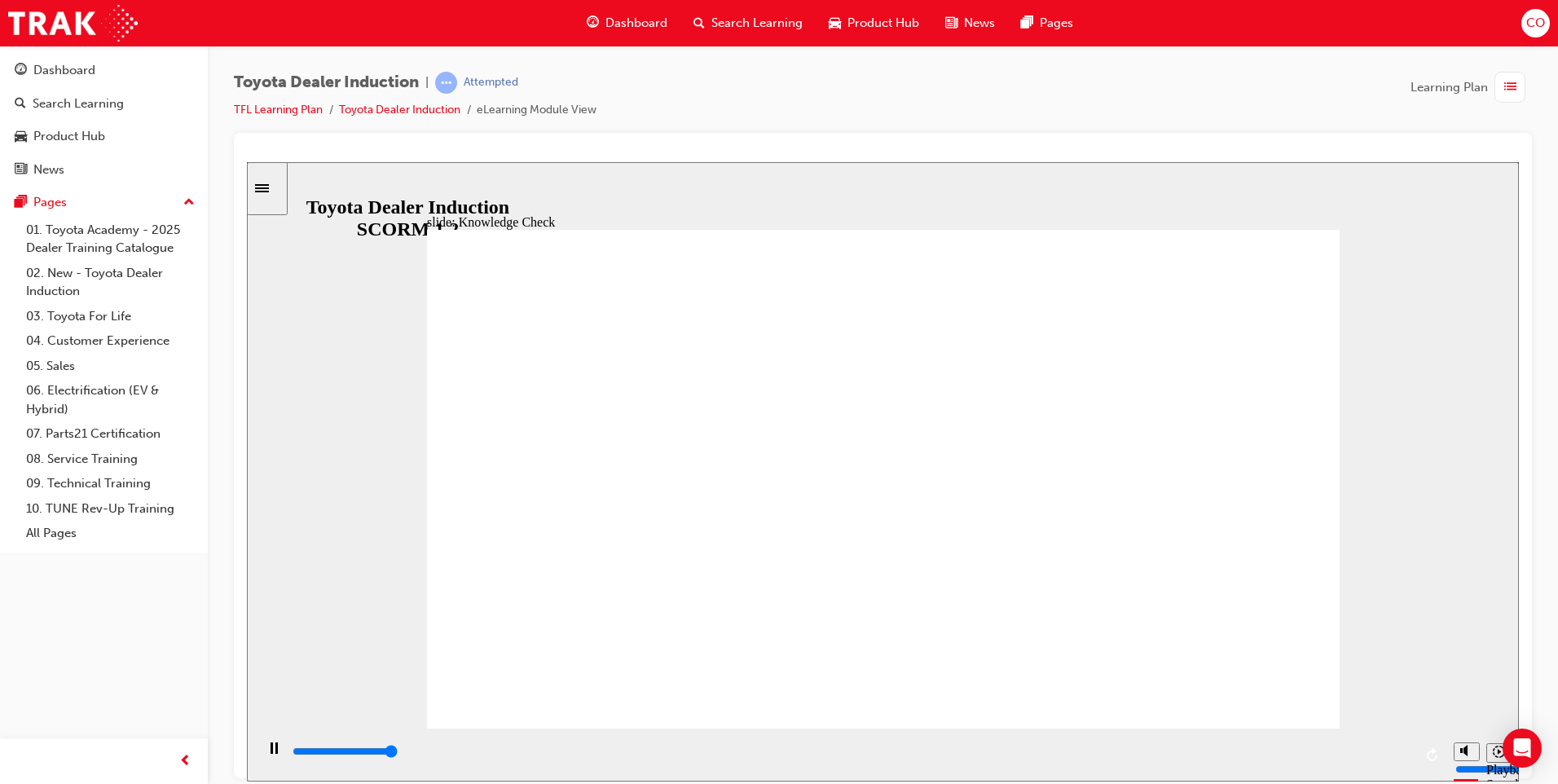
type input "5000"
radio input "true"
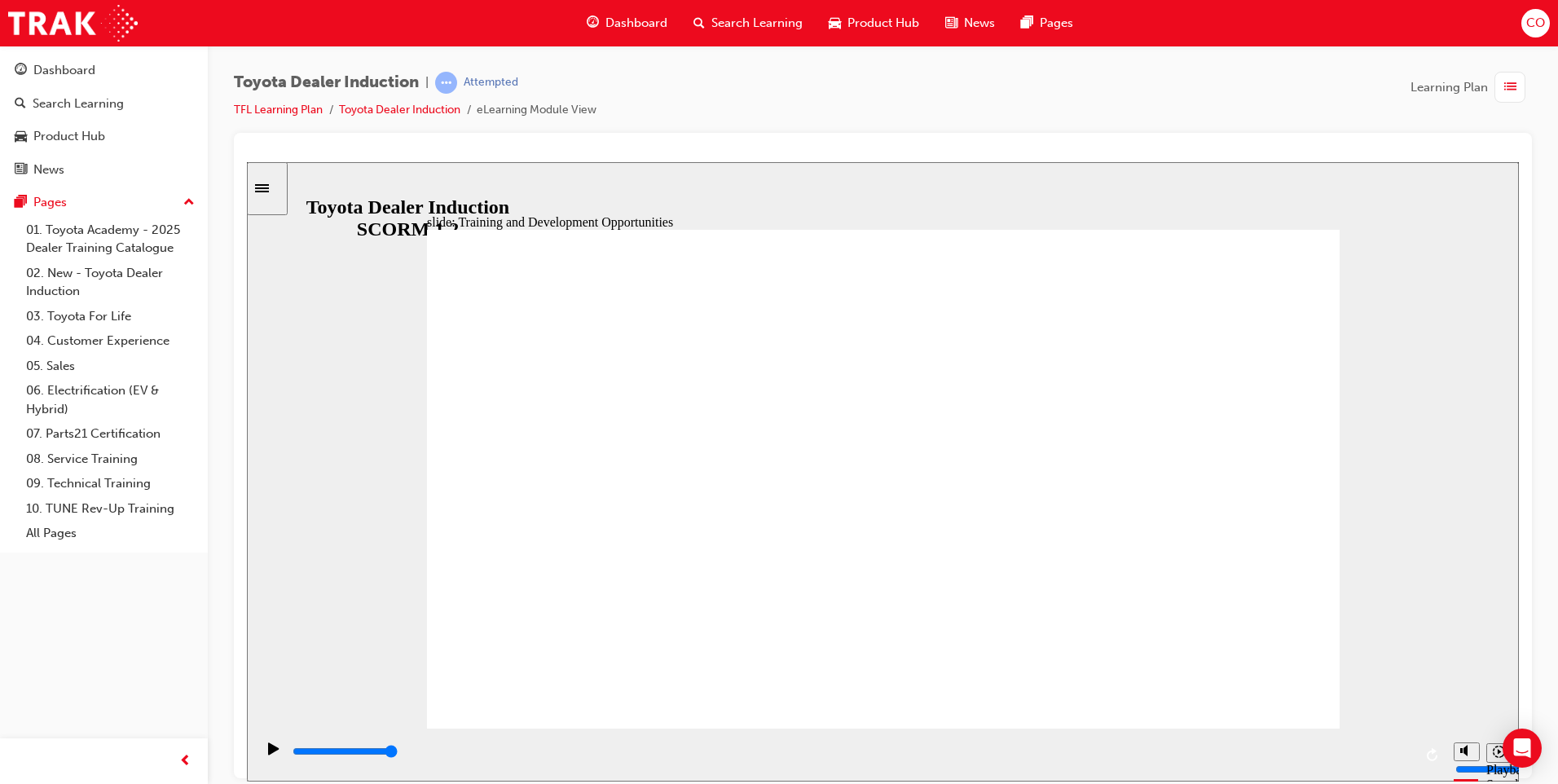
type input "5000"
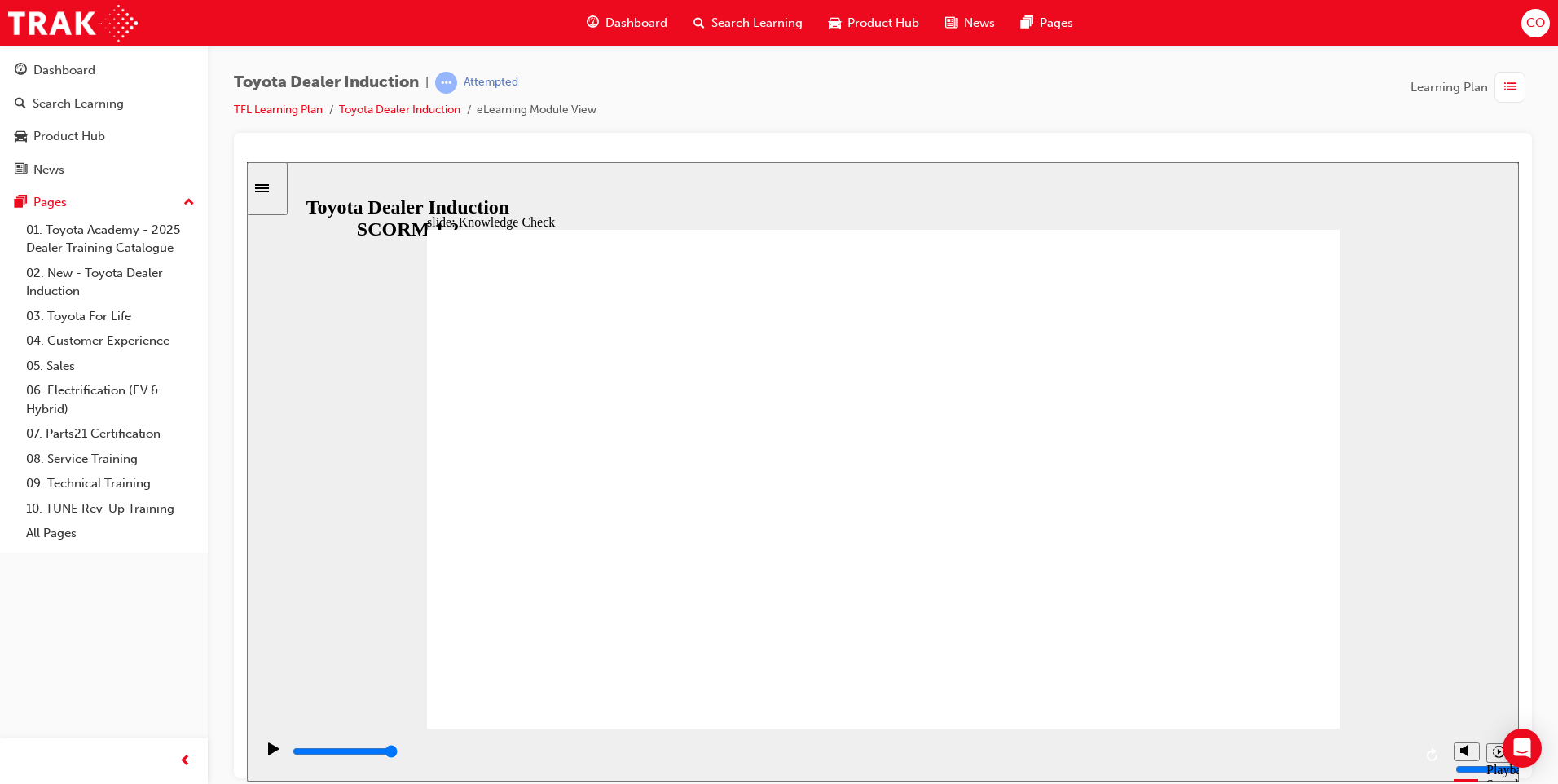
radio input "true"
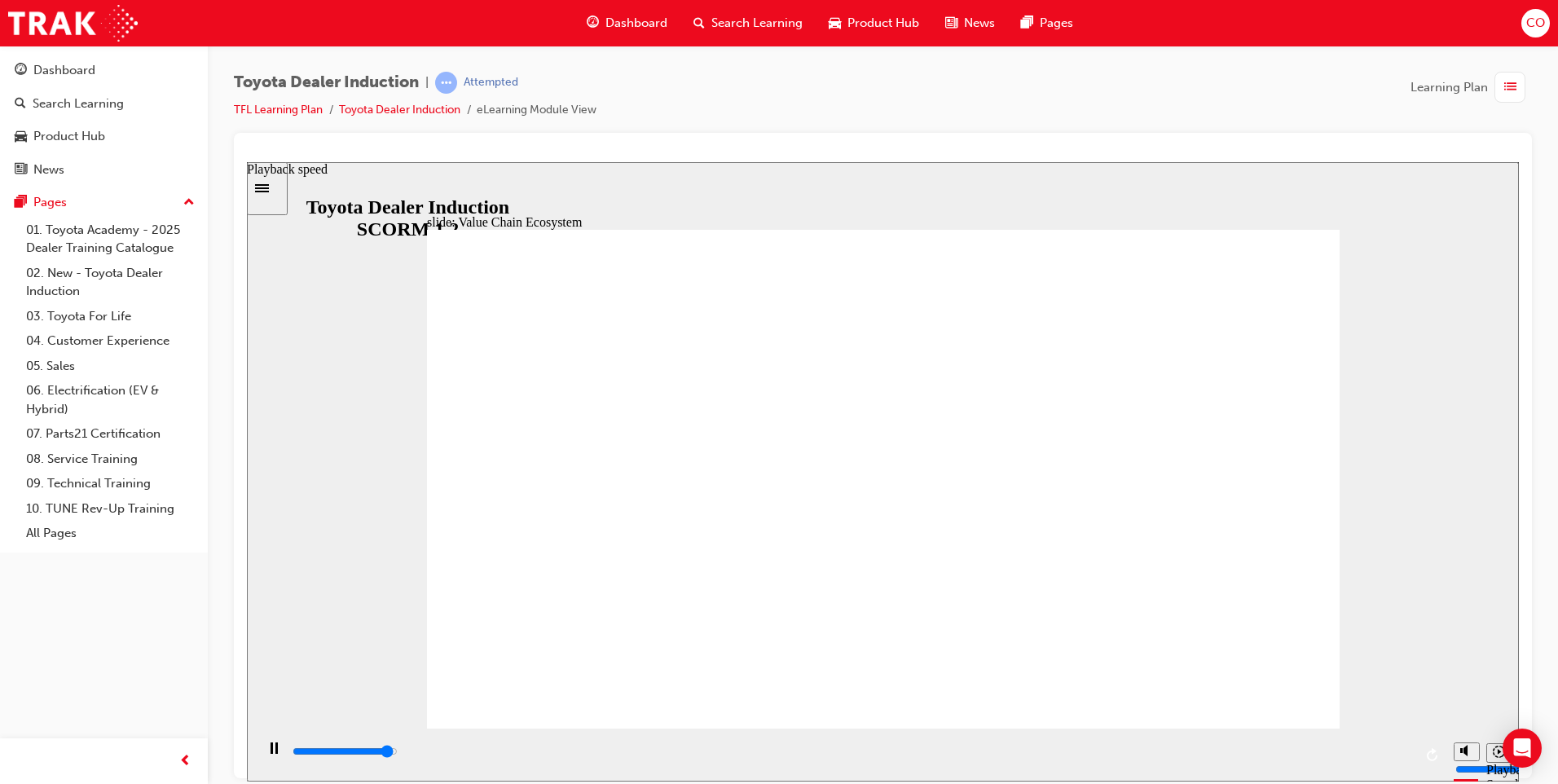
click at [1487, 743] on button "Playback speed" at bounding box center [1499, 752] width 25 height 20
click at [1490, 757] on button "Playback speed" at bounding box center [1499, 752] width 25 height 20
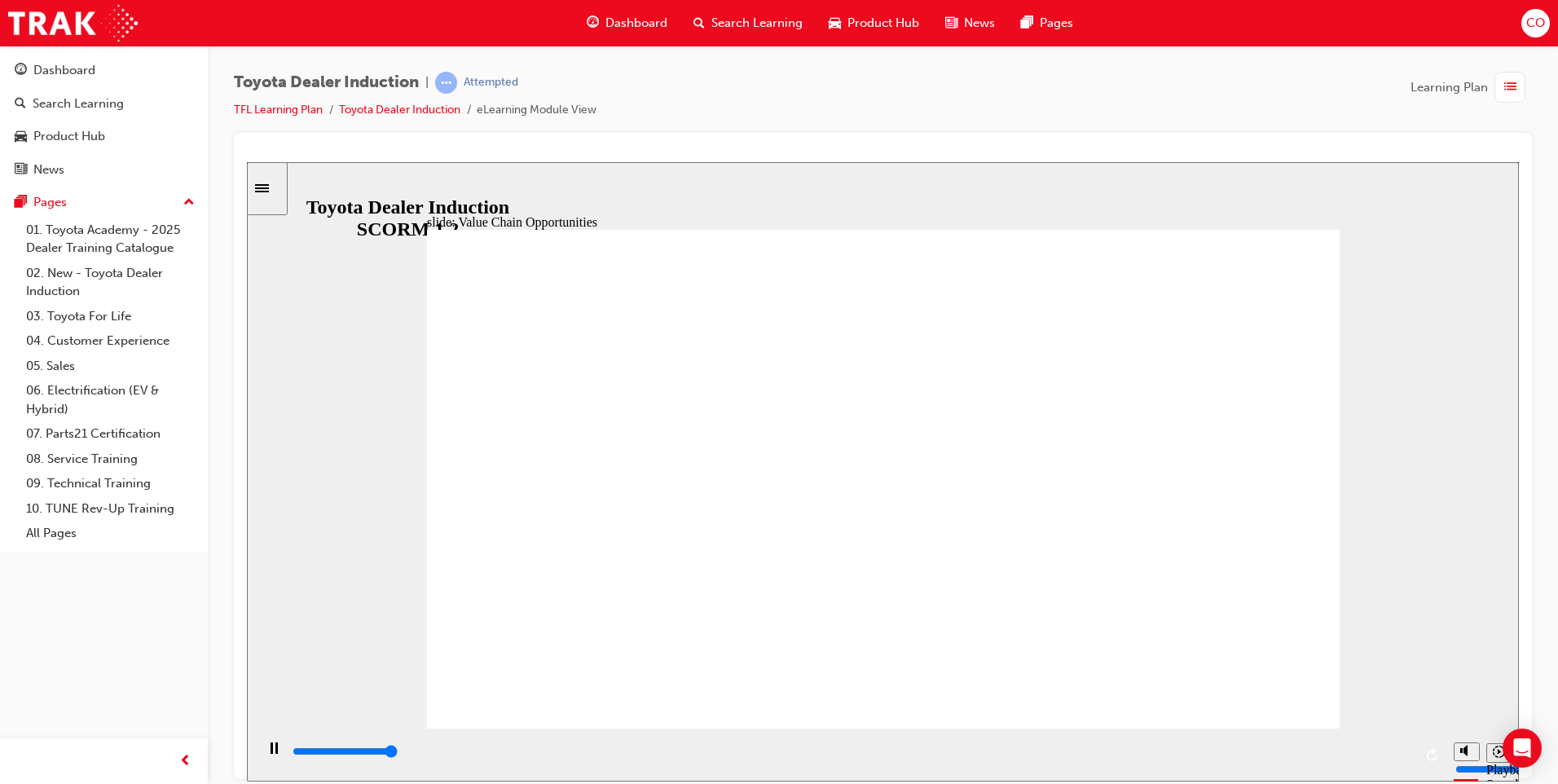
type input "11300"
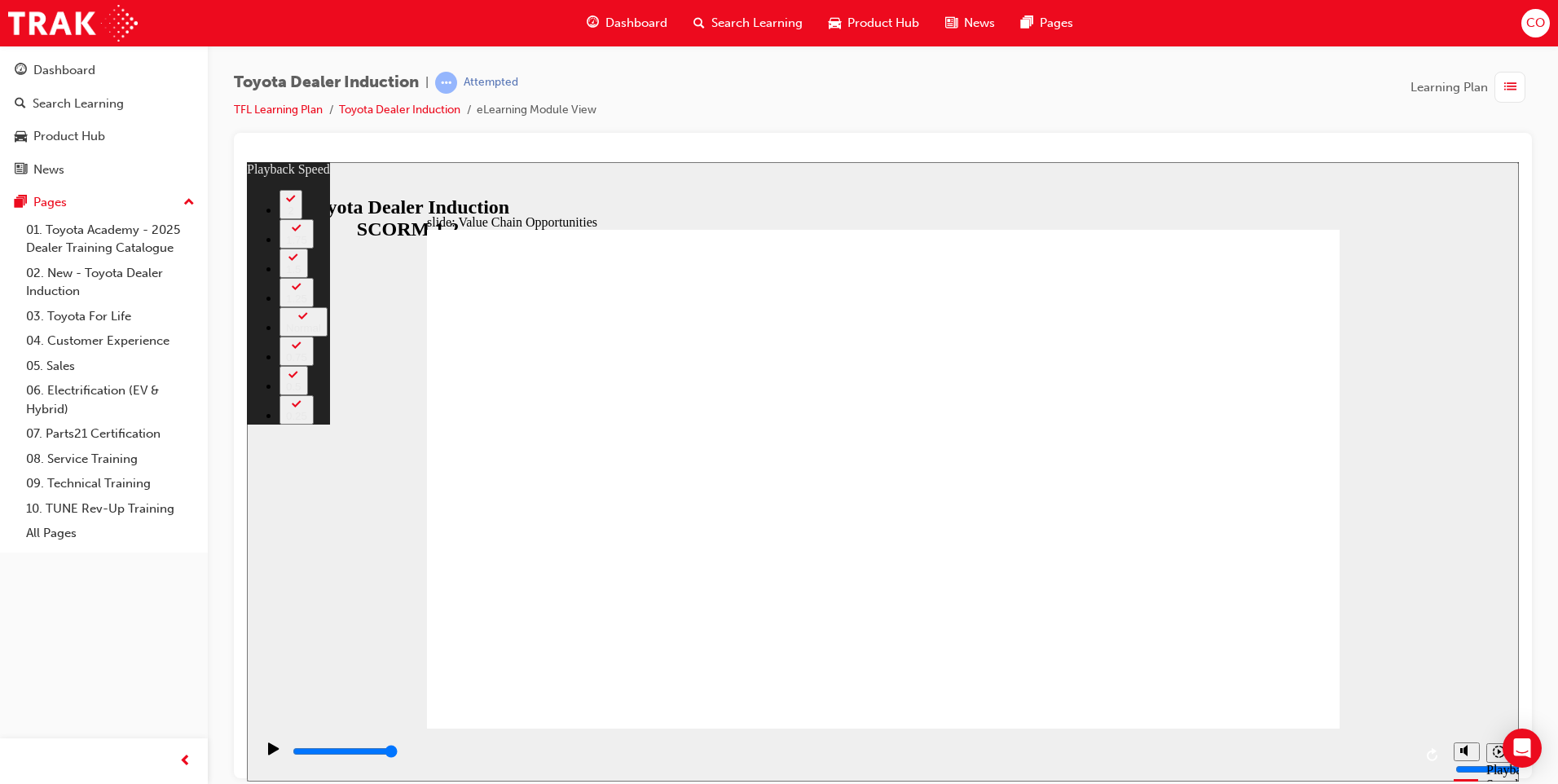
type input "54"
type input "64"
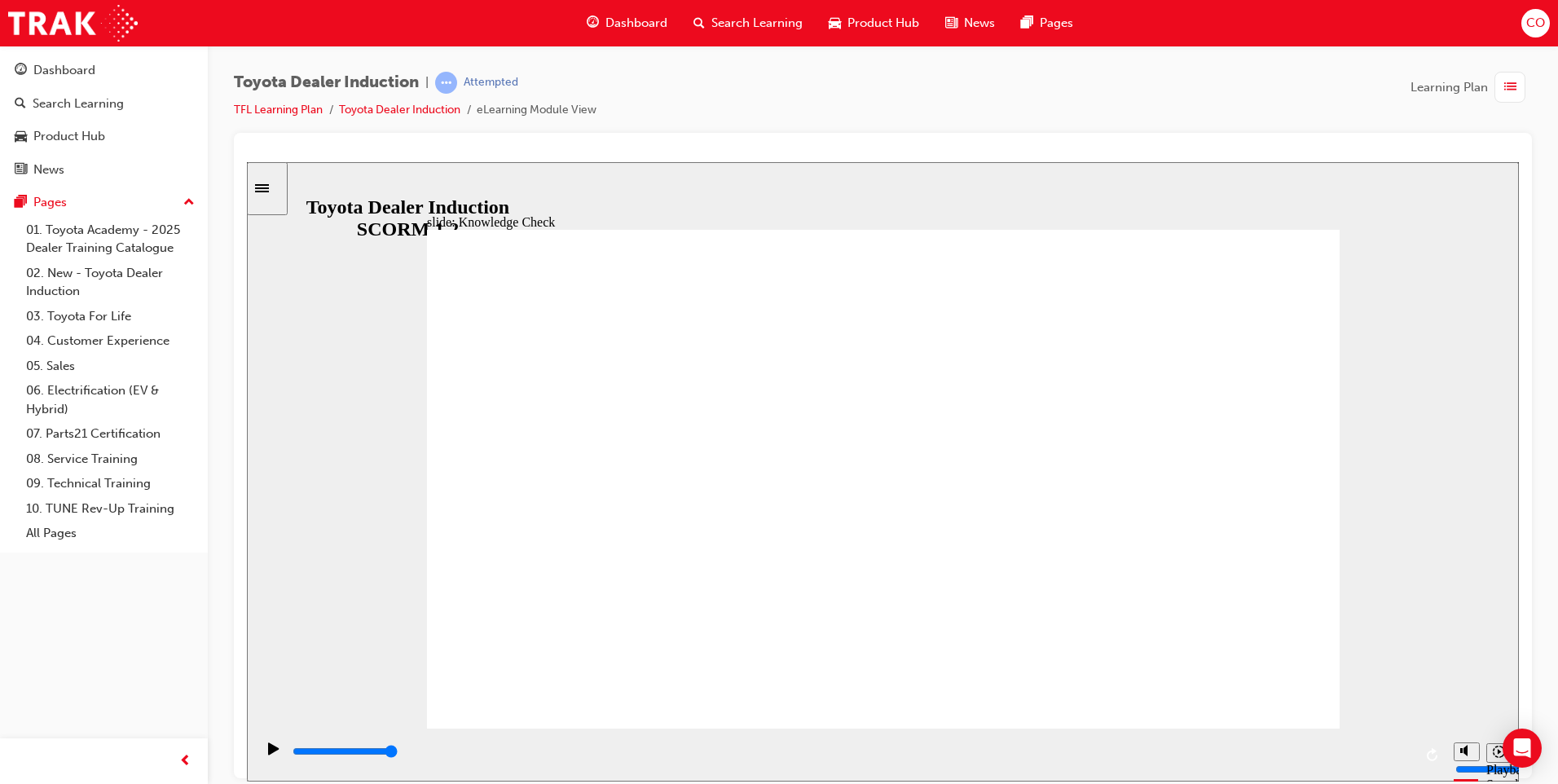
type input "5000"
radio input "true"
type input "5000"
radio input "true"
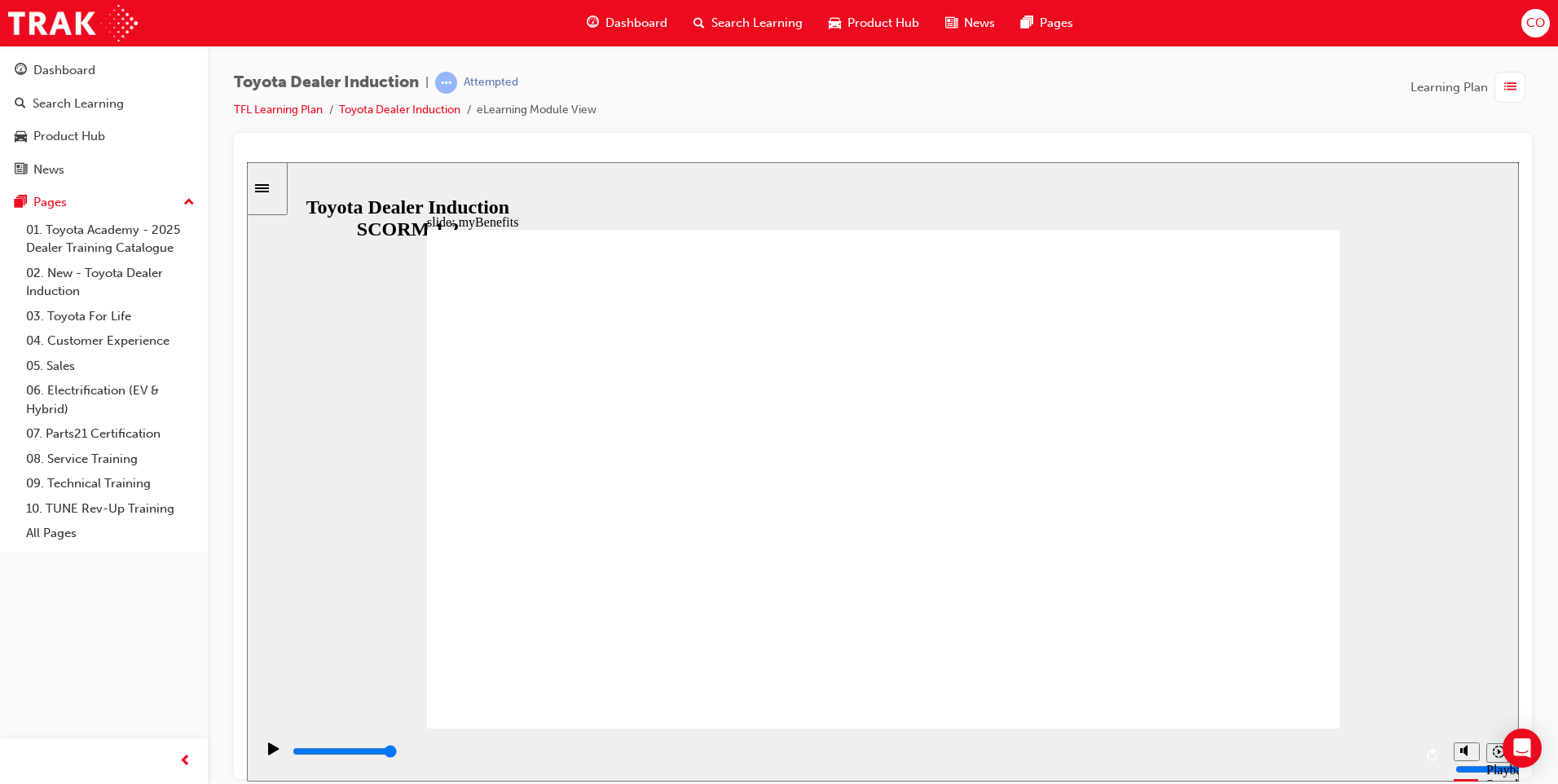
click at [1349, 466] on div "slide: Knowledge Check Rectangle 1 BACK BACK SUBMIT SUBMIT Knowledge Check Fill…" at bounding box center [883, 471] width 1272 height 619
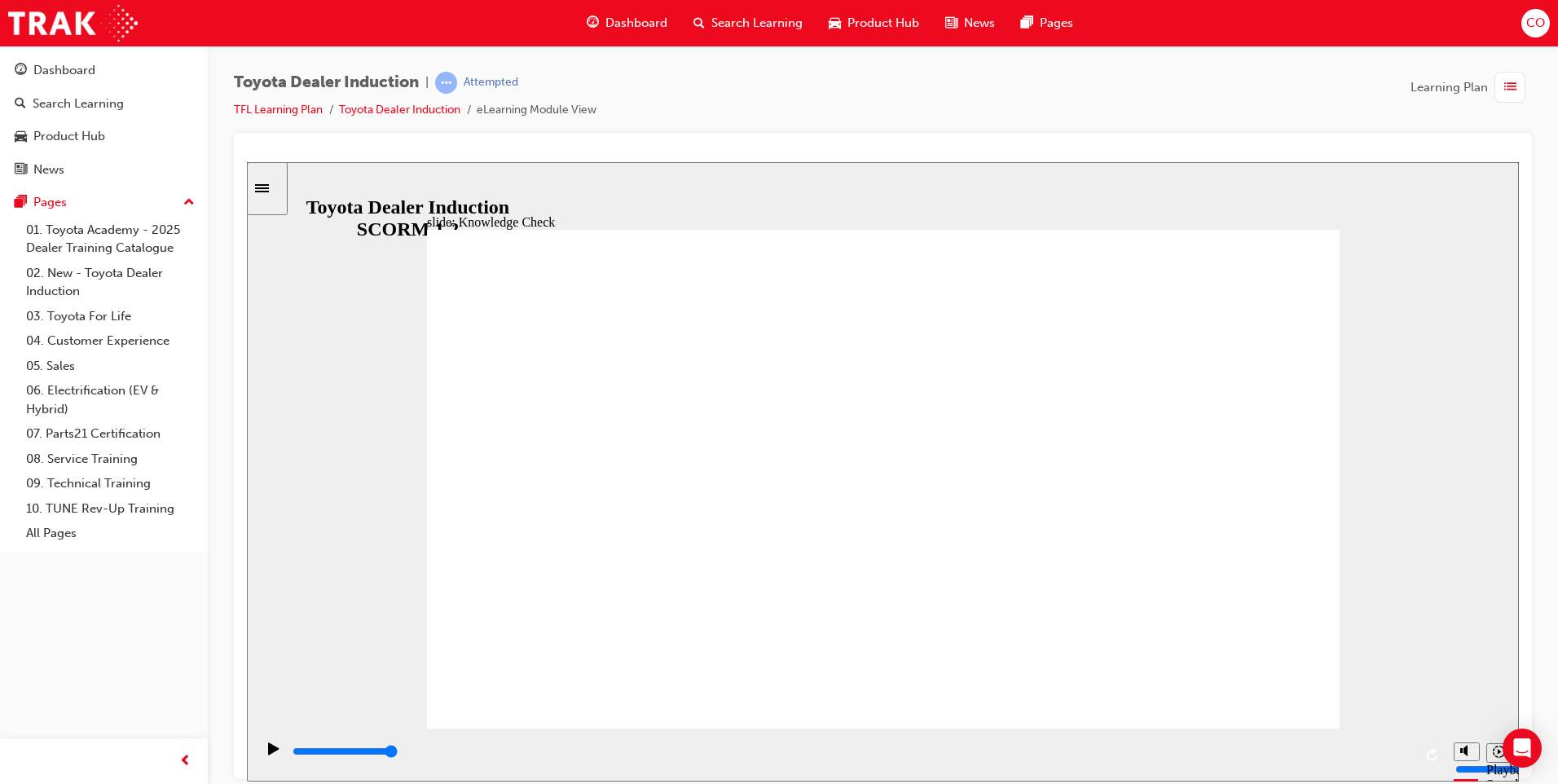
type input "5000"
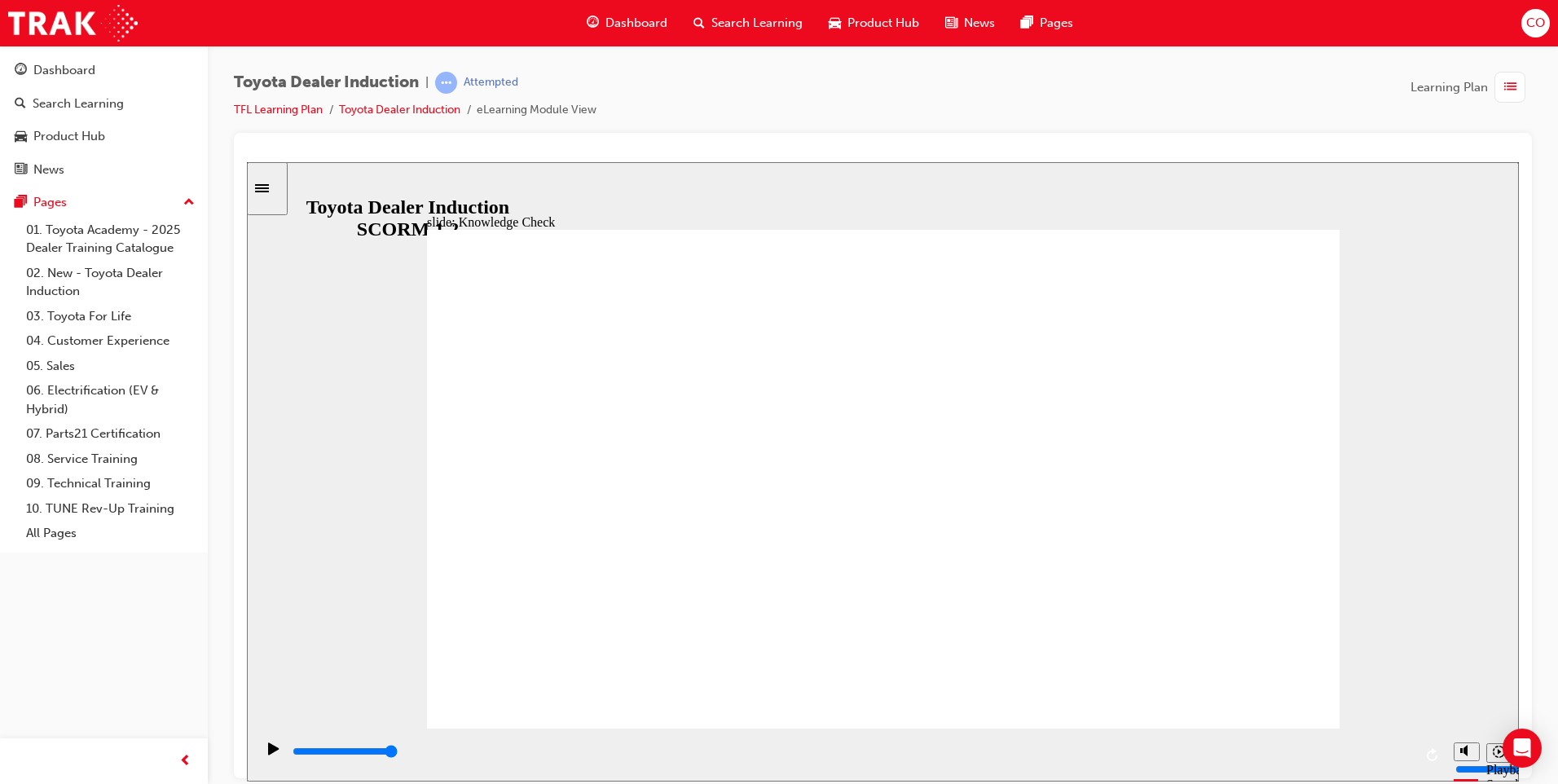
type input "t"
type input "to"
type input "toy"
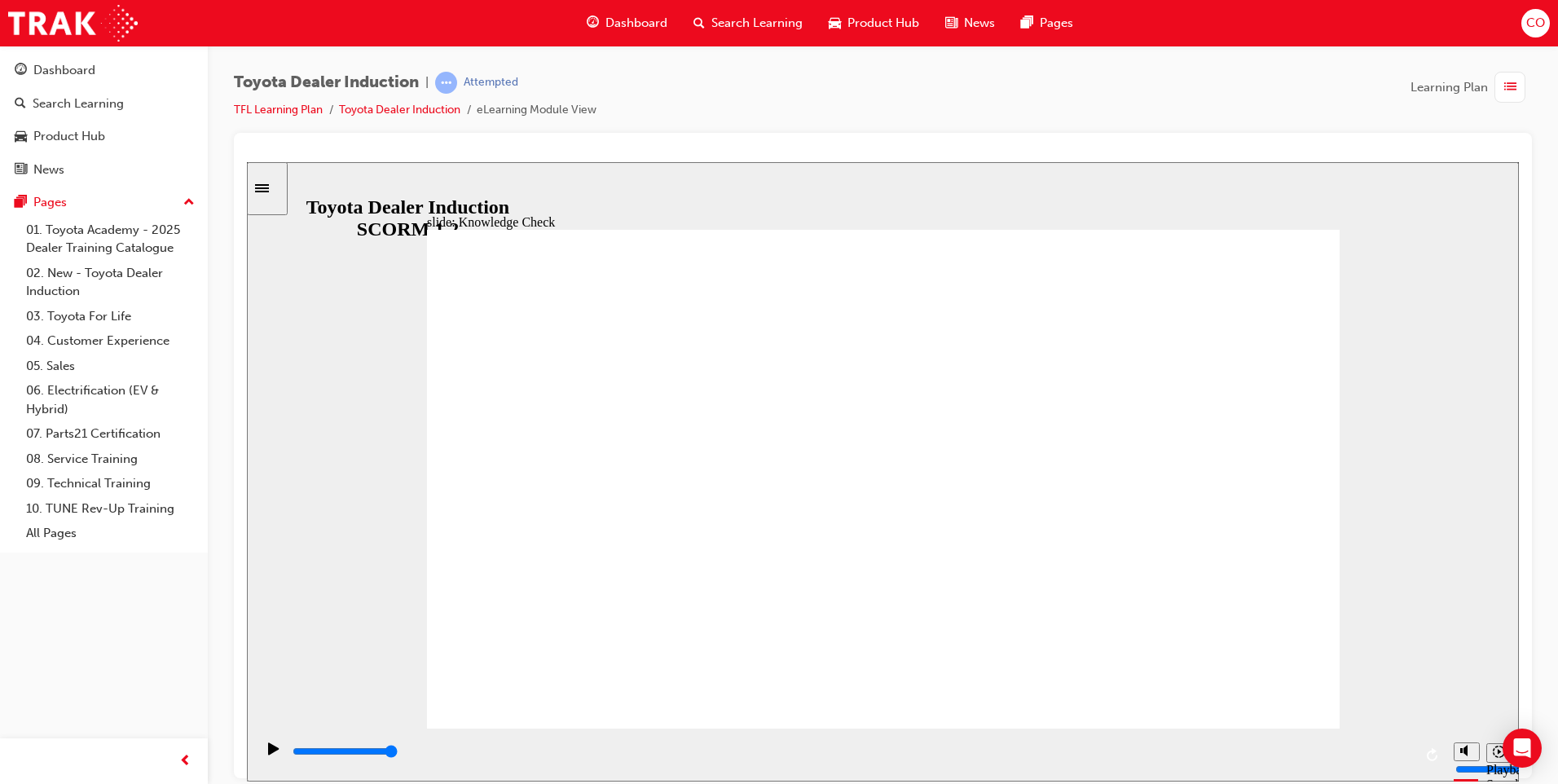
type input "toy"
type input "toyo"
type input "toyot"
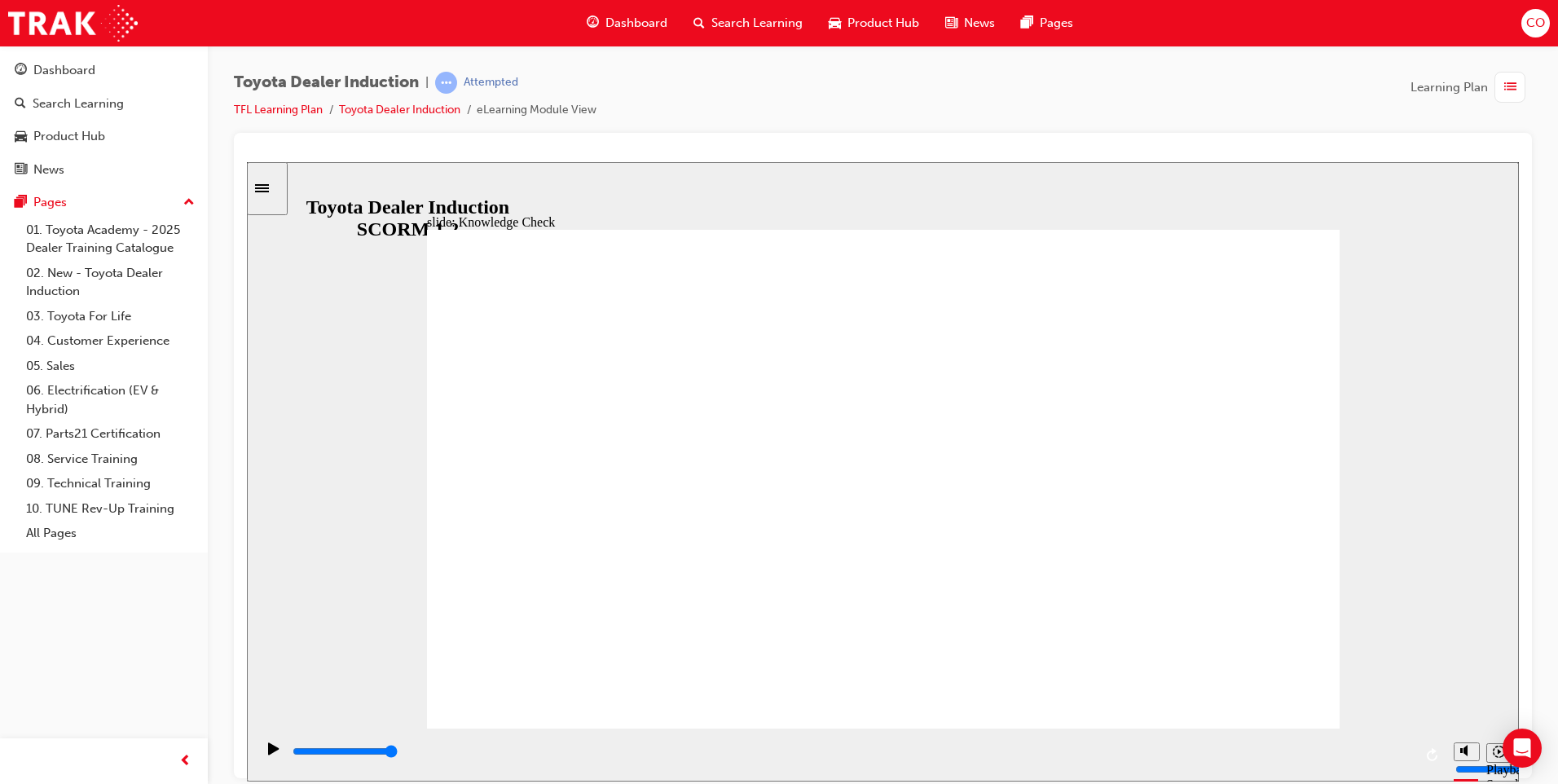
type input "toyota"
type input "toyota e"
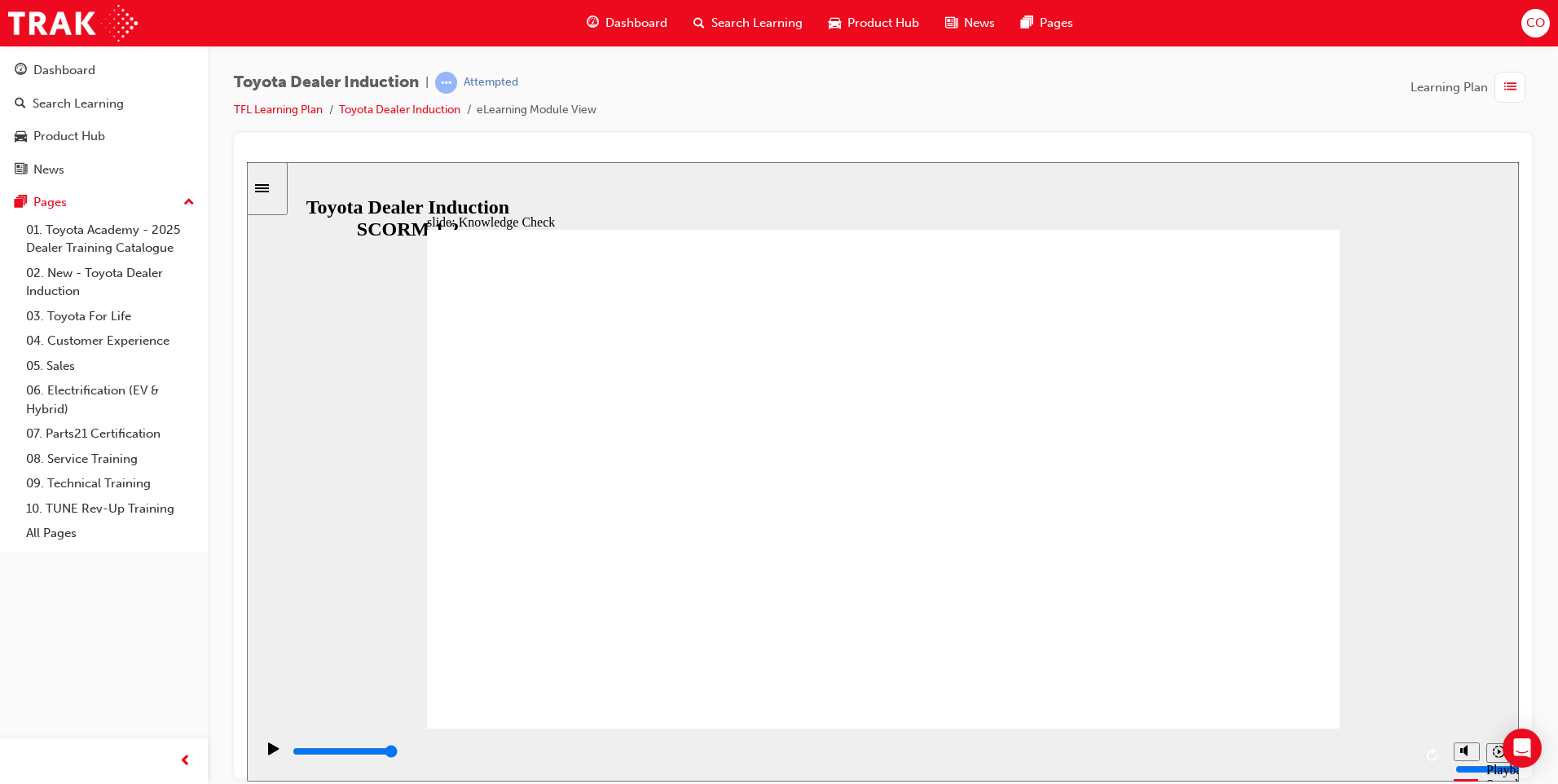
type input "toyota e"
type input "toyota en"
type input "toyota eng"
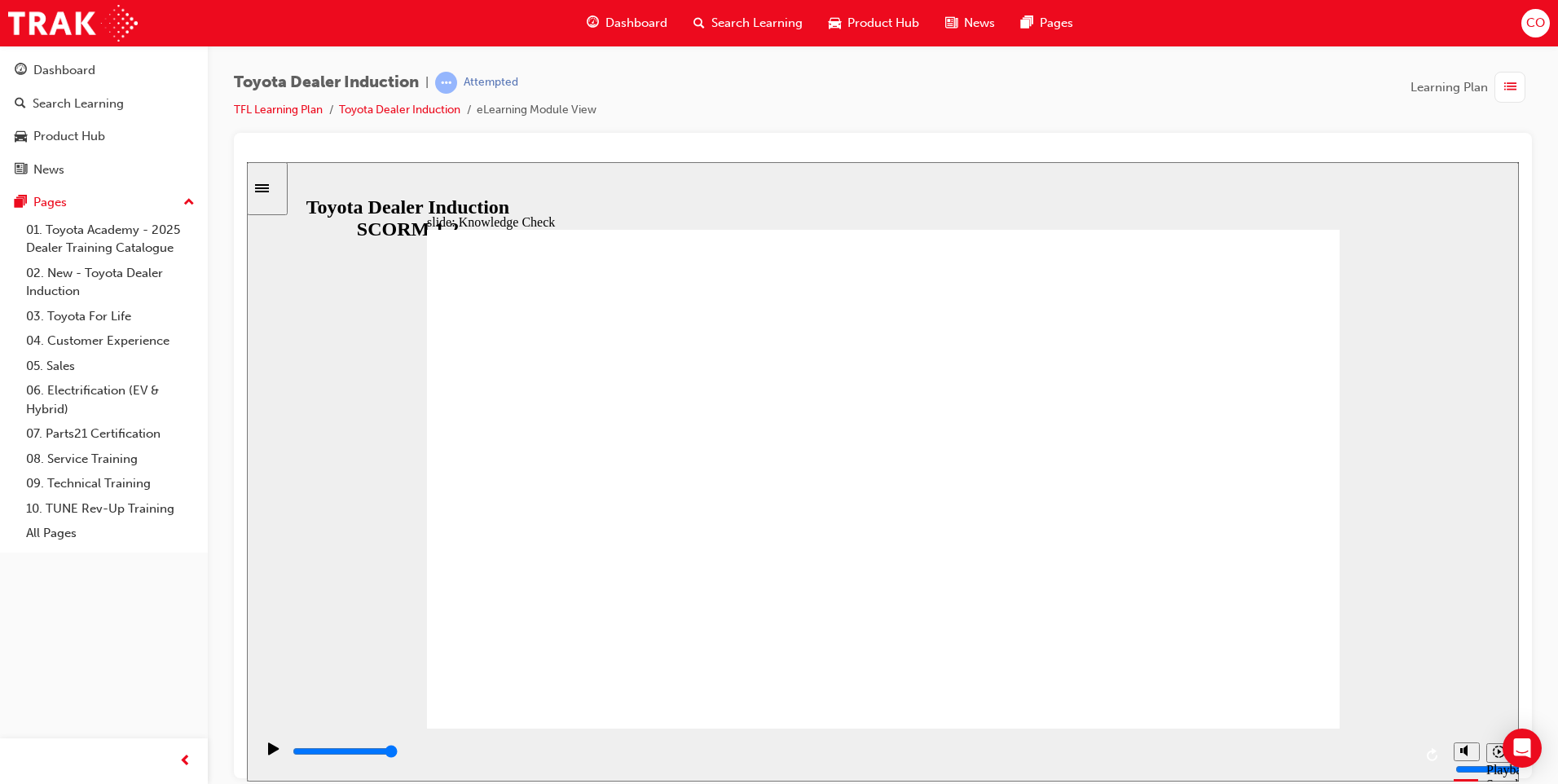
type input "toyota enga"
type input "toyota engag"
type input "toyota engage"
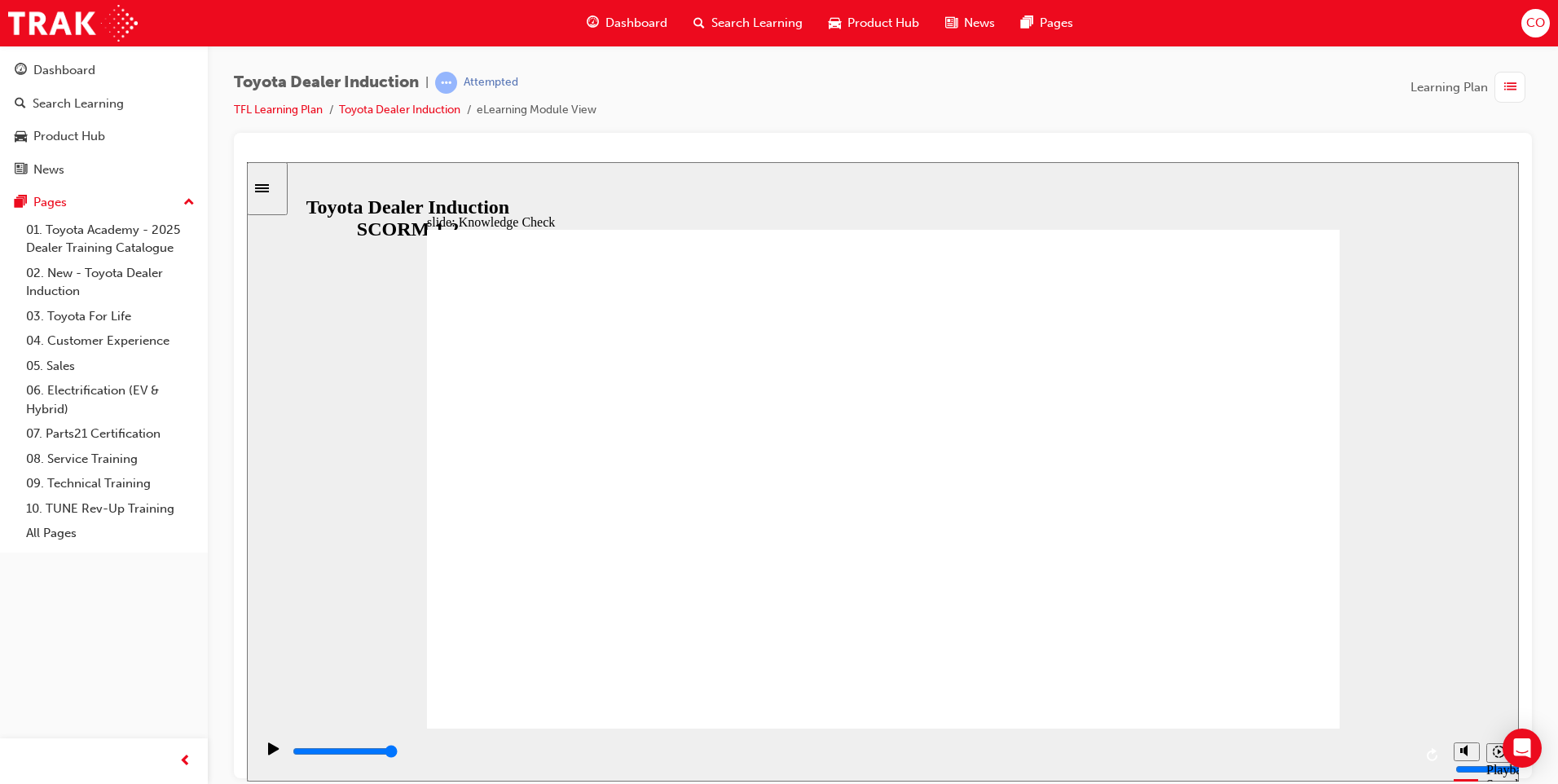
type input "toyota engage"
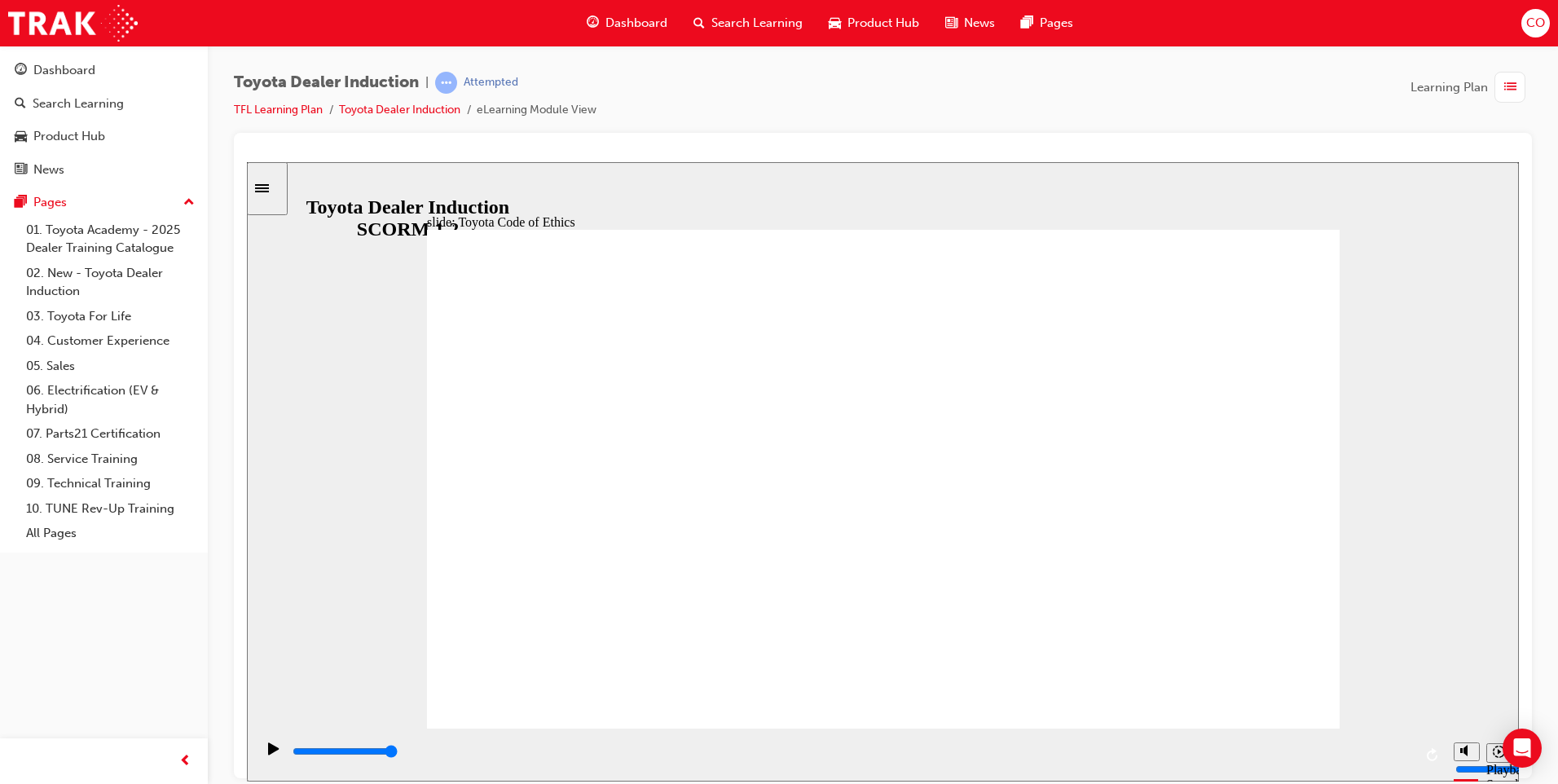
type input "8400"
checkbox input "true"
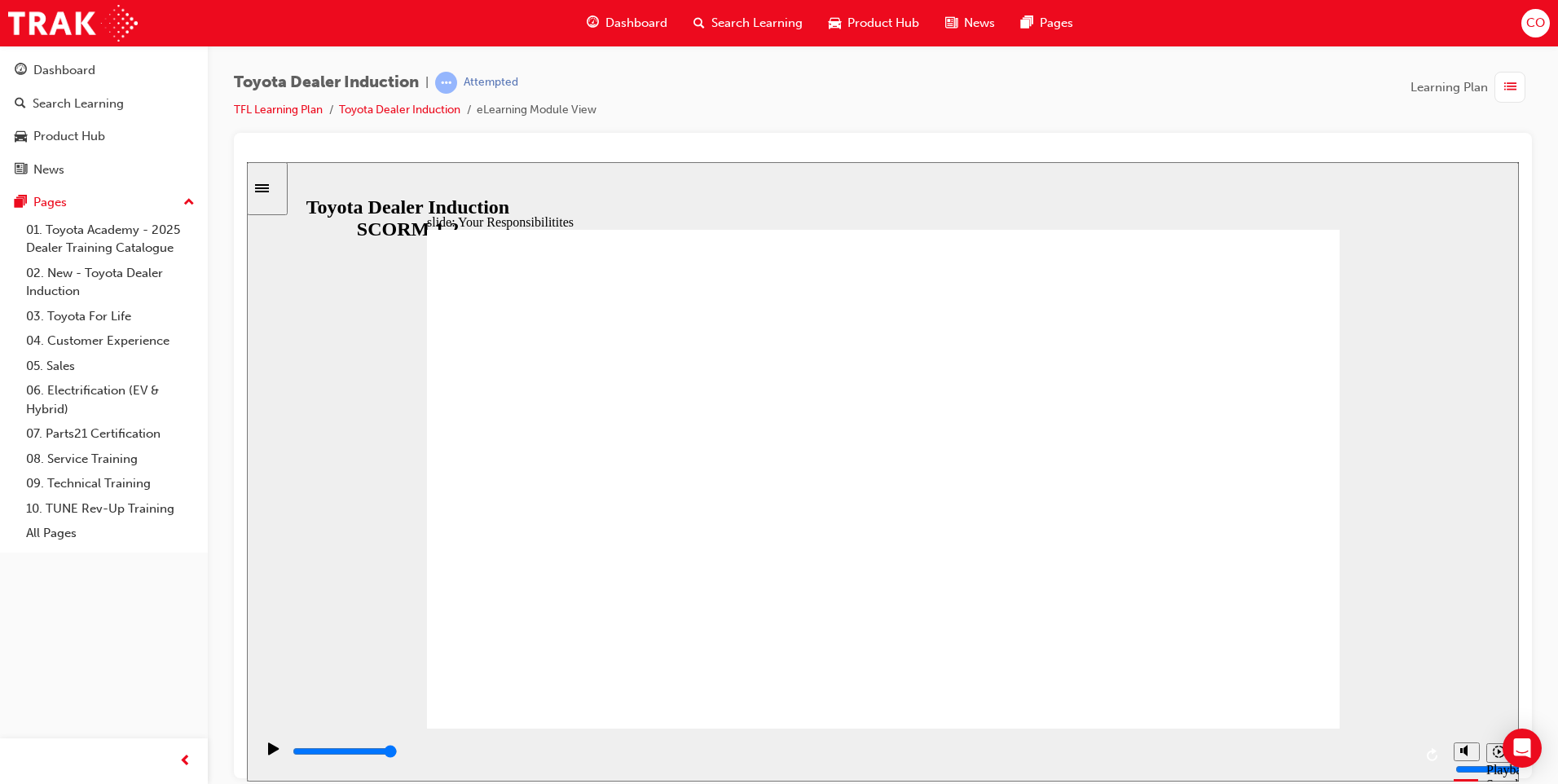
checkbox input "true"
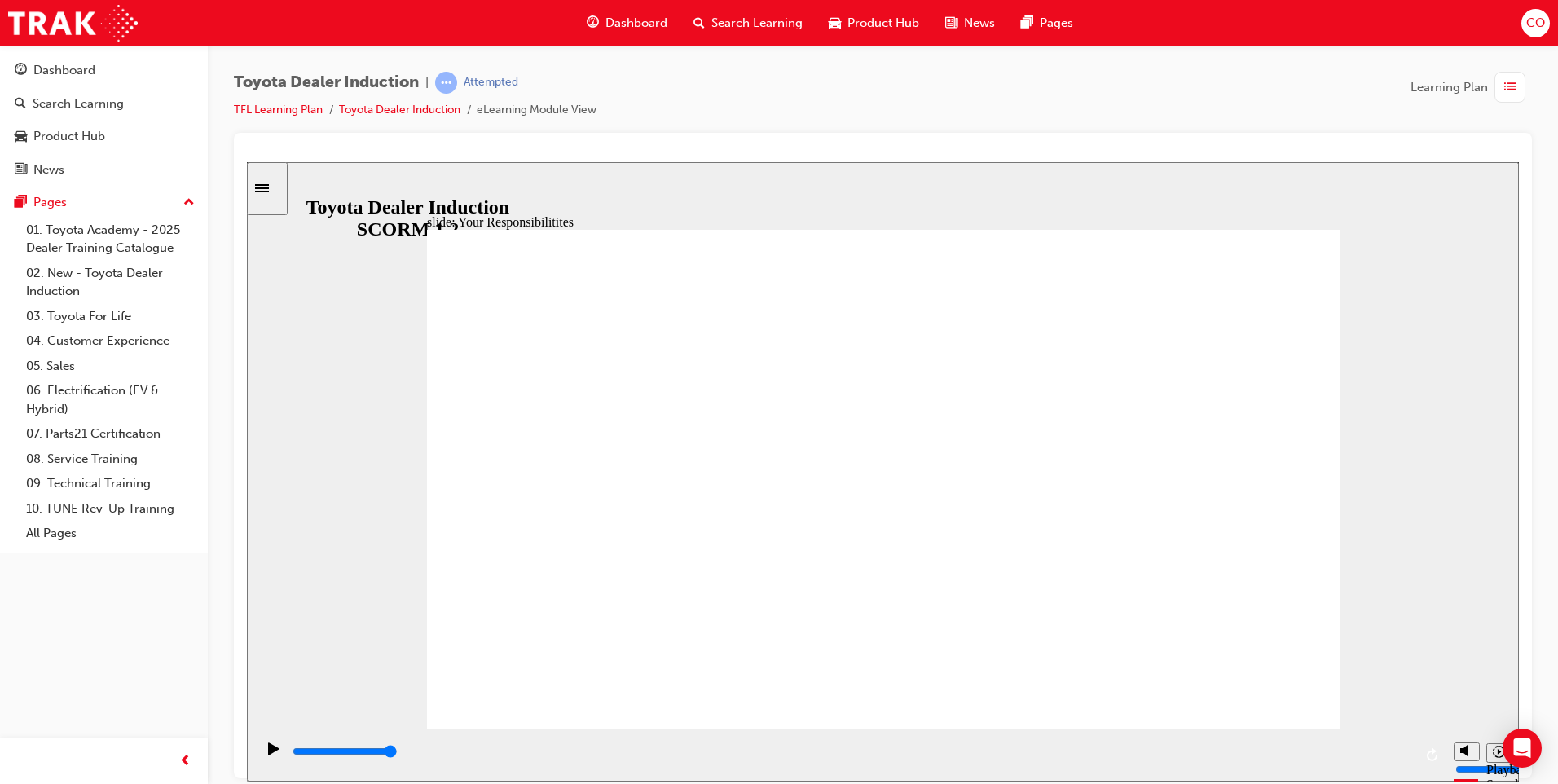
checkbox input "true"
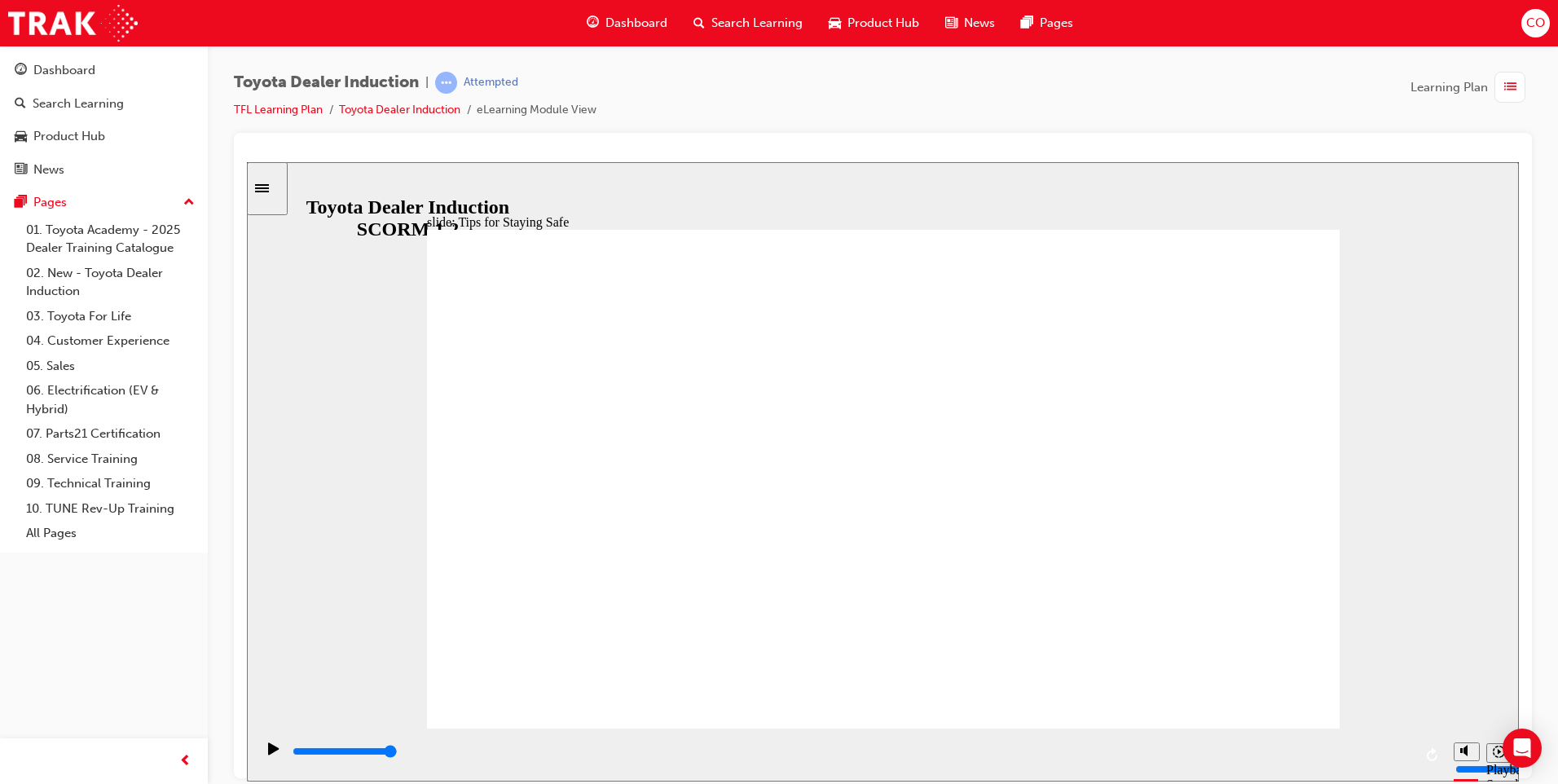
type input "5000"
checkbox input "true"
drag, startPoint x: 1275, startPoint y: 254, endPoint x: 1271, endPoint y: 265, distance: 11.7
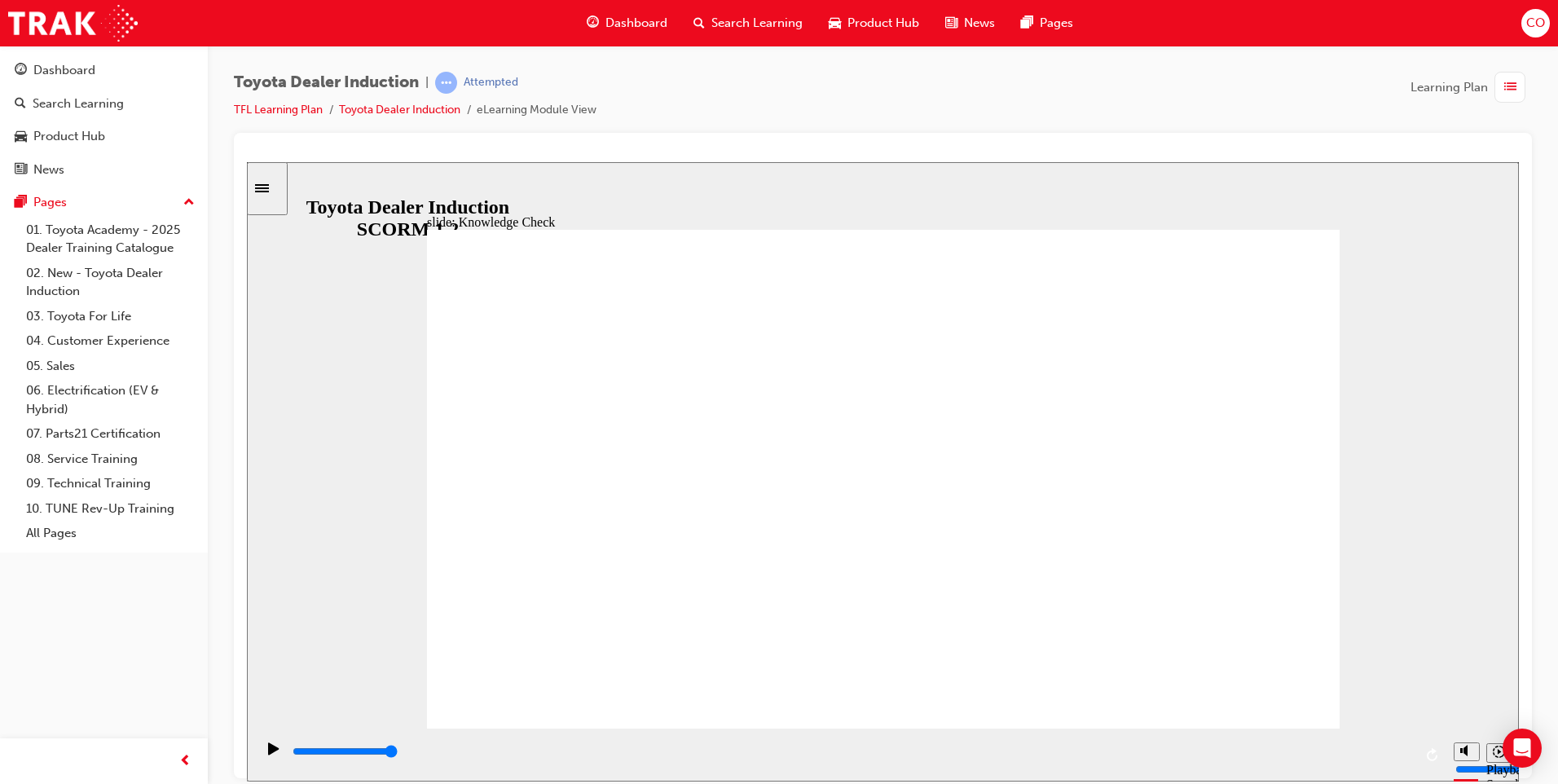
type input "5000"
radio input "true"
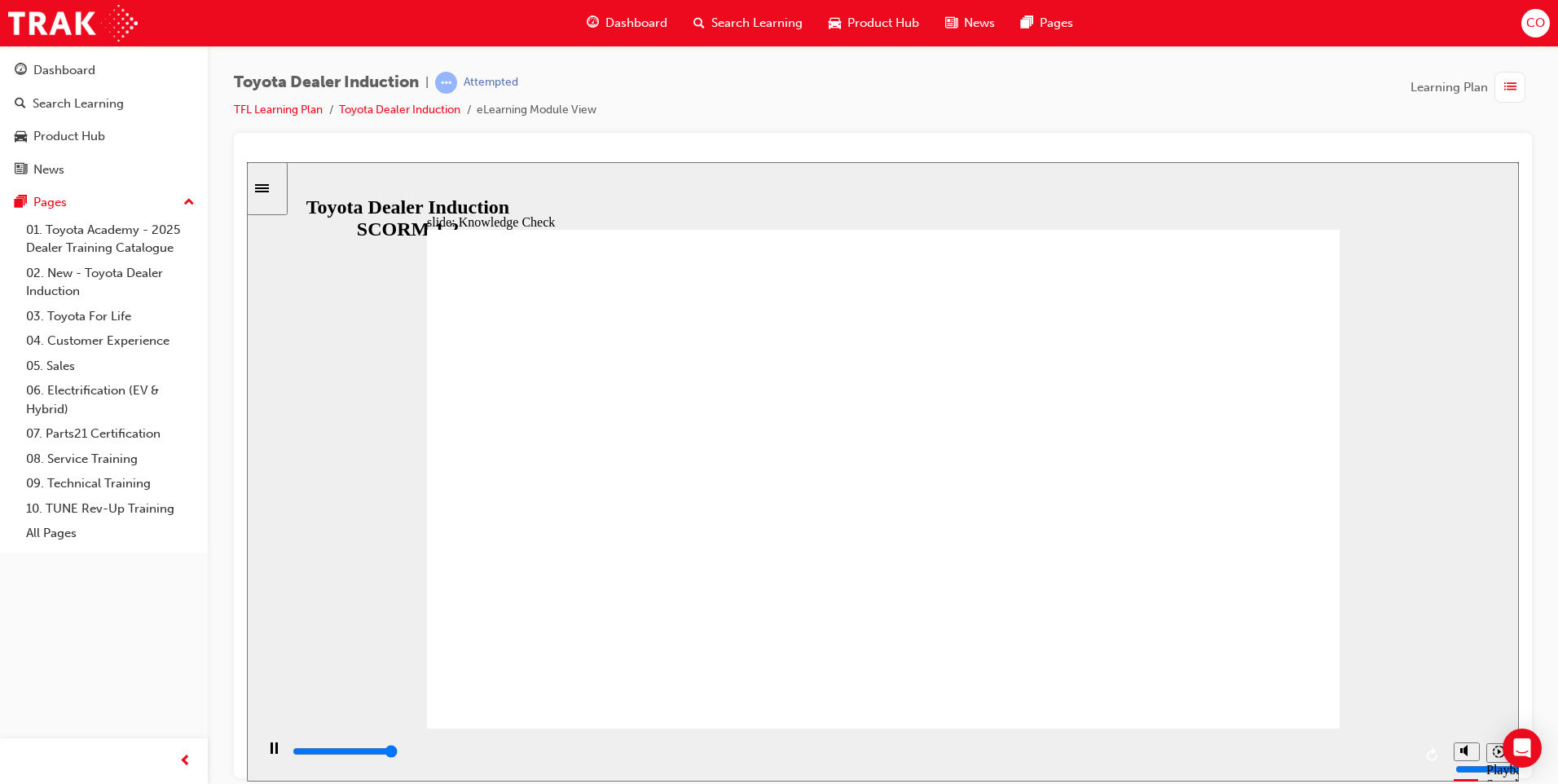
type input "5000"
checkbox input "true"
type input "5000"
checkbox input "true"
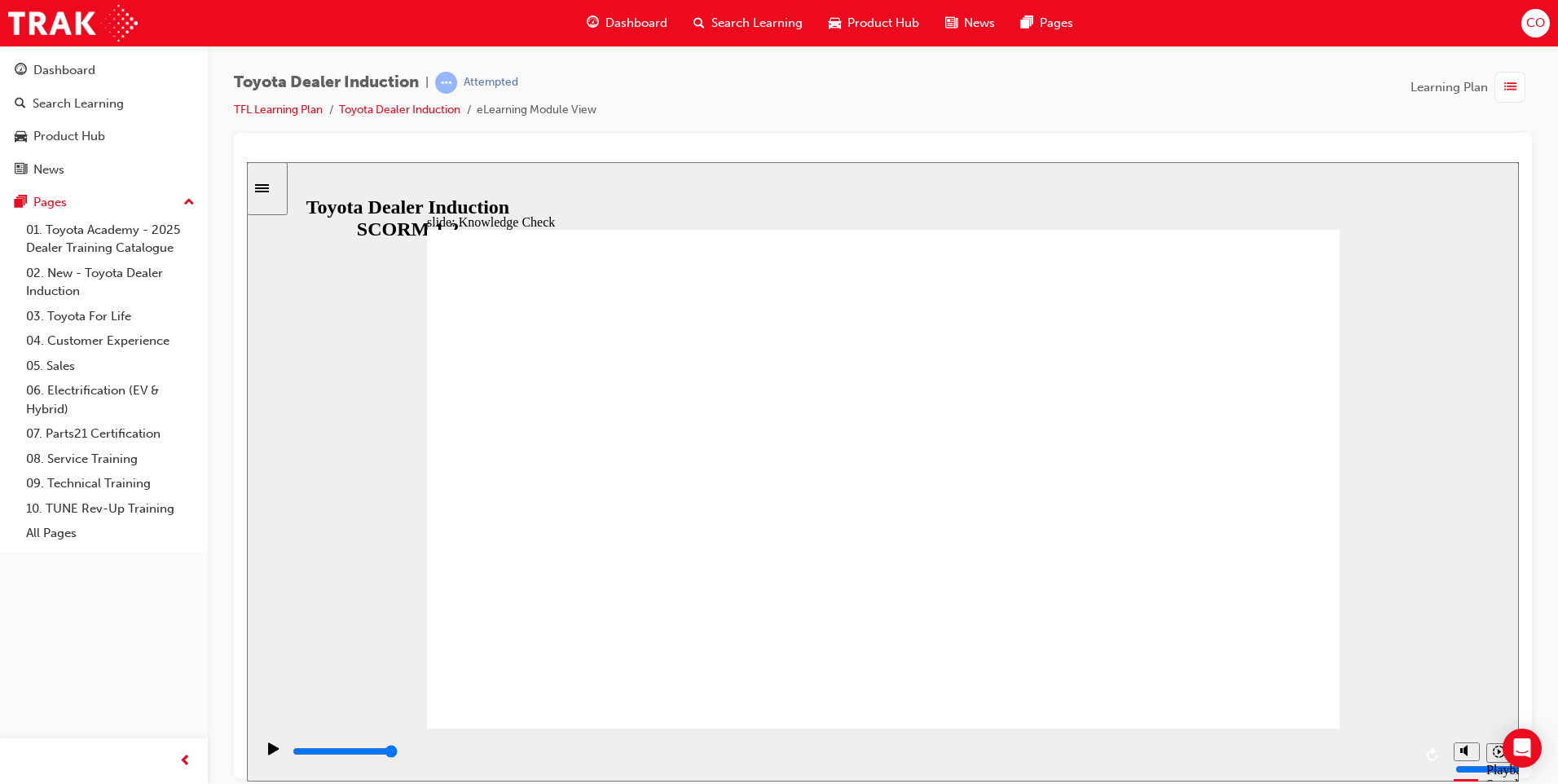
click at [1395, 645] on div "slide: End of Module THANK YOU Thank you for completing the Toyota Dealer Induc…" at bounding box center [883, 471] width 1272 height 619
type input "9900"
click at [607, 22] on span "Dashboard" at bounding box center [637, 24] width 62 height 19
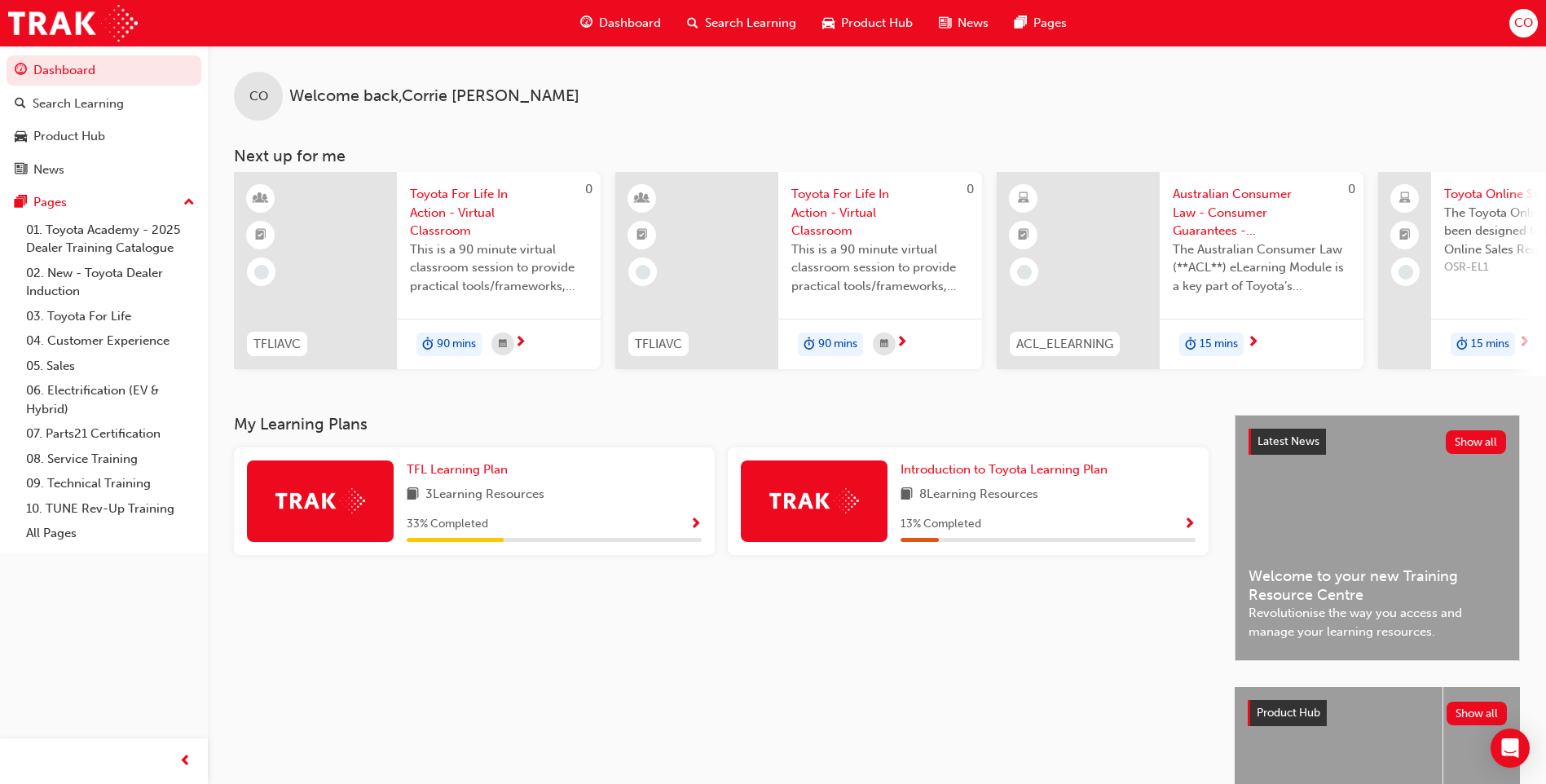
click at [334, 487] on div at bounding box center [320, 501] width 146 height 81
click at [468, 476] on span "TFL Learning Plan" at bounding box center [457, 470] width 101 height 15
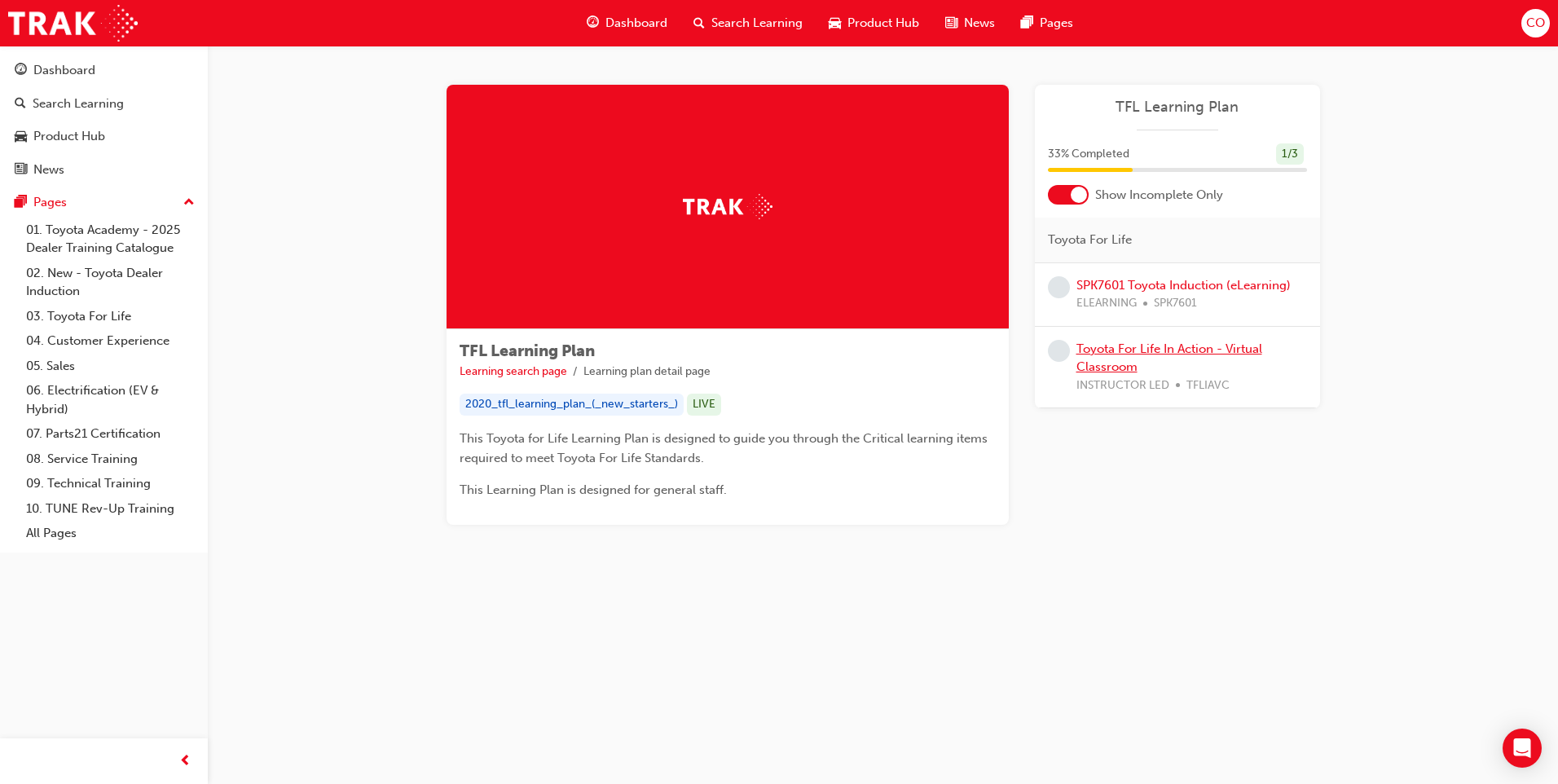
click at [1231, 353] on link "Toyota For Life In Action - Virtual Classroom" at bounding box center [1169, 358] width 186 height 33
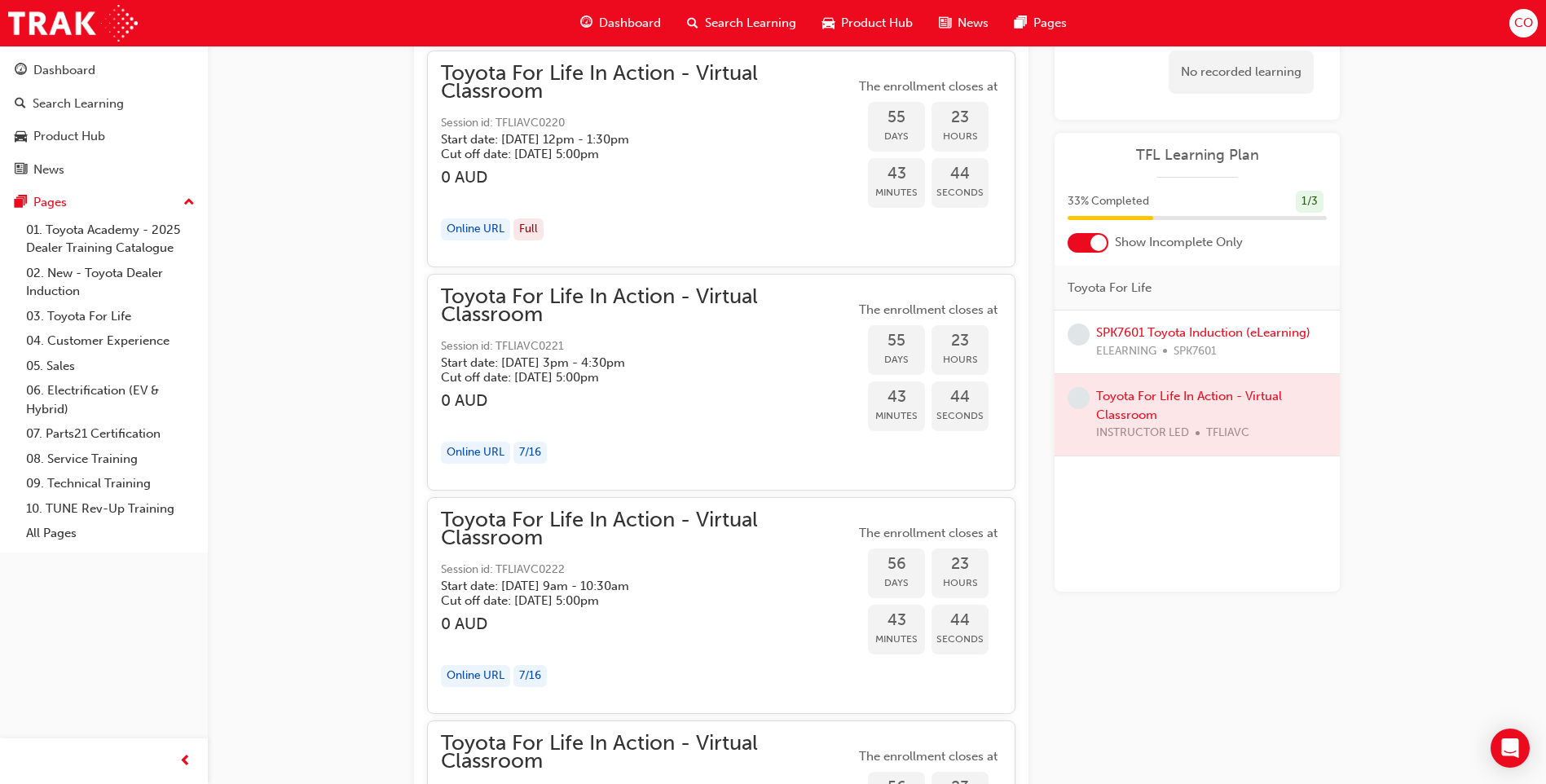
scroll to position [16818, 0]
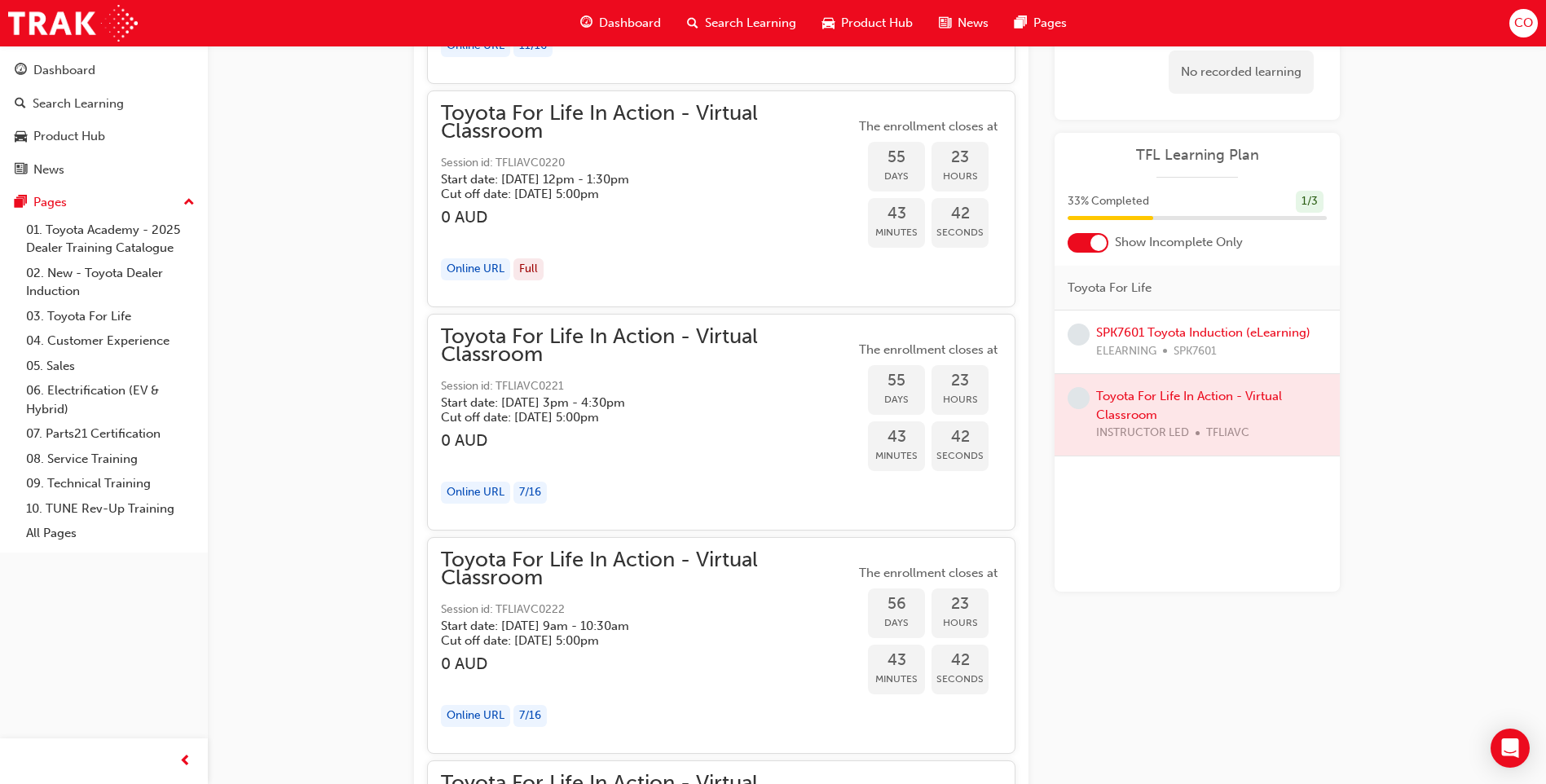
click at [582, 337] on span "Toyota For Life In Action - Virtual Classroom" at bounding box center [647, 345] width 414 height 37
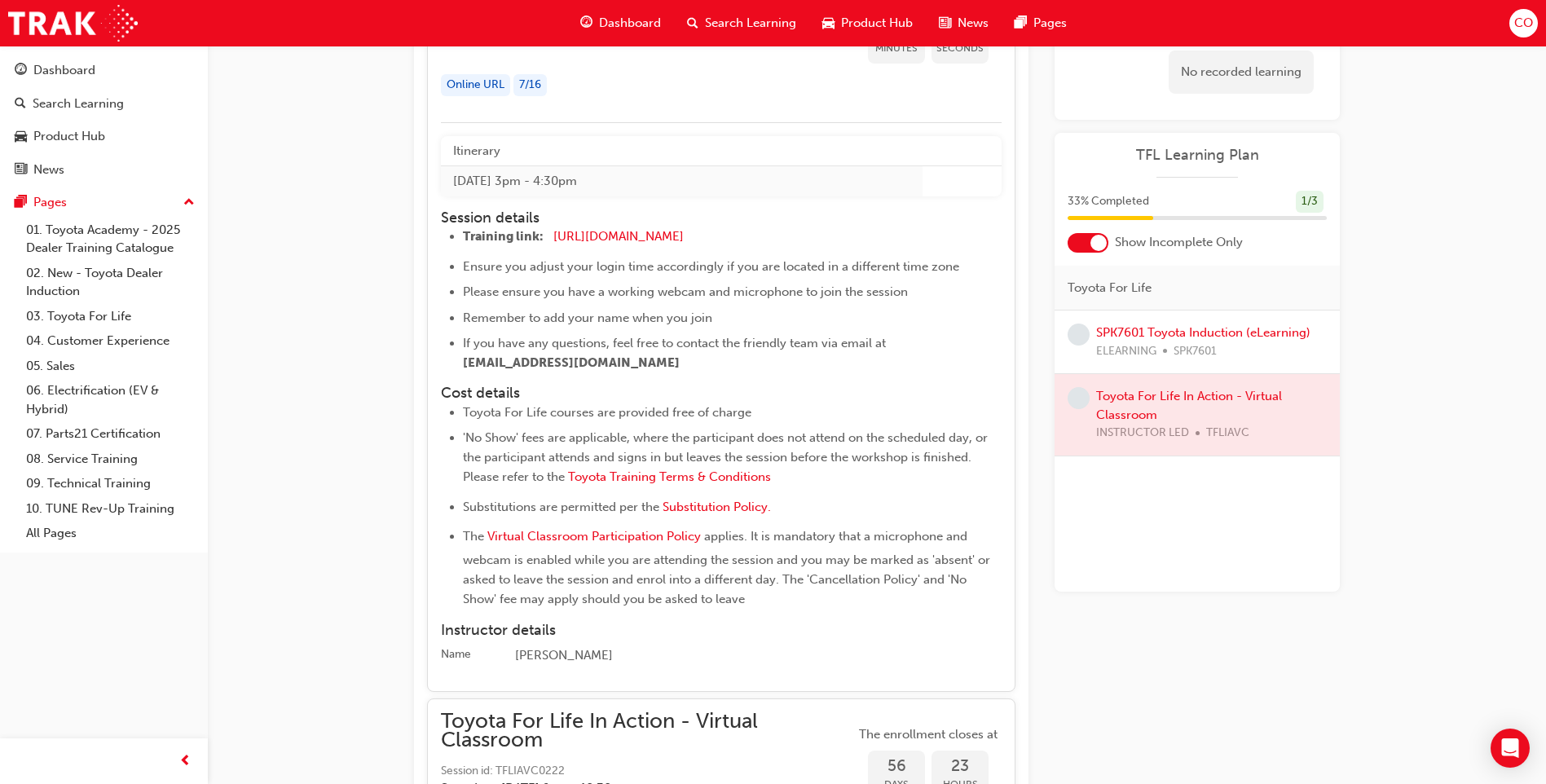
scroll to position [17144, 0]
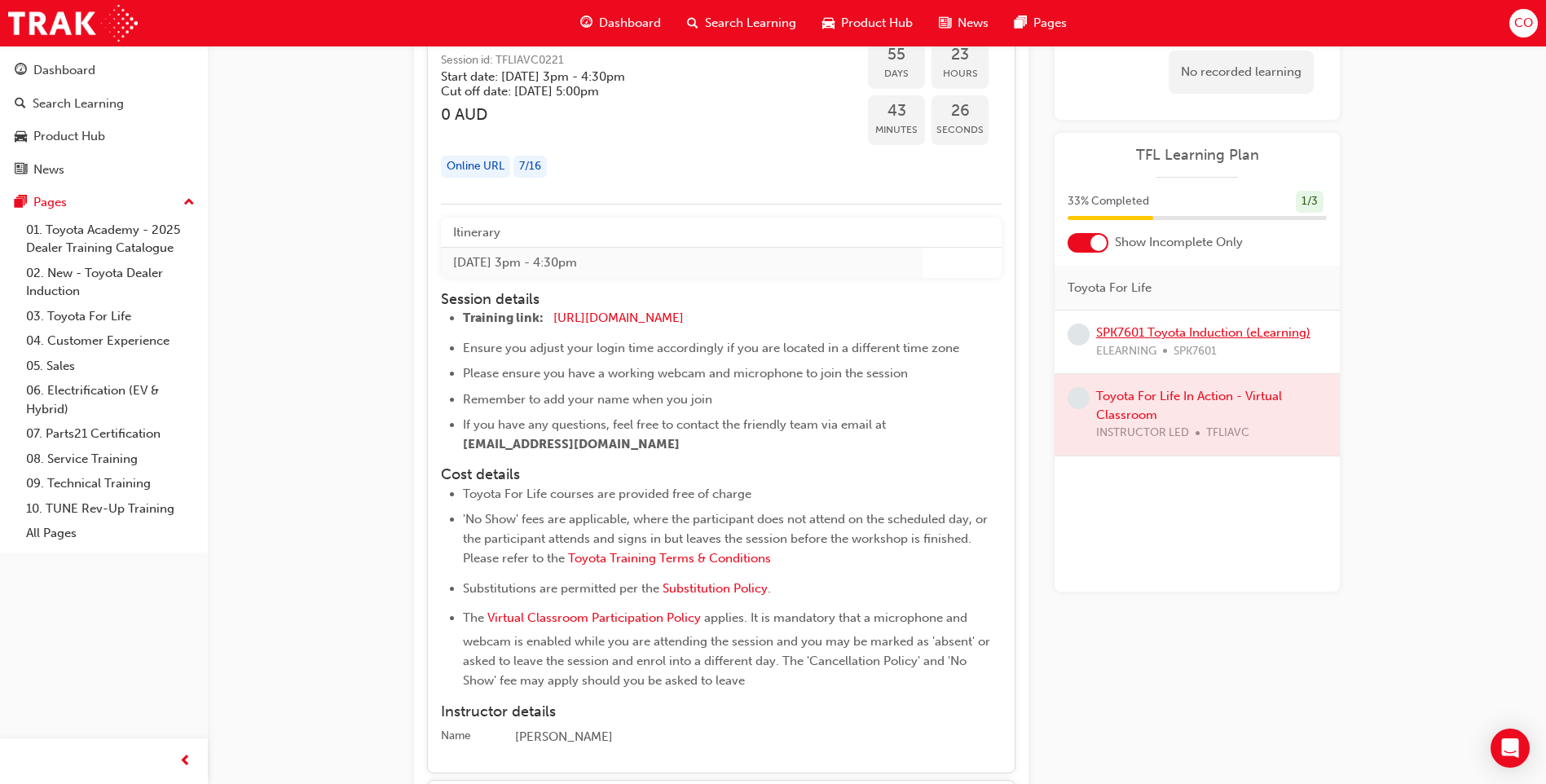
click at [1220, 330] on link "SPK7601 Toyota Induction (eLearning)" at bounding box center [1202, 333] width 214 height 15
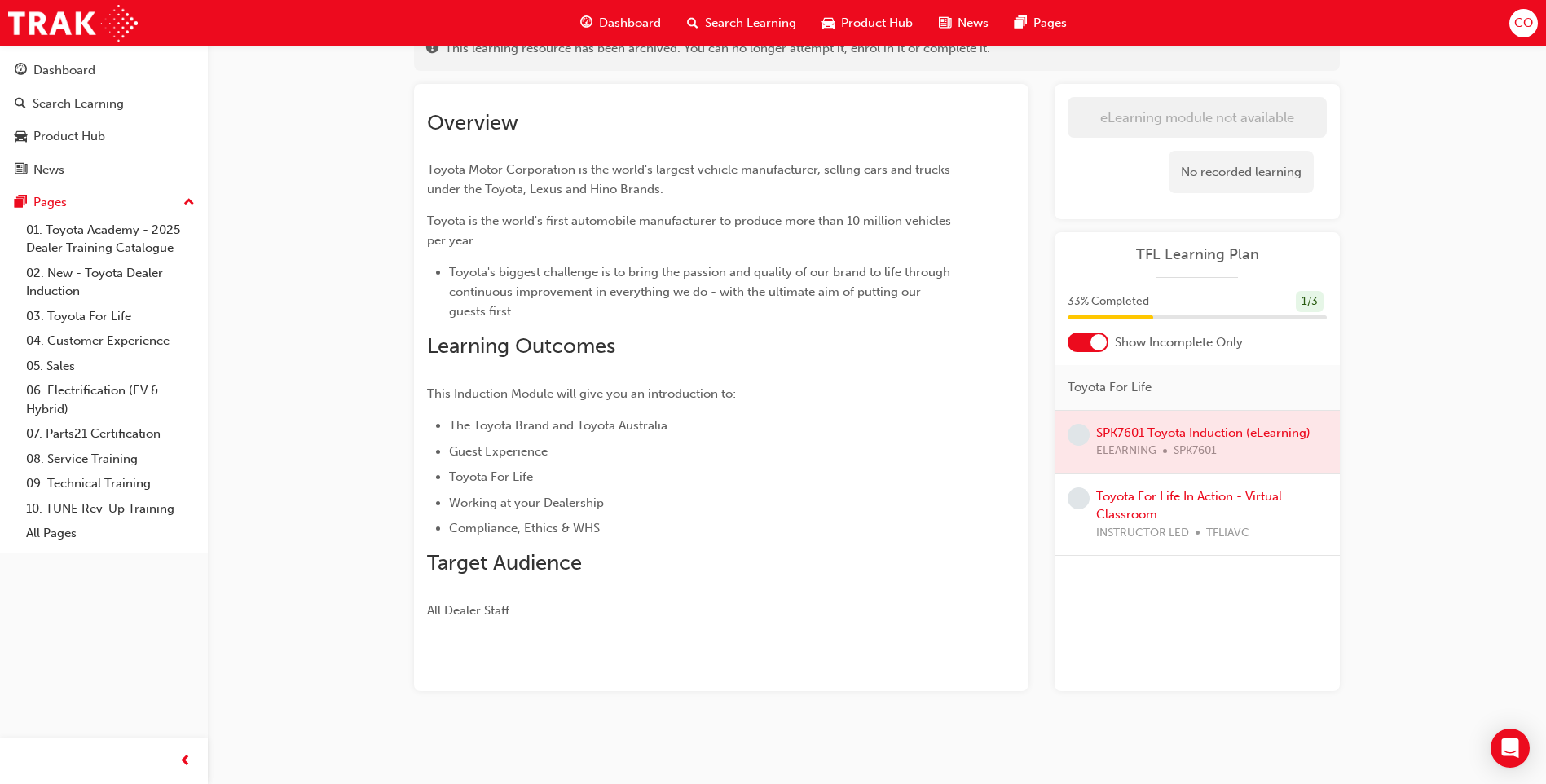
click at [1223, 436] on div at bounding box center [1197, 442] width 285 height 62
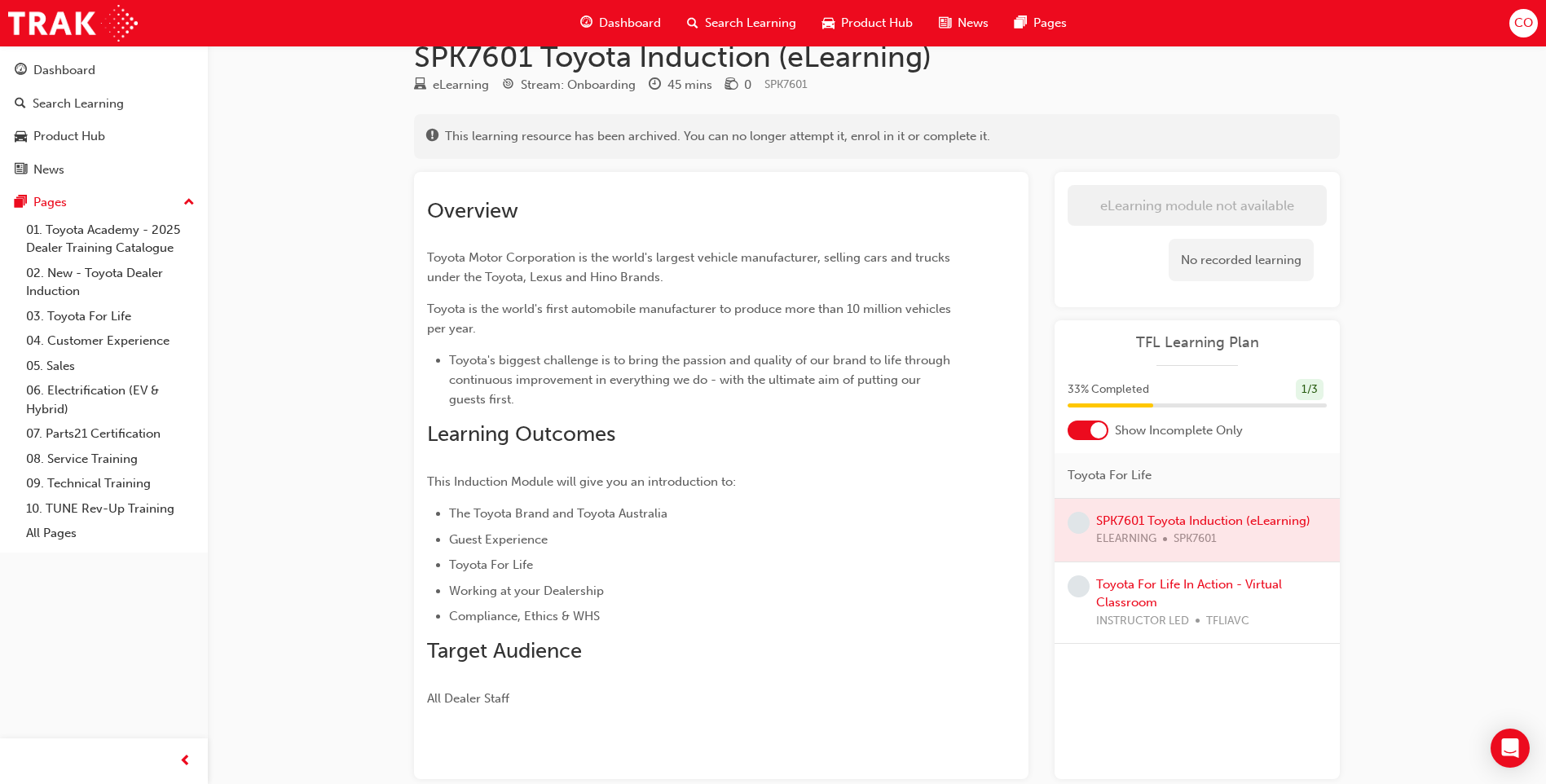
scroll to position [0, 0]
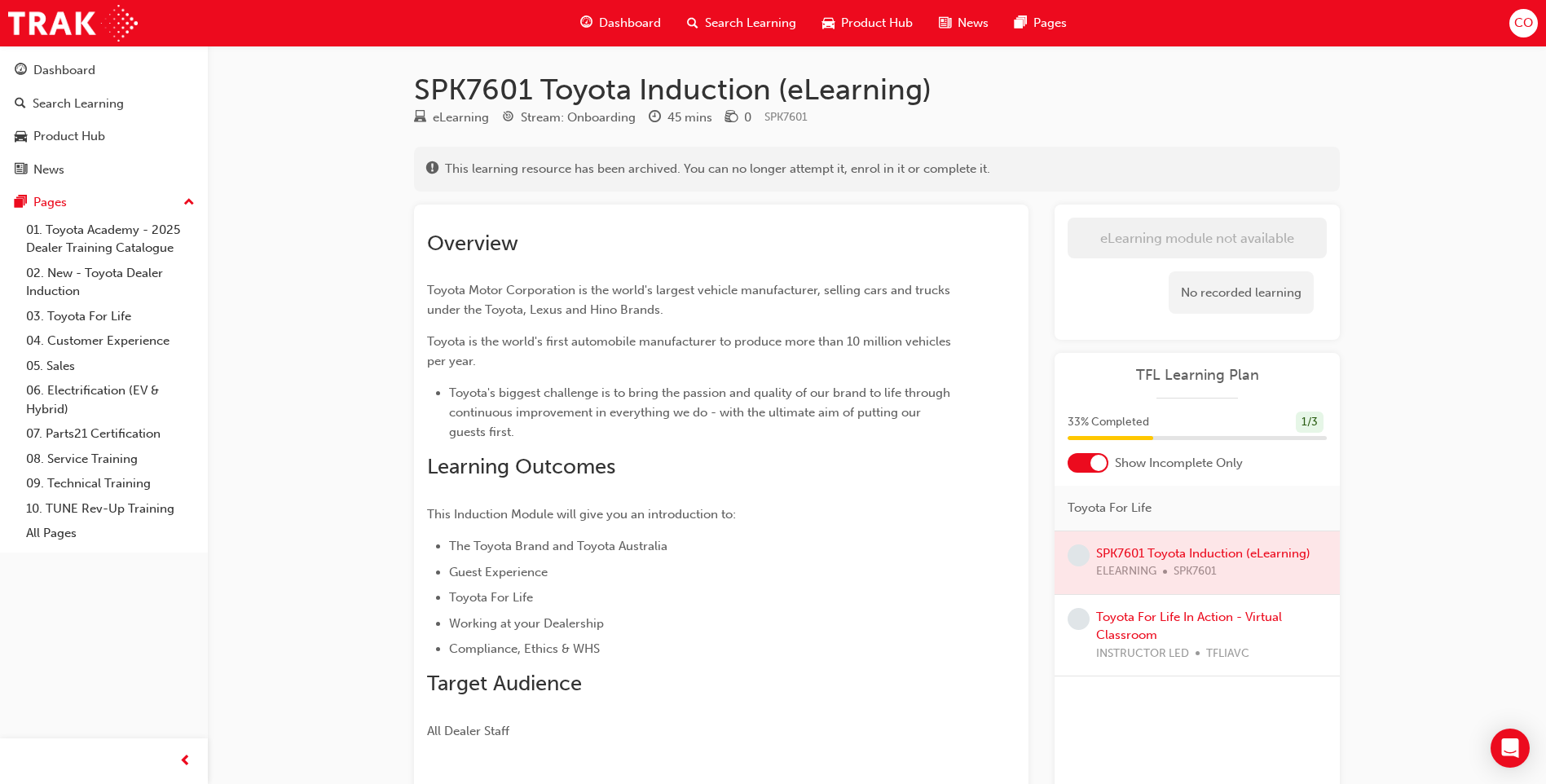
click at [1160, 552] on div at bounding box center [1197, 562] width 285 height 62
click at [622, 24] on span "Dashboard" at bounding box center [630, 24] width 62 height 19
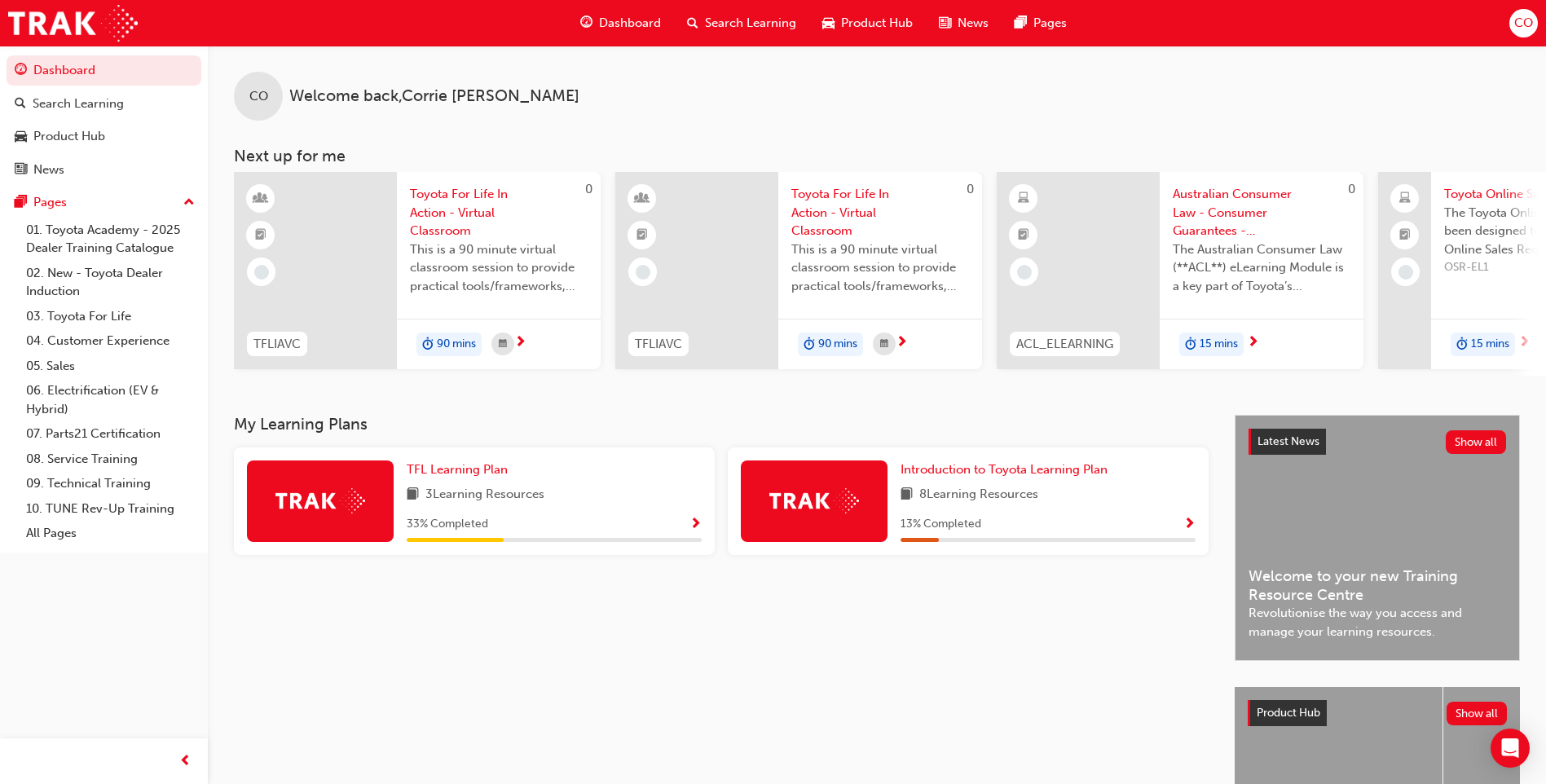
click at [265, 496] on div at bounding box center [320, 501] width 146 height 81
click at [482, 464] on div "TFL Learning Plan 3 Learning Resources 33 % Completed" at bounding box center [474, 501] width 480 height 108
click at [495, 476] on span "TFL Learning Plan" at bounding box center [457, 470] width 101 height 15
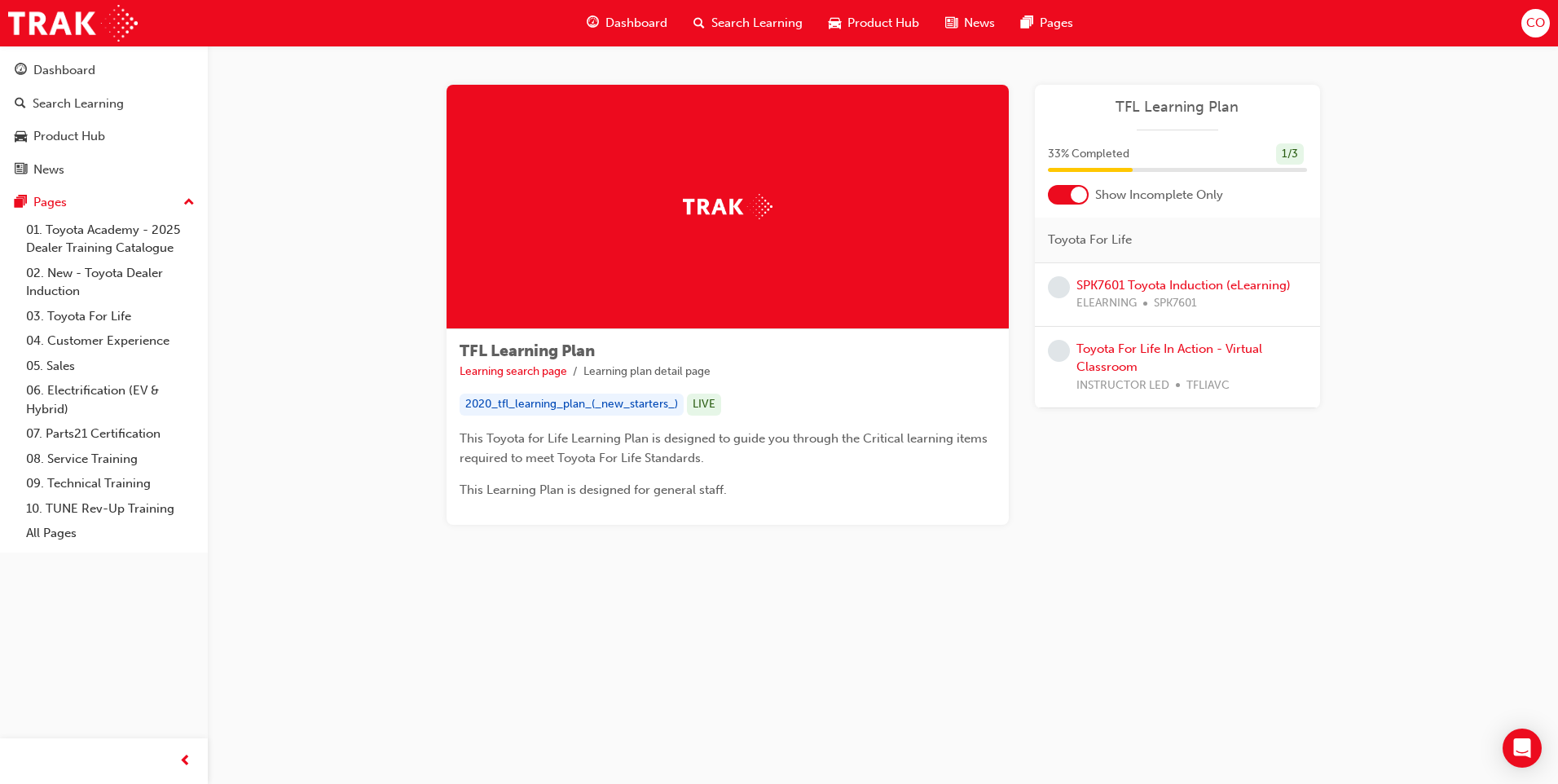
click at [1078, 193] on div at bounding box center [1079, 194] width 16 height 16
click at [1120, 278] on link "SPK7601 Toyota Induction (eLearning)" at bounding box center [1183, 285] width 214 height 15
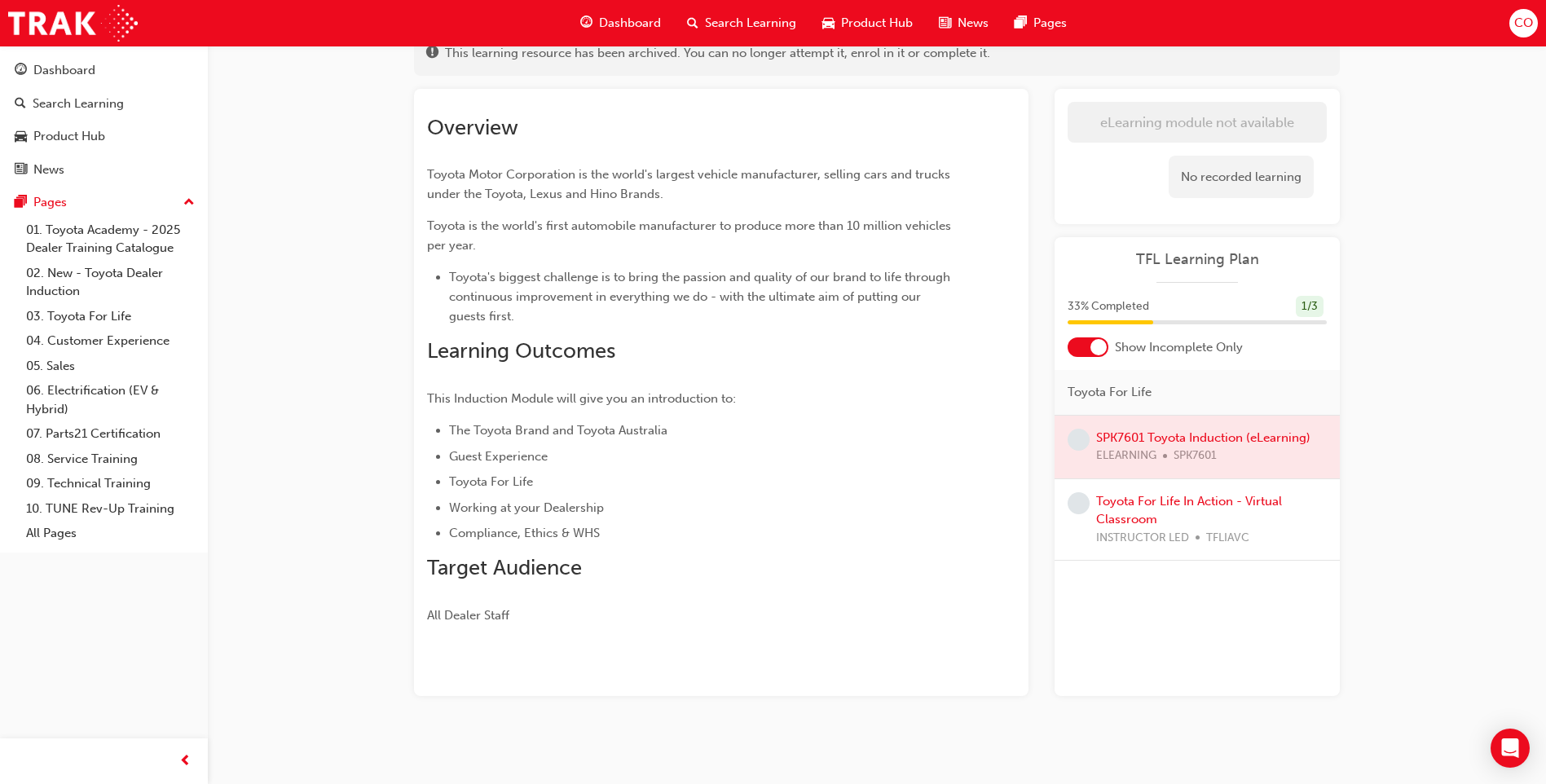
scroll to position [121, 0]
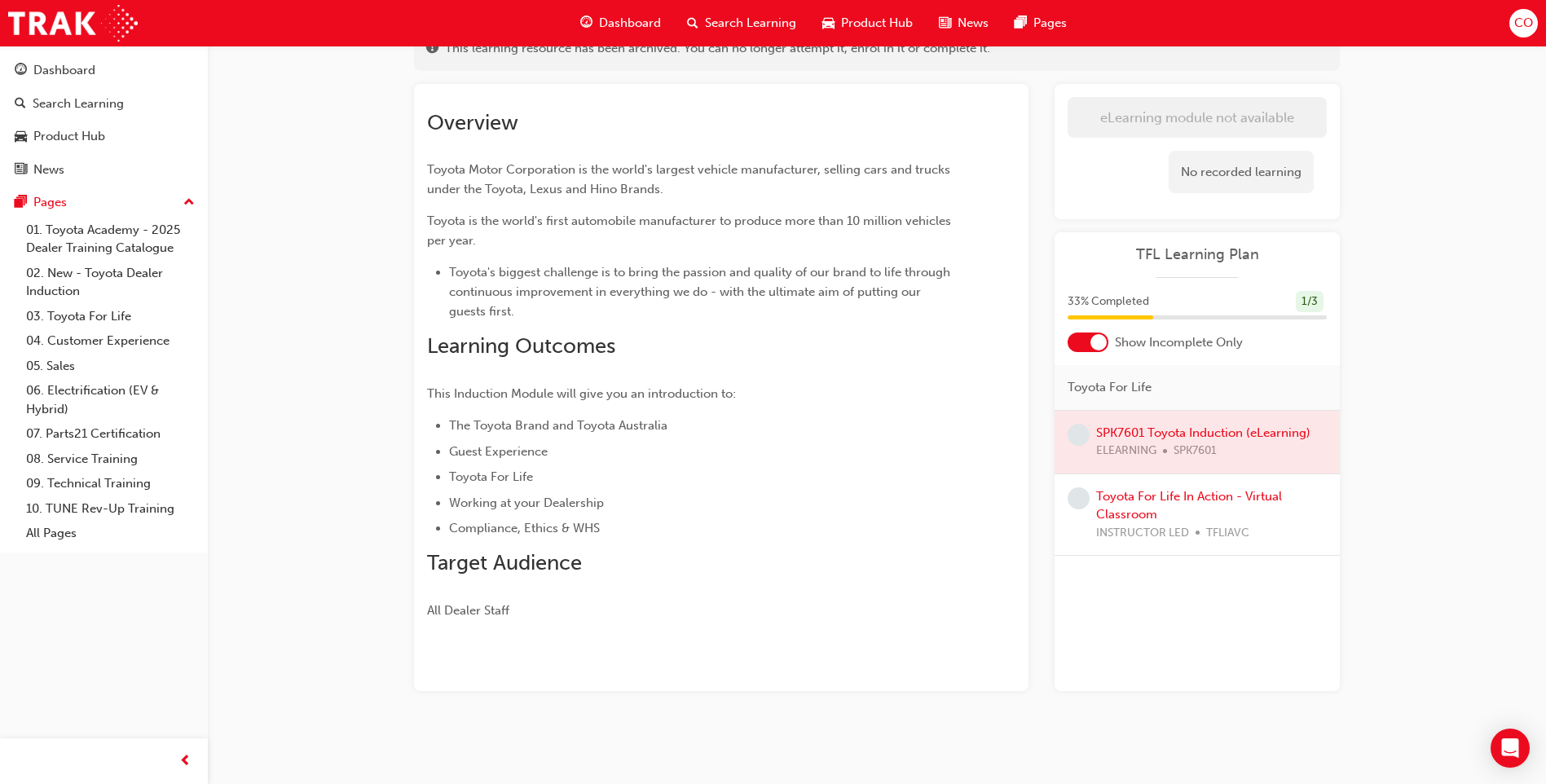
click at [1149, 444] on div at bounding box center [1197, 442] width 285 height 62
click at [1169, 422] on div at bounding box center [1197, 442] width 285 height 62
click at [1160, 497] on link "Toyota For Life In Action - Virtual Classroom" at bounding box center [1188, 505] width 186 height 33
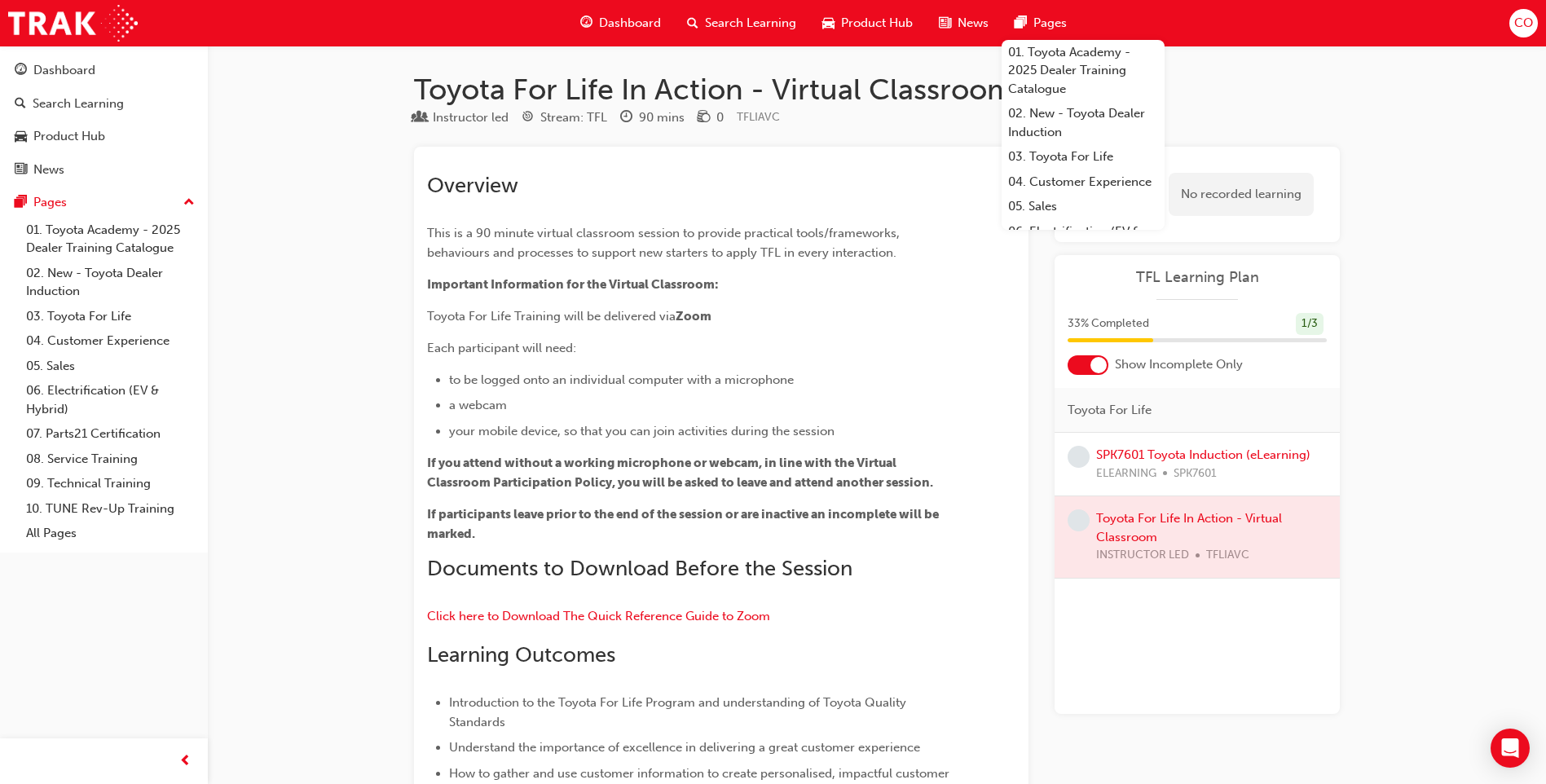
click at [732, 29] on span "Search Learning" at bounding box center [750, 24] width 92 height 19
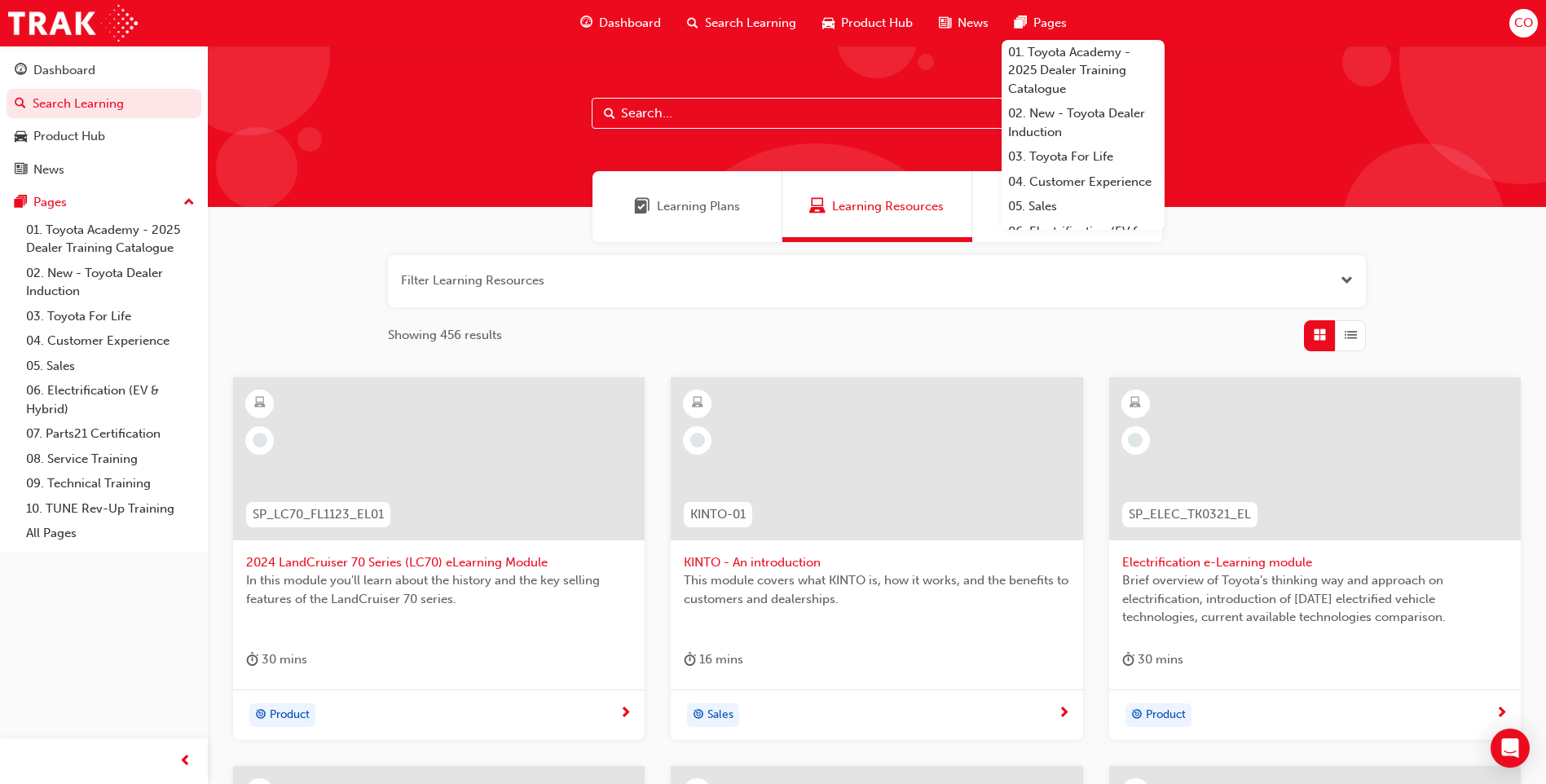
click at [696, 238] on div "Learning Plans" at bounding box center [687, 206] width 190 height 71
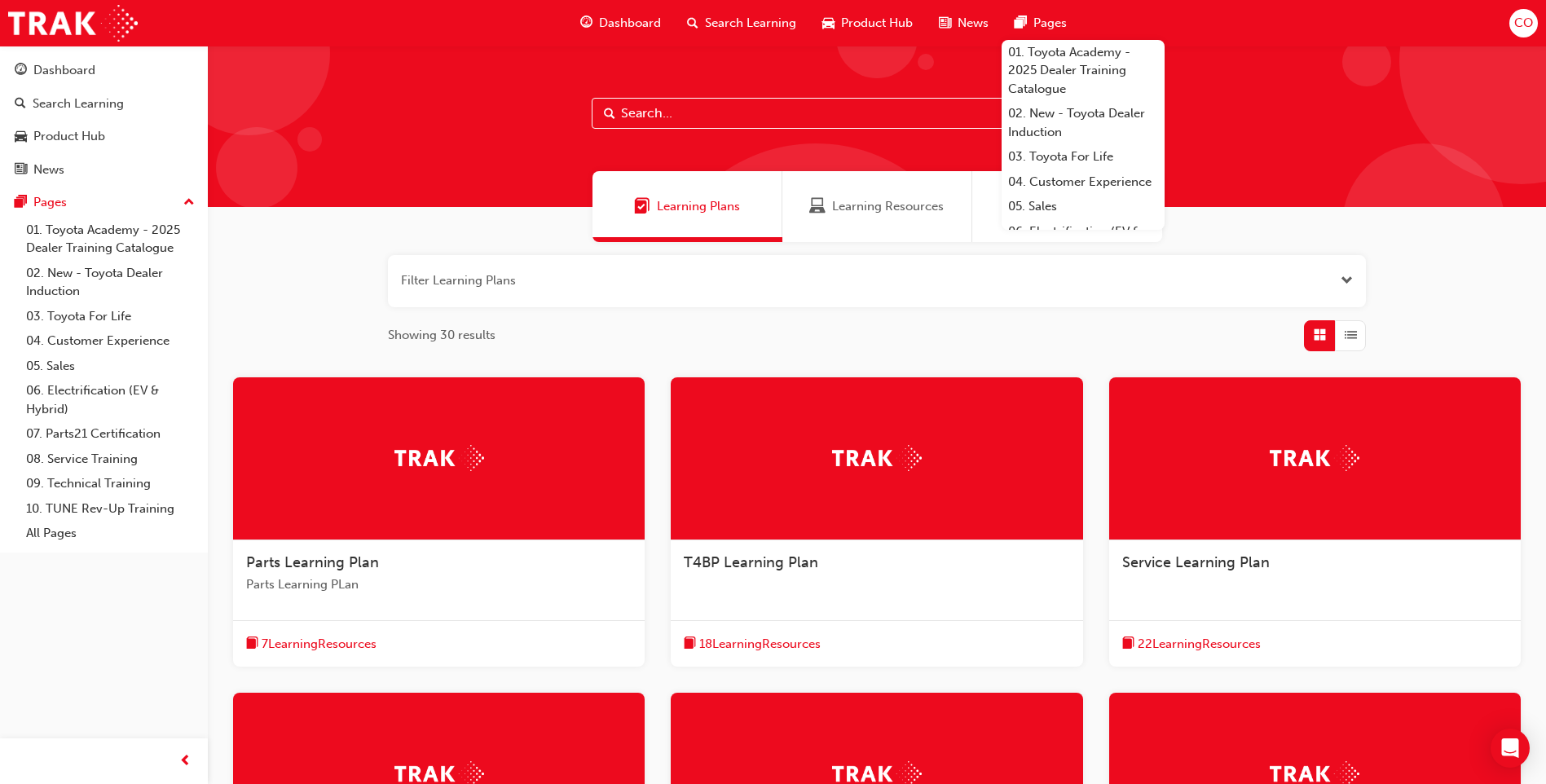
click at [1332, 169] on div at bounding box center [877, 125] width 1338 height 161
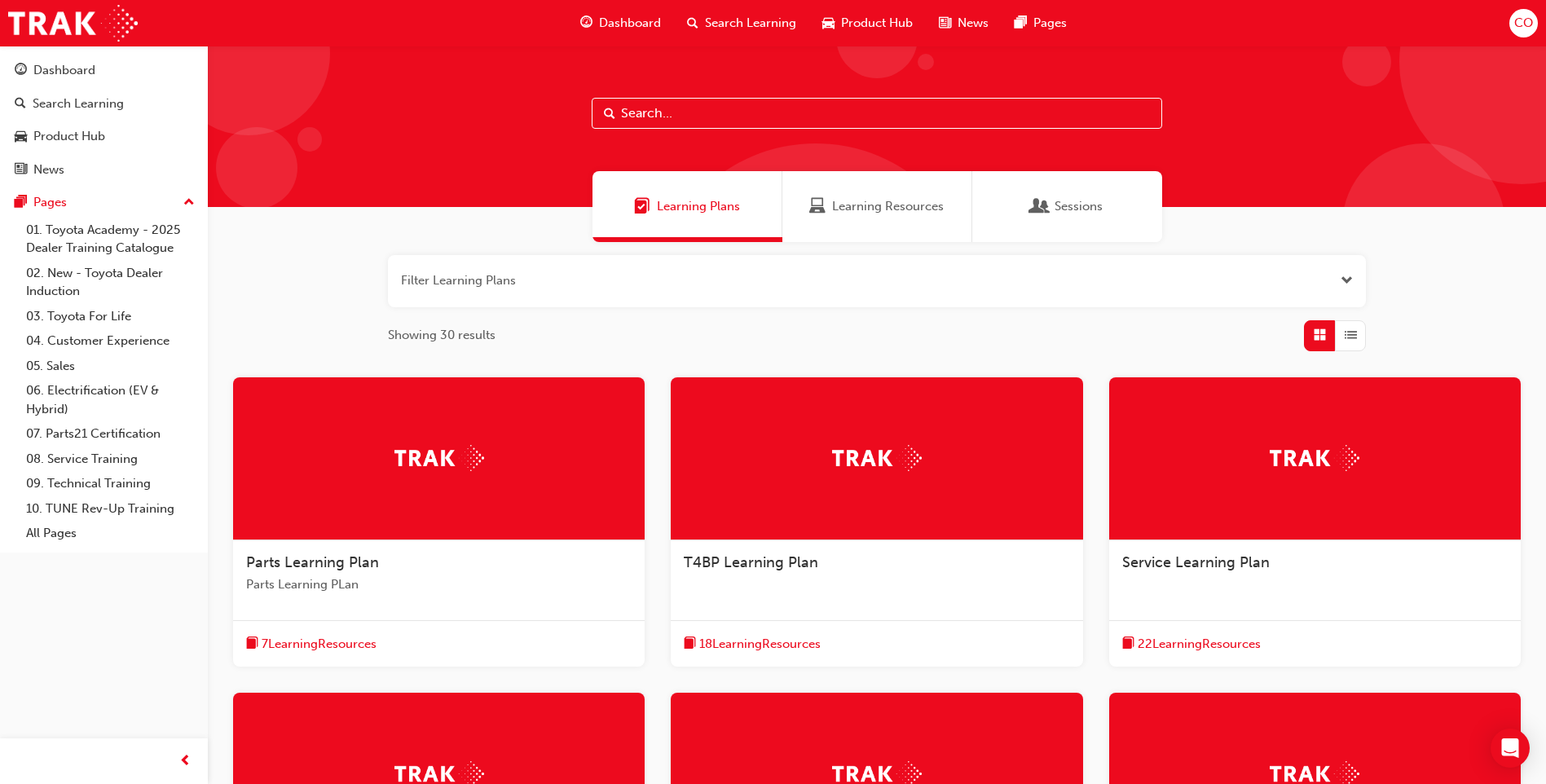
click at [1120, 206] on div "Sessions" at bounding box center [1067, 206] width 190 height 71
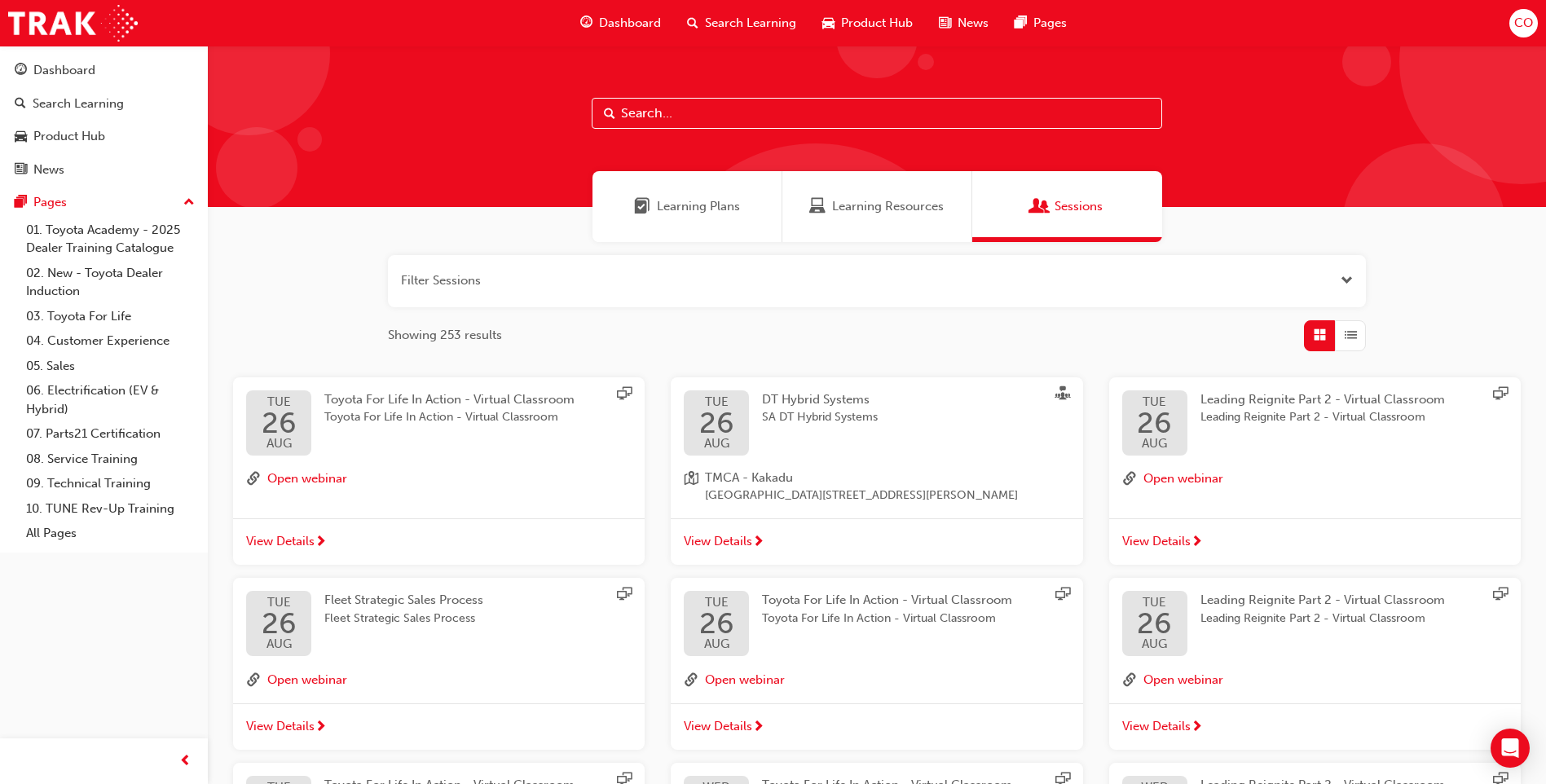
click at [879, 198] on span "Learning Resources" at bounding box center [888, 207] width 111 height 19
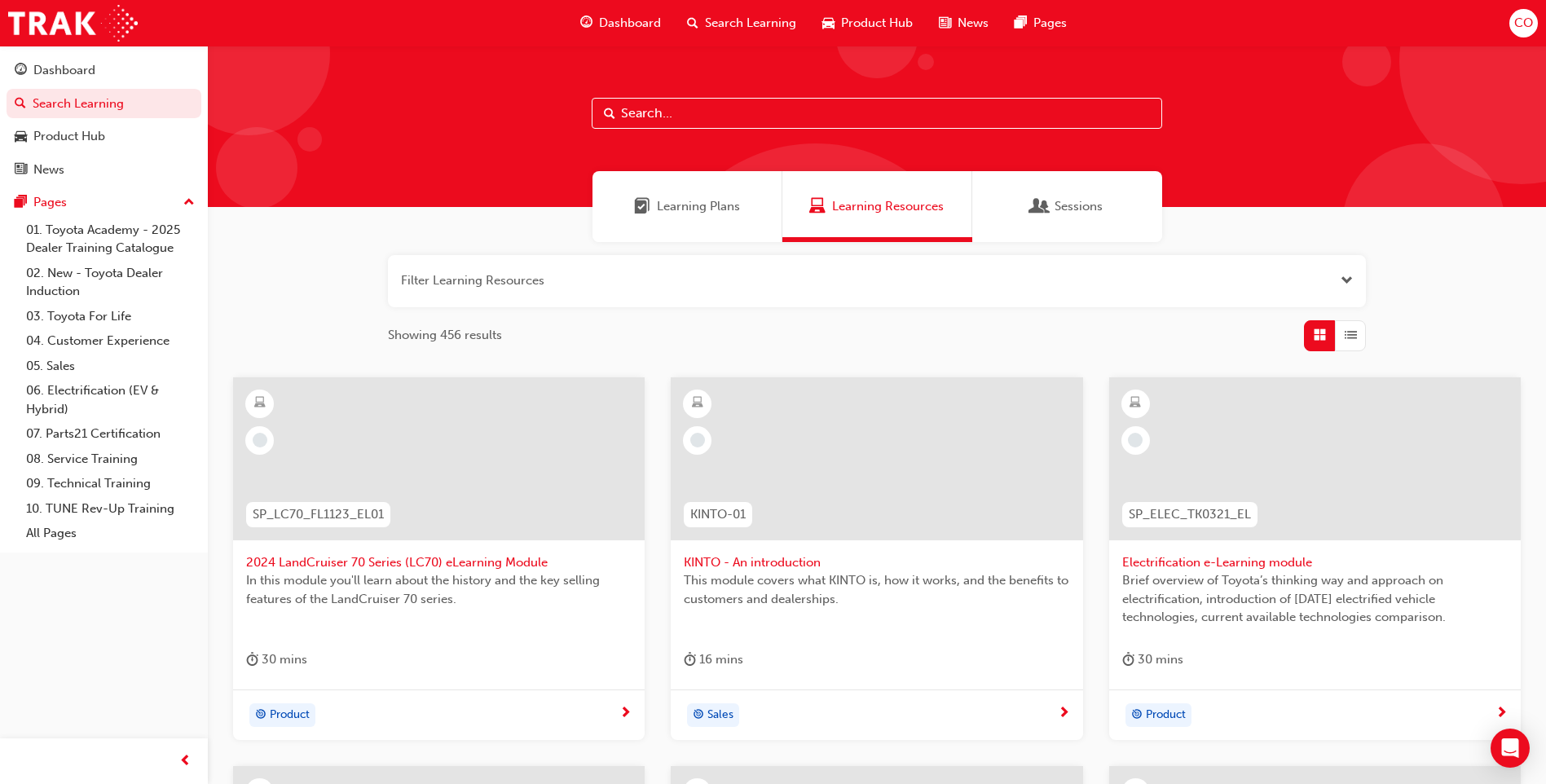
click at [692, 198] on span "Learning Plans" at bounding box center [698, 207] width 83 height 19
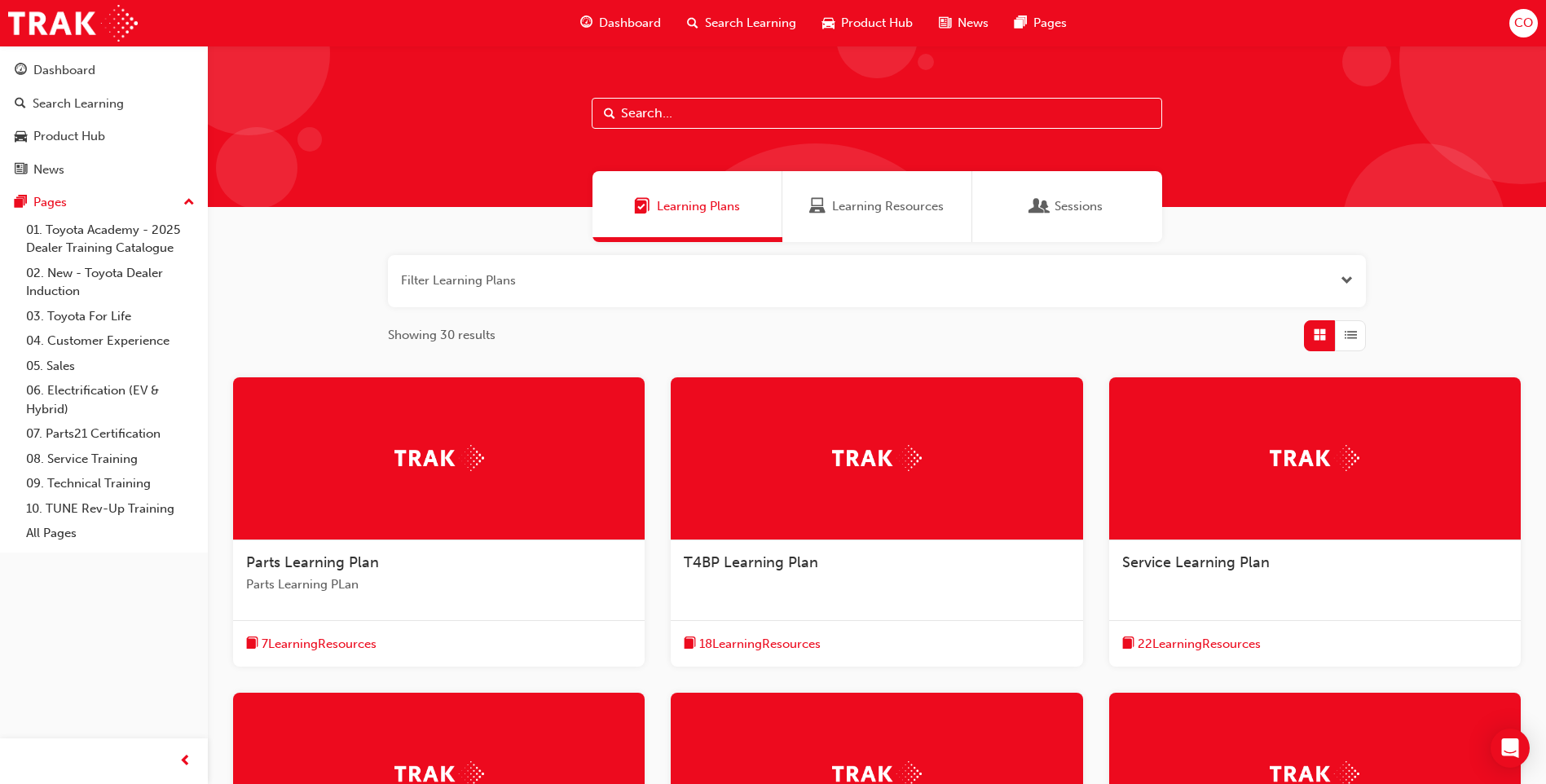
click at [647, 21] on span "Dashboard" at bounding box center [630, 24] width 62 height 19
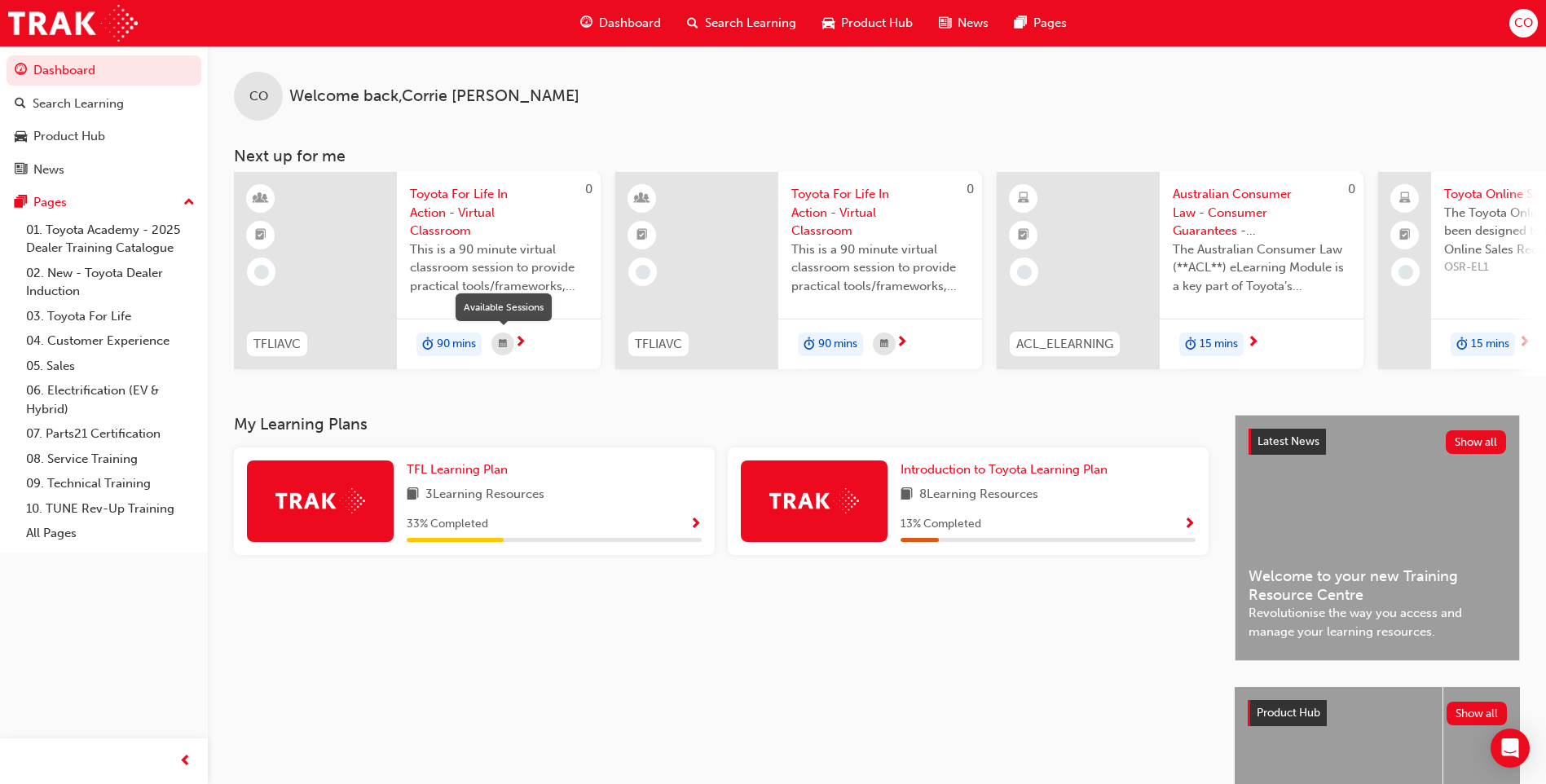
click at [511, 344] on div "button" at bounding box center [503, 343] width 23 height 23
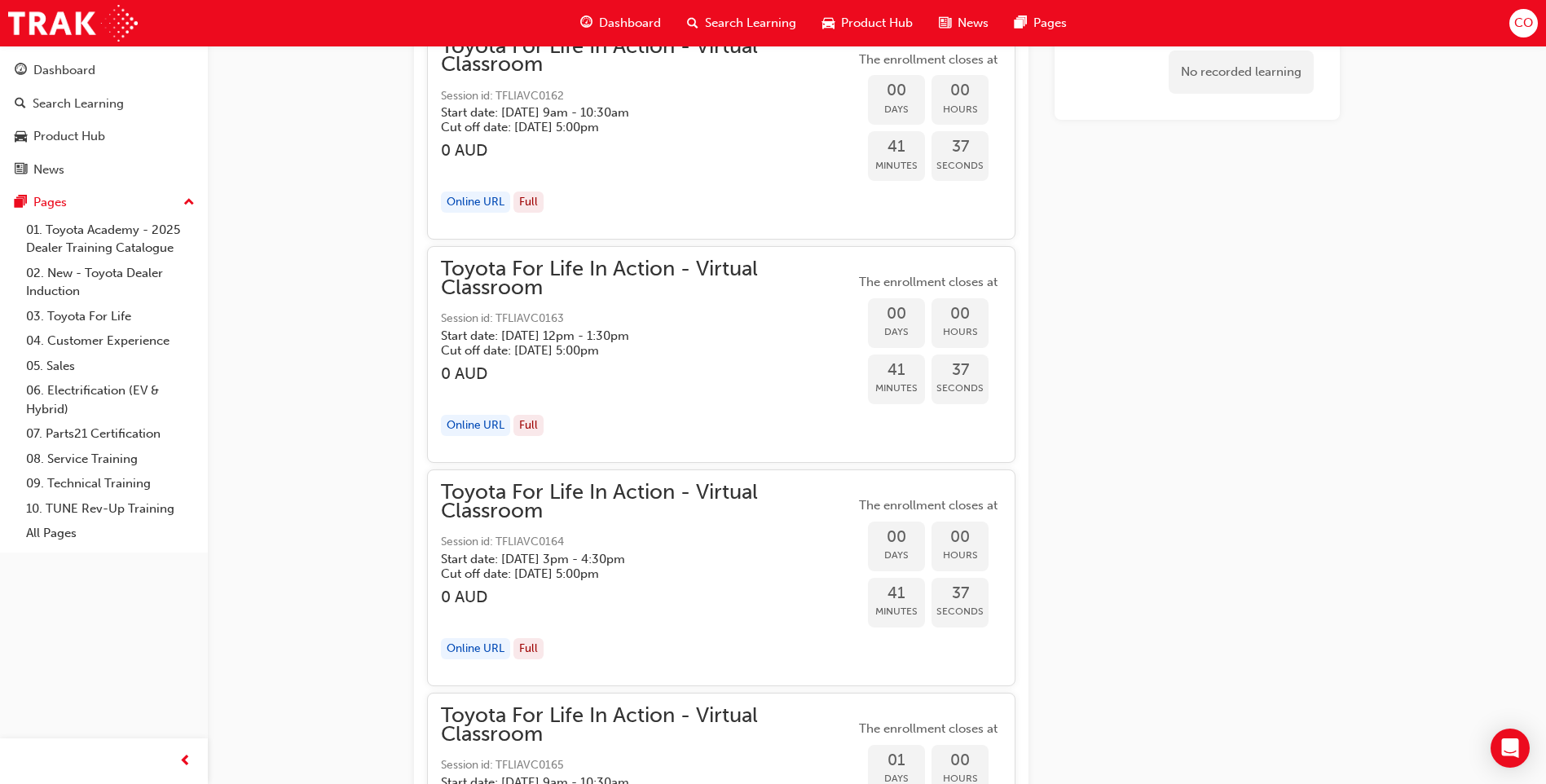
scroll to position [1292, 0]
